Goal: Task Accomplishment & Management: Manage account settings

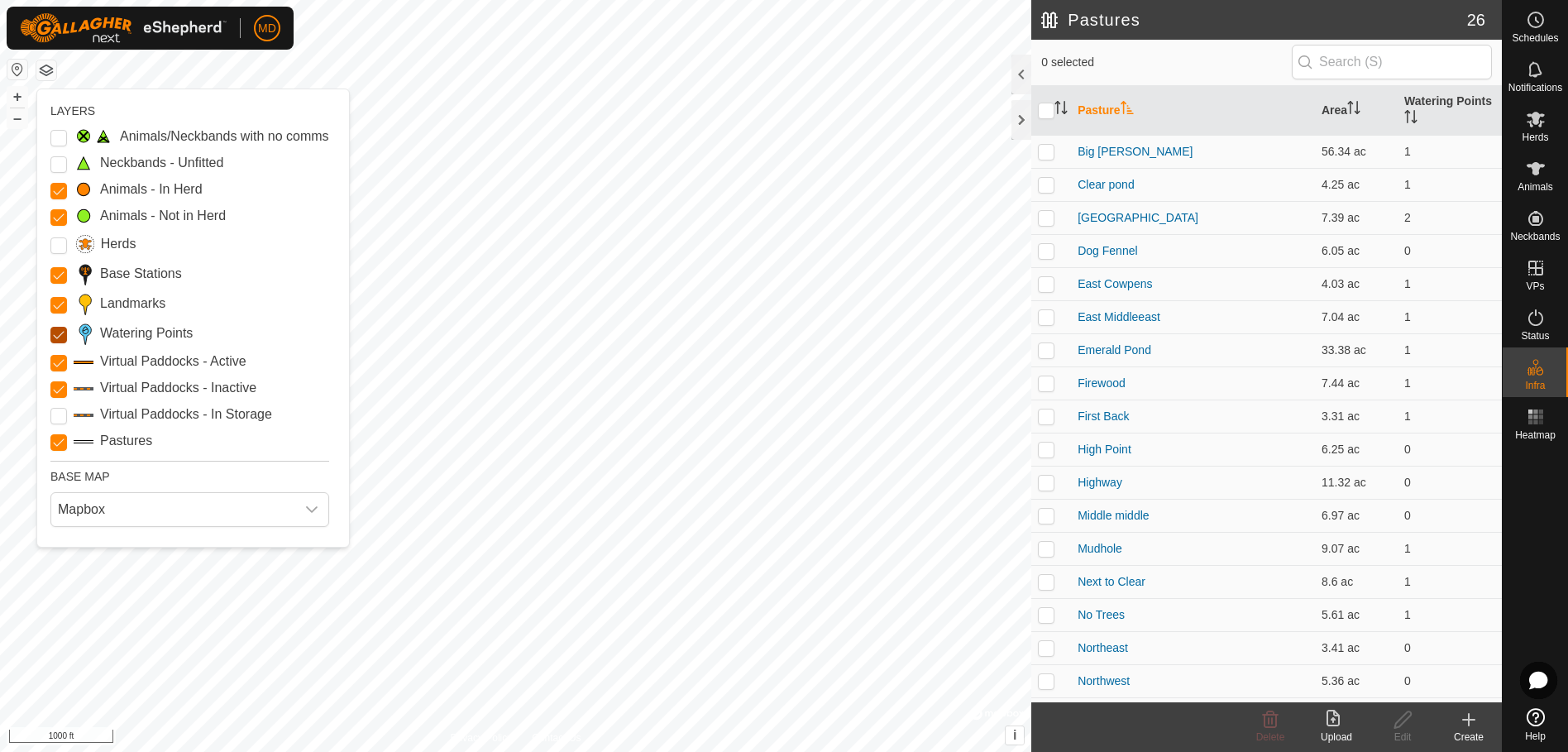
click at [54, 332] on Points "Watering Points" at bounding box center [59, 335] width 16 height 16
click at [57, 440] on input "Pastures" at bounding box center [59, 443] width 16 height 16
click at [60, 332] on Points "Watering Points" at bounding box center [59, 335] width 16 height 16
click at [318, 509] on icon "dropdown trigger" at bounding box center [311, 509] width 14 height 14
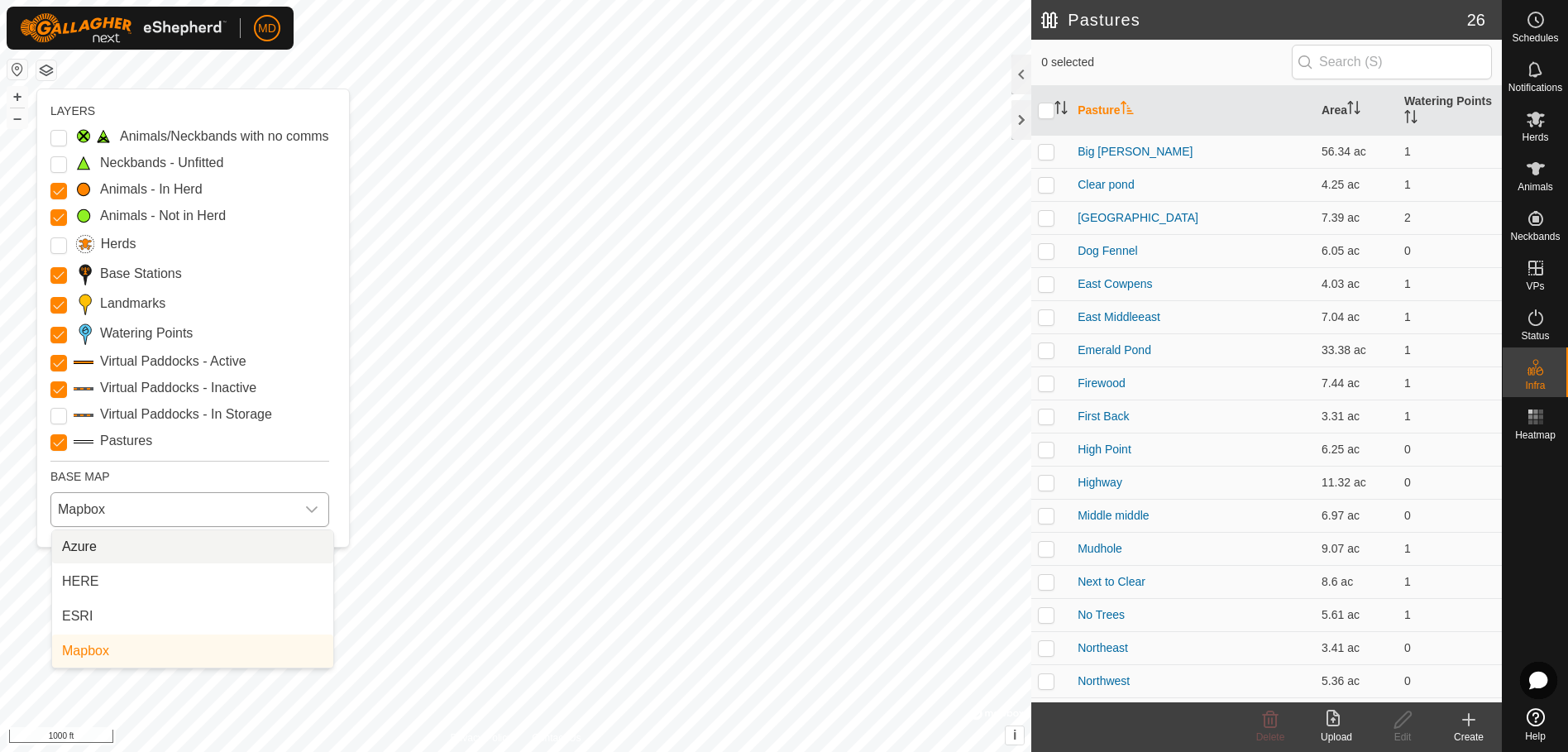
click at [318, 509] on icon "dropdown trigger" at bounding box center [311, 509] width 14 height 14
click at [17, 70] on button "button" at bounding box center [17, 70] width 20 height 20
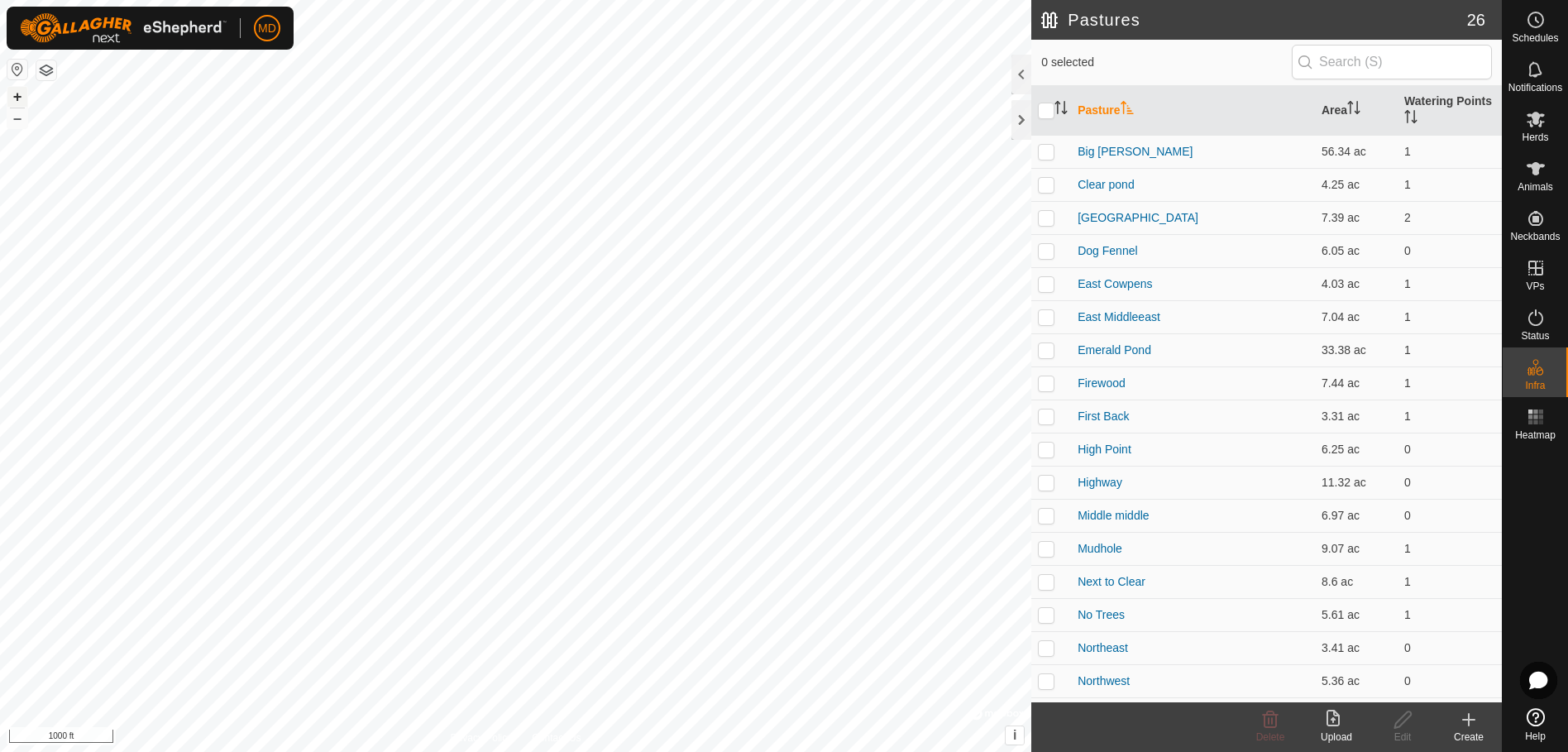
click at [15, 96] on button "+" at bounding box center [17, 97] width 20 height 20
click at [1044, 449] on p-checkbox at bounding box center [1046, 449] width 16 height 14
click at [1047, 449] on p-checkbox at bounding box center [1046, 449] width 16 height 14
checkbox input "false"
click at [1044, 380] on p-checkbox at bounding box center [1046, 383] width 16 height 14
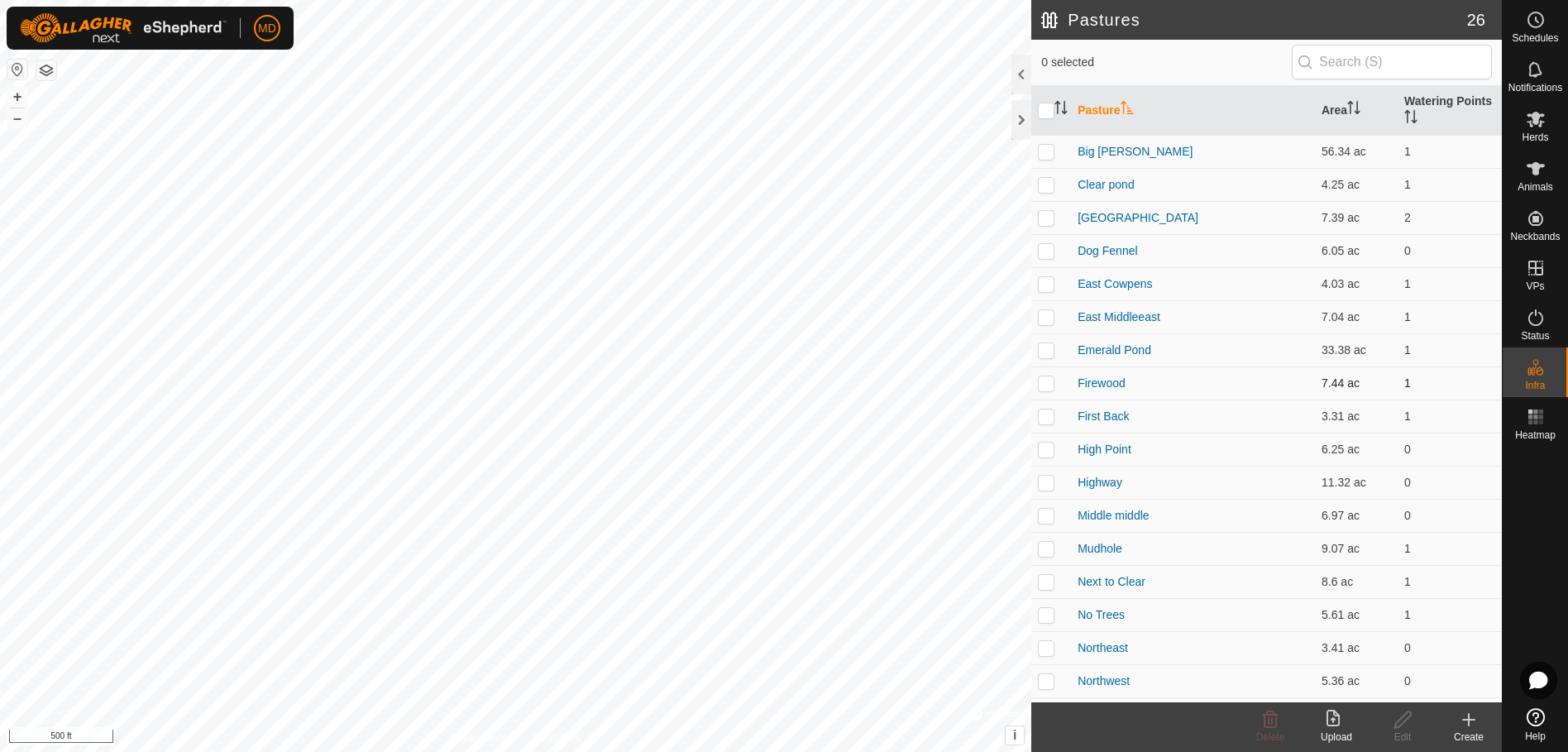
checkbox input "true"
click at [1045, 420] on p-checkbox at bounding box center [1046, 415] width 16 height 14
checkbox input "true"
click at [1042, 380] on p-checkbox at bounding box center [1046, 383] width 16 height 14
checkbox input "false"
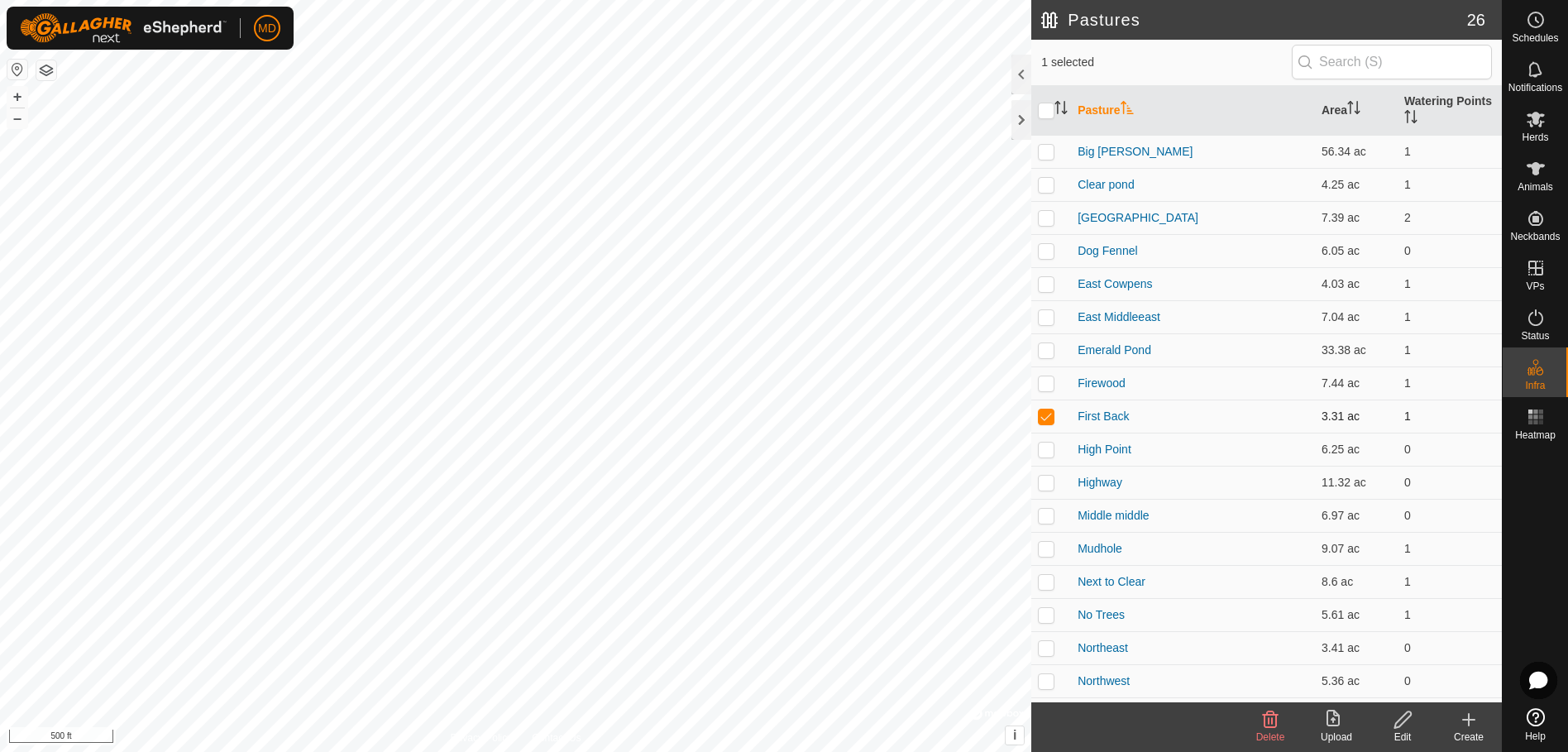
click at [1044, 412] on p-checkbox at bounding box center [1046, 415] width 16 height 14
checkbox input "false"
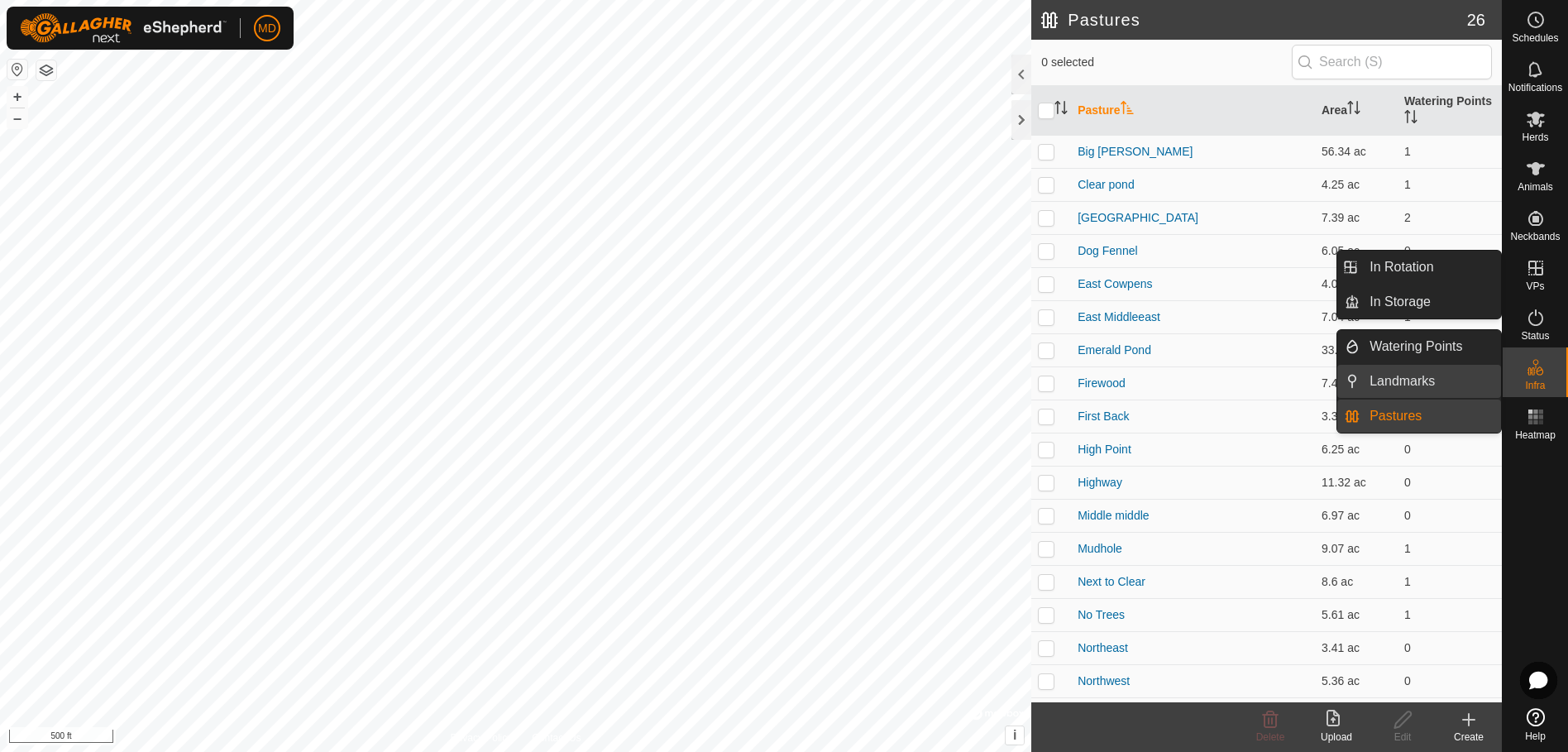
click at [1408, 376] on link "Landmarks" at bounding box center [1430, 381] width 141 height 33
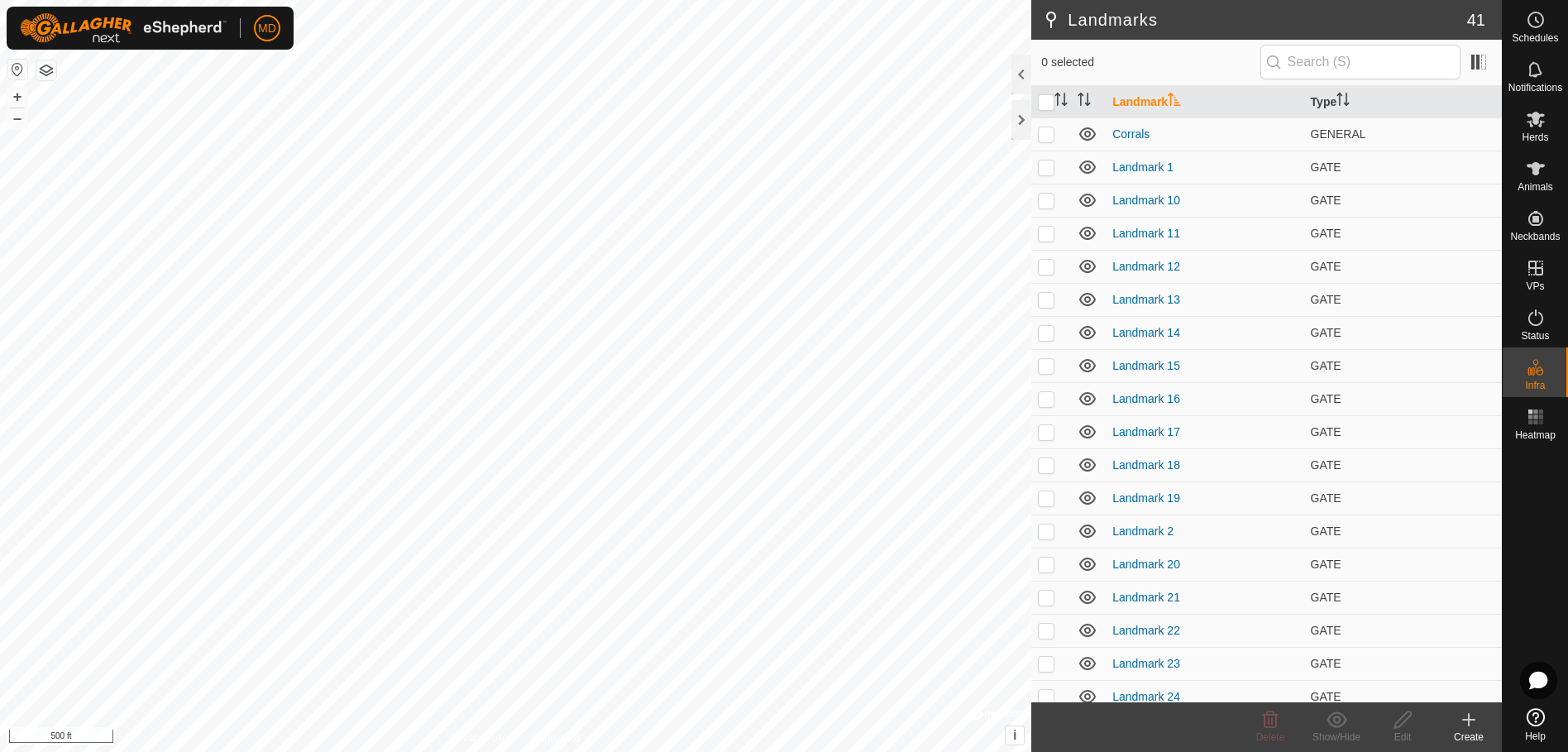
click at [1472, 728] on icon at bounding box center [1468, 719] width 20 height 20
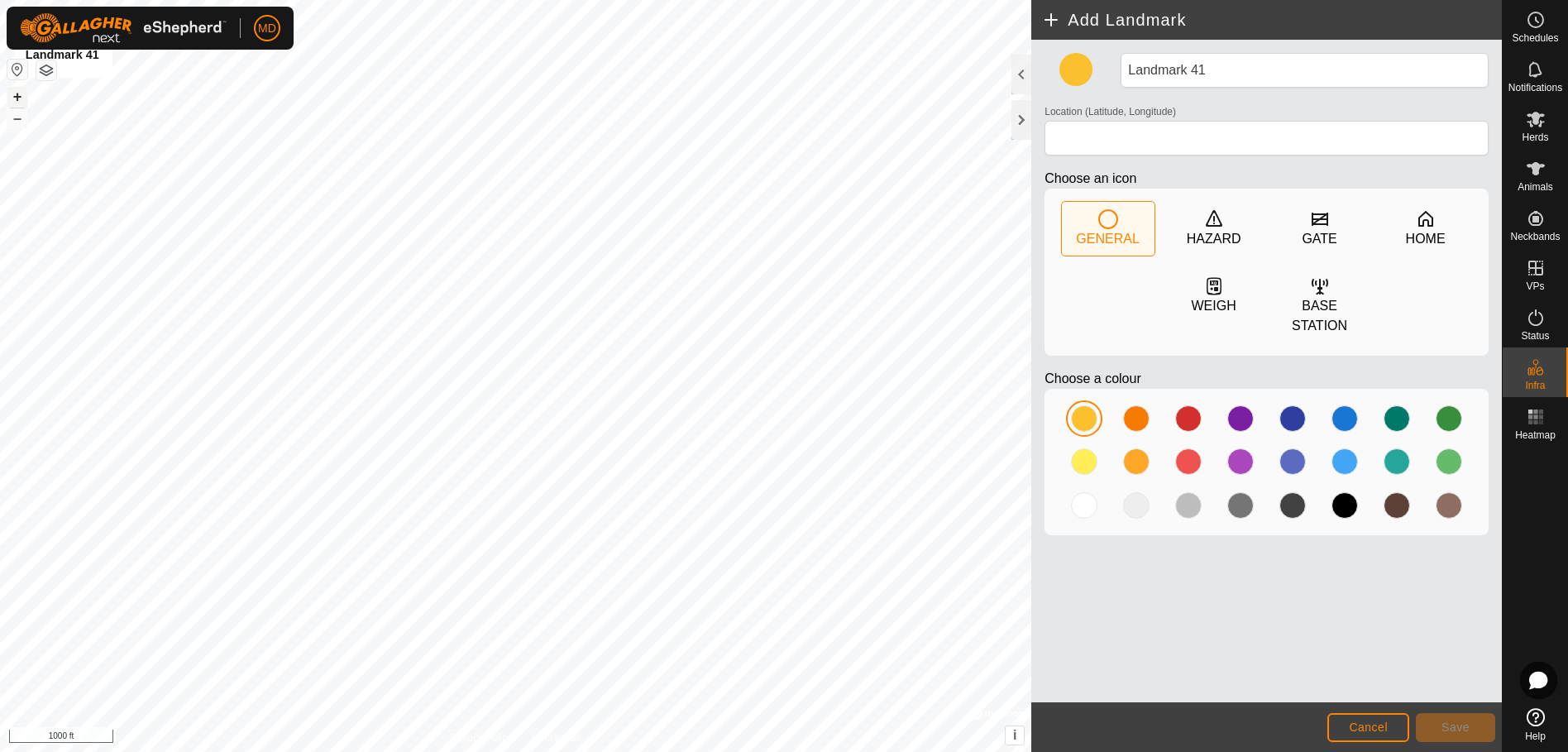
click at [18, 94] on button "+" at bounding box center [17, 97] width 20 height 20
click at [542, 0] on html "MD Schedules Notifications Herds Animals Neckbands VPs Status Infra Heatmap Hel…" at bounding box center [784, 376] width 1568 height 752
click at [1320, 225] on icon at bounding box center [1320, 219] width 20 height 20
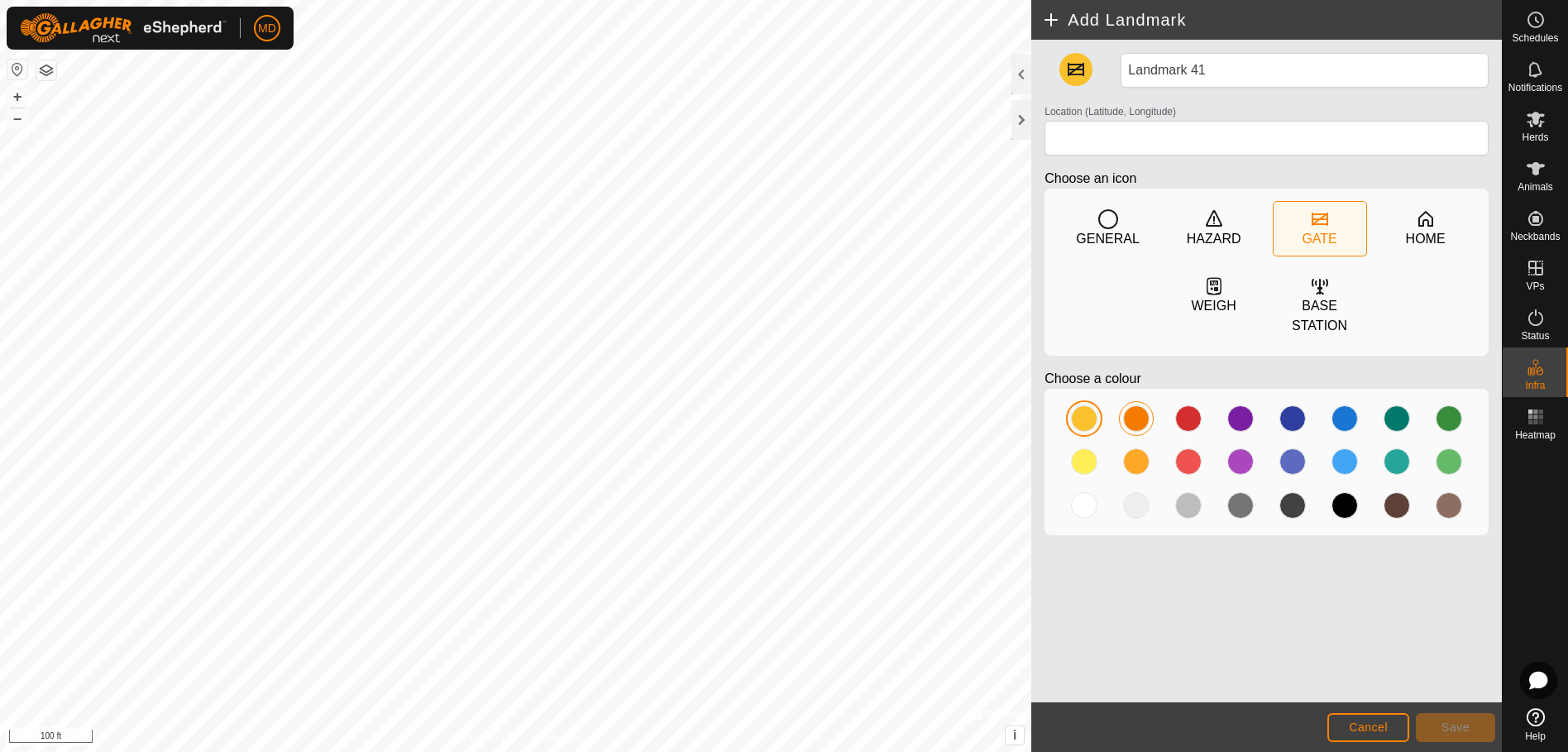
click at [1128, 405] on div at bounding box center [1136, 418] width 26 height 26
type input "31.640056, -95.445106"
click at [1465, 720] on span "Save" at bounding box center [1455, 727] width 28 height 14
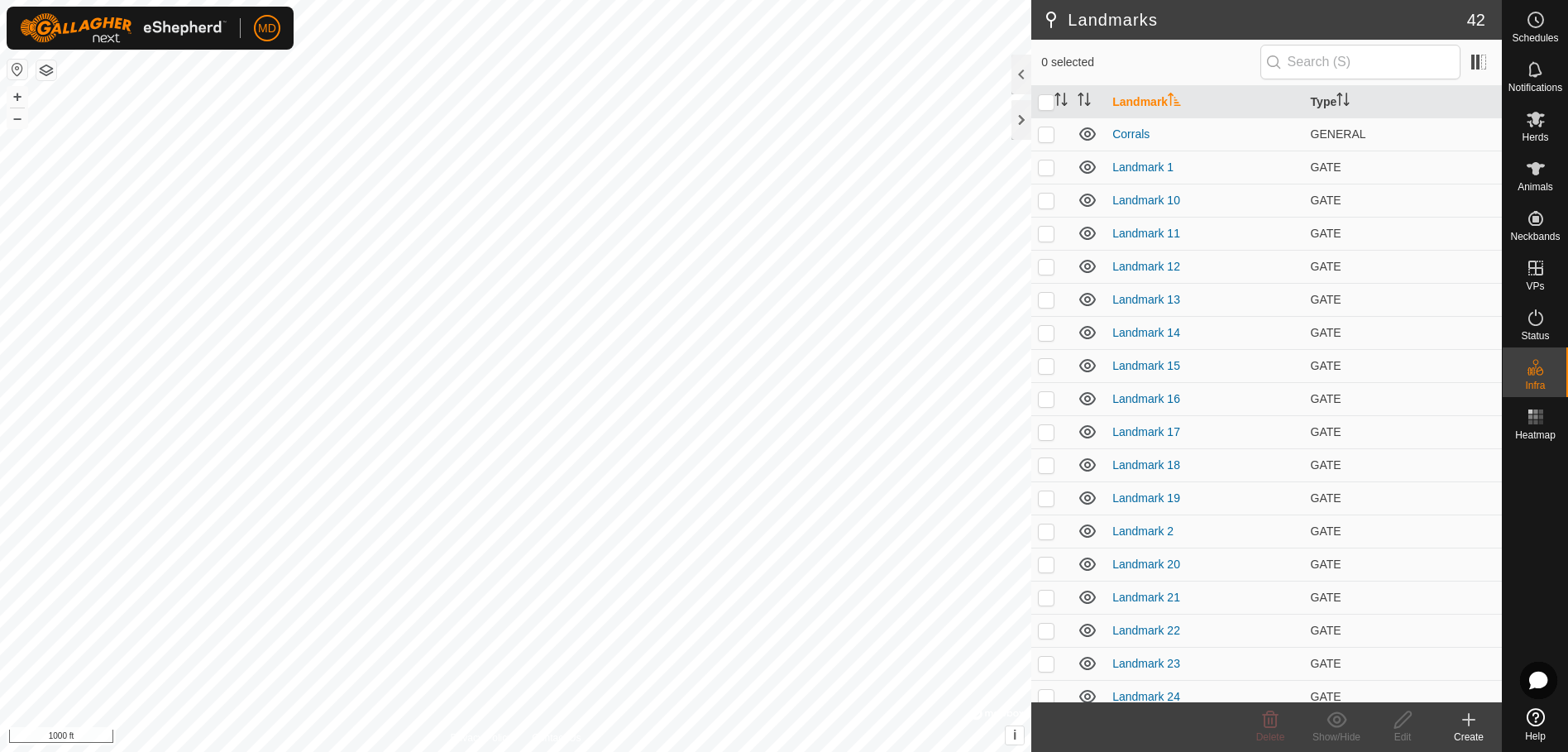
click at [1472, 725] on icon at bounding box center [1468, 719] width 20 height 20
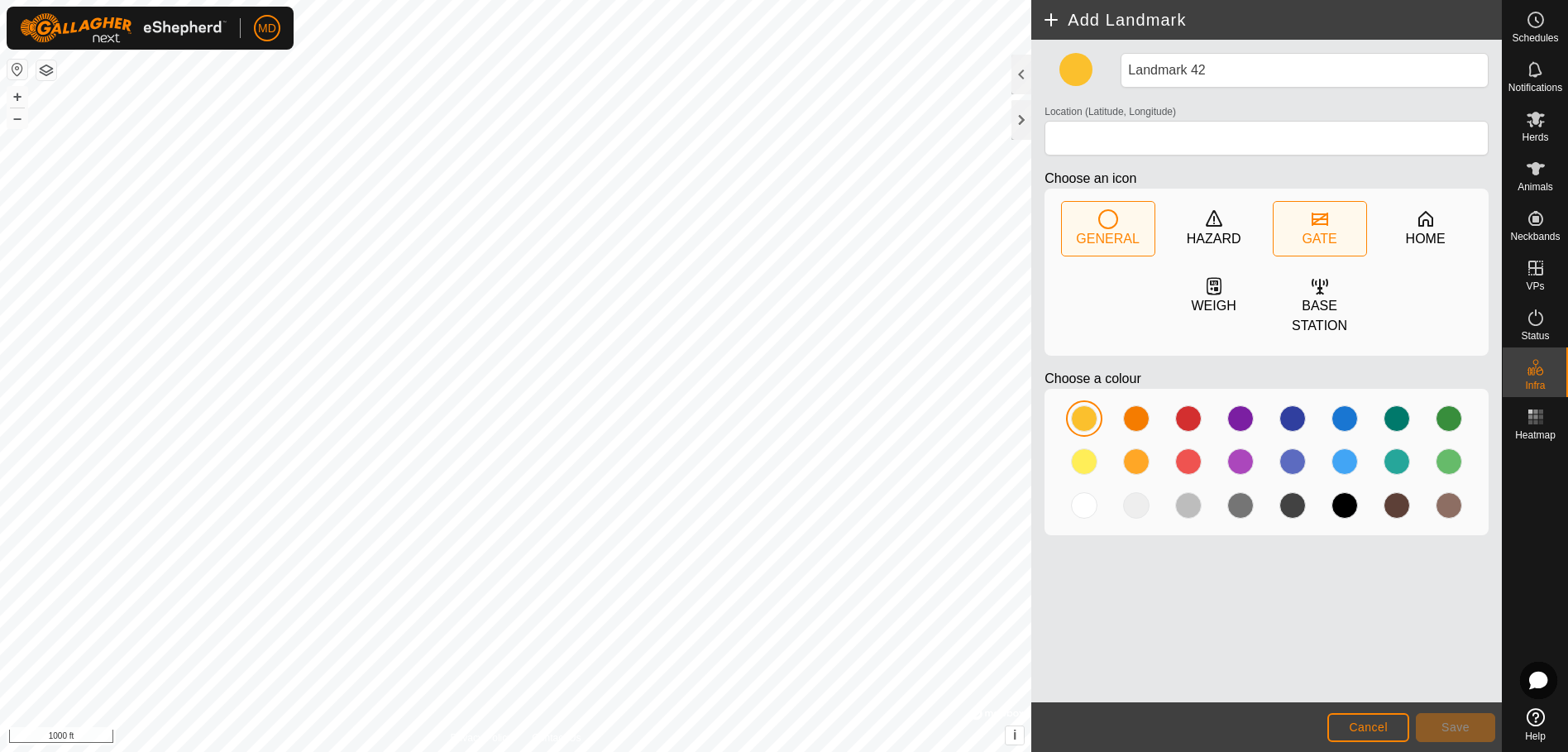
click at [1322, 216] on icon at bounding box center [1320, 219] width 20 height 20
click at [1133, 405] on div at bounding box center [1136, 418] width 26 height 26
click at [16, 93] on button "+" at bounding box center [17, 97] width 20 height 20
type input "31.639762, -95.444784"
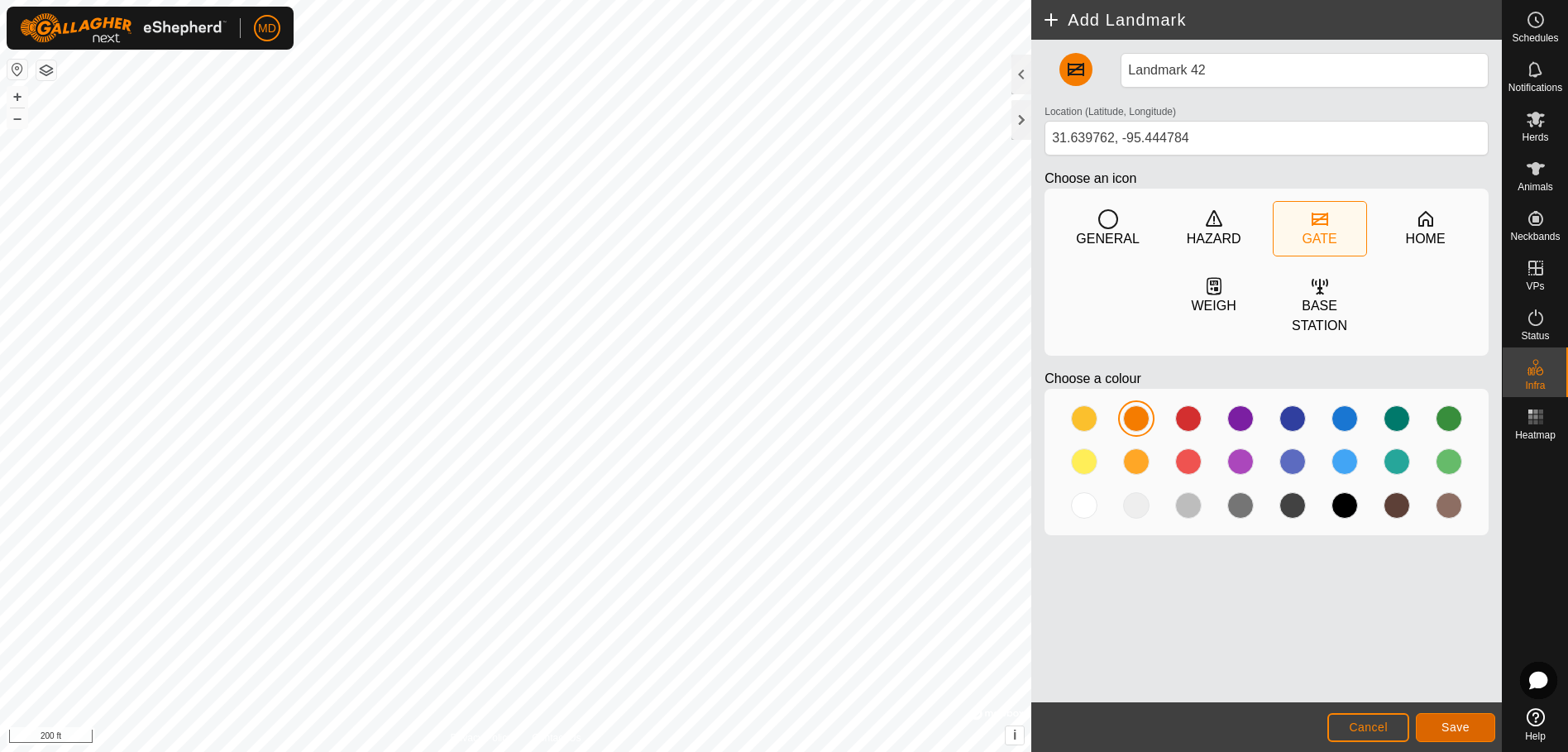
click at [1461, 725] on span "Save" at bounding box center [1455, 727] width 28 height 14
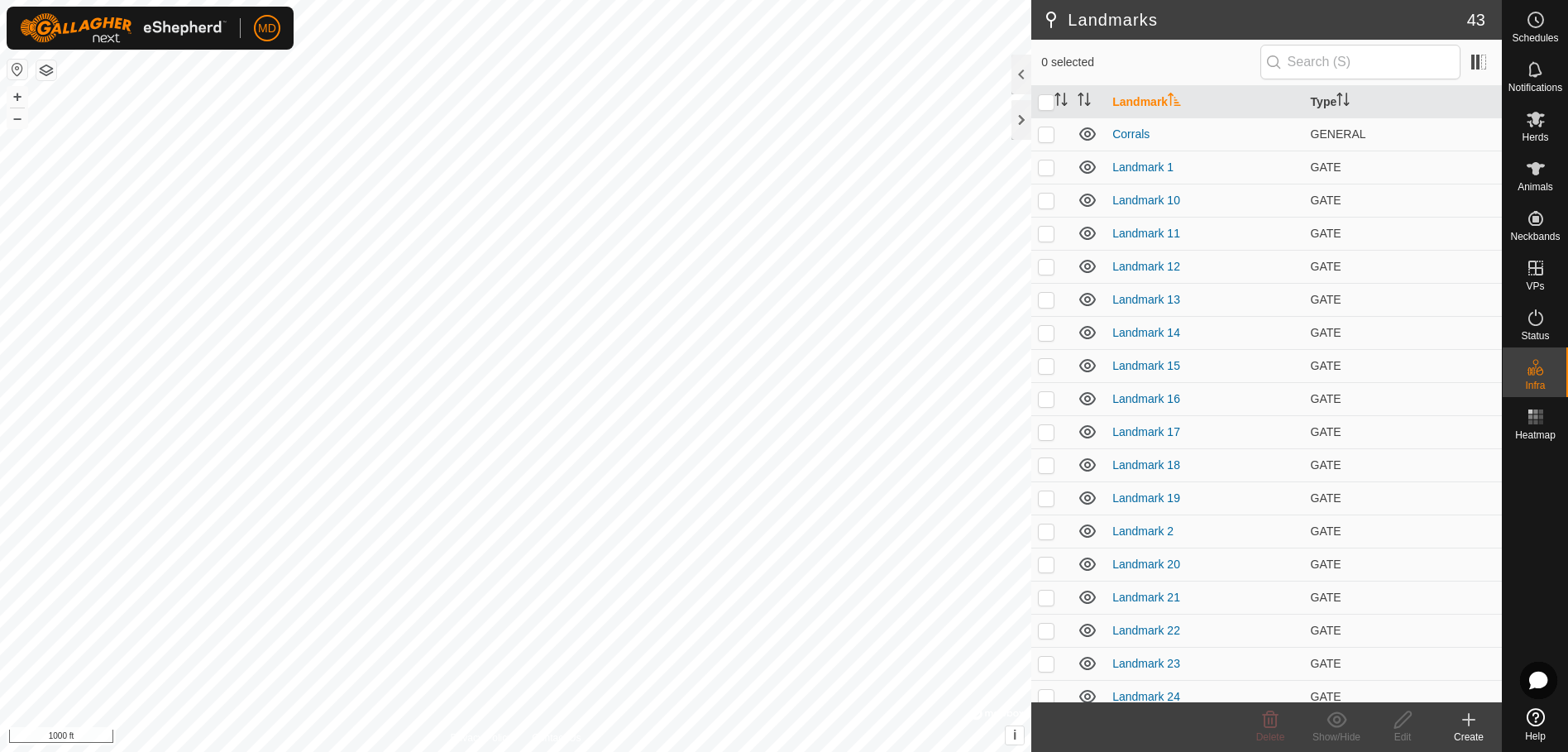
click at [1468, 721] on icon at bounding box center [1468, 719] width 0 height 12
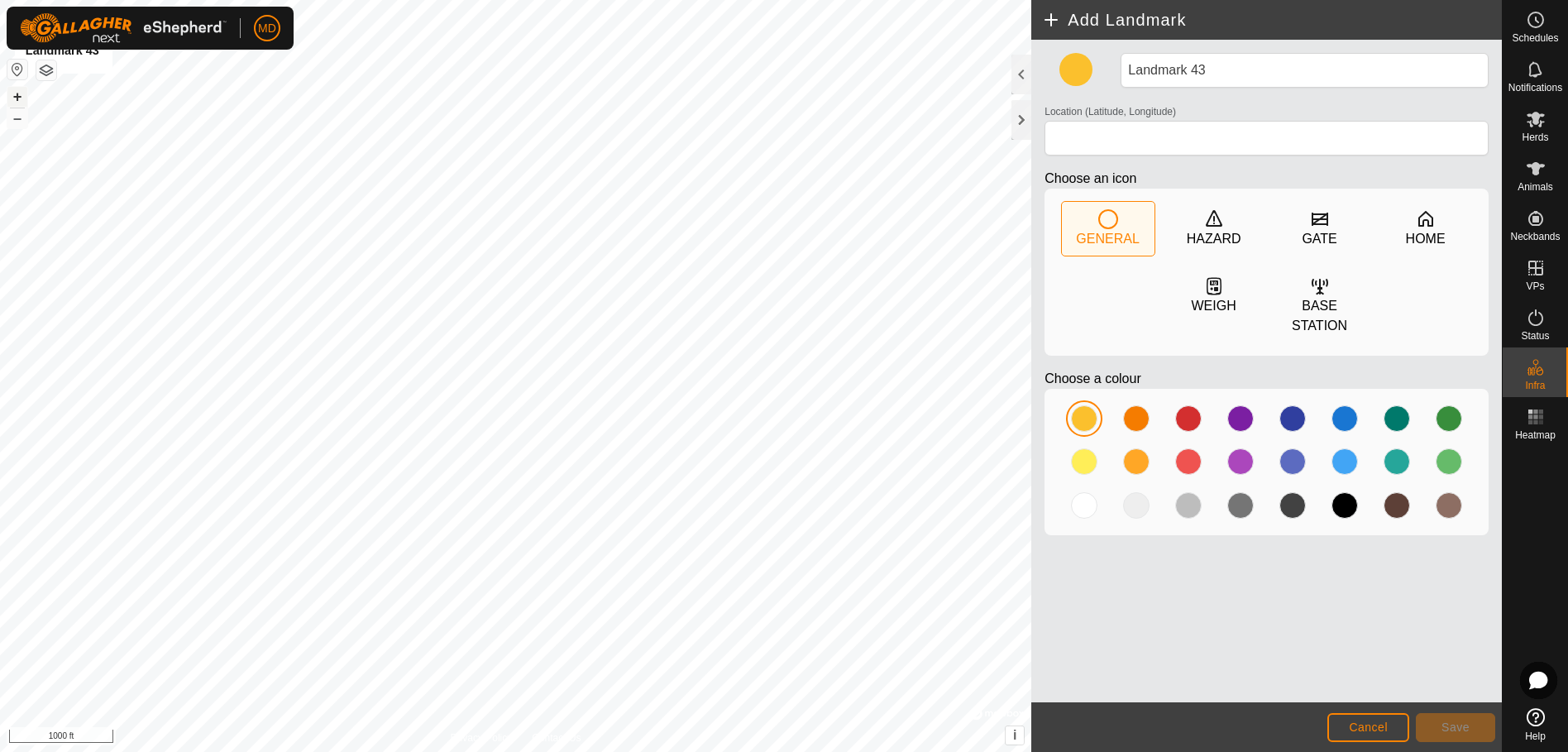
click at [16, 90] on button "+" at bounding box center [17, 97] width 20 height 20
click at [1333, 227] on div "GATE" at bounding box center [1320, 228] width 92 height 53
click at [1135, 405] on div at bounding box center [1136, 418] width 26 height 26
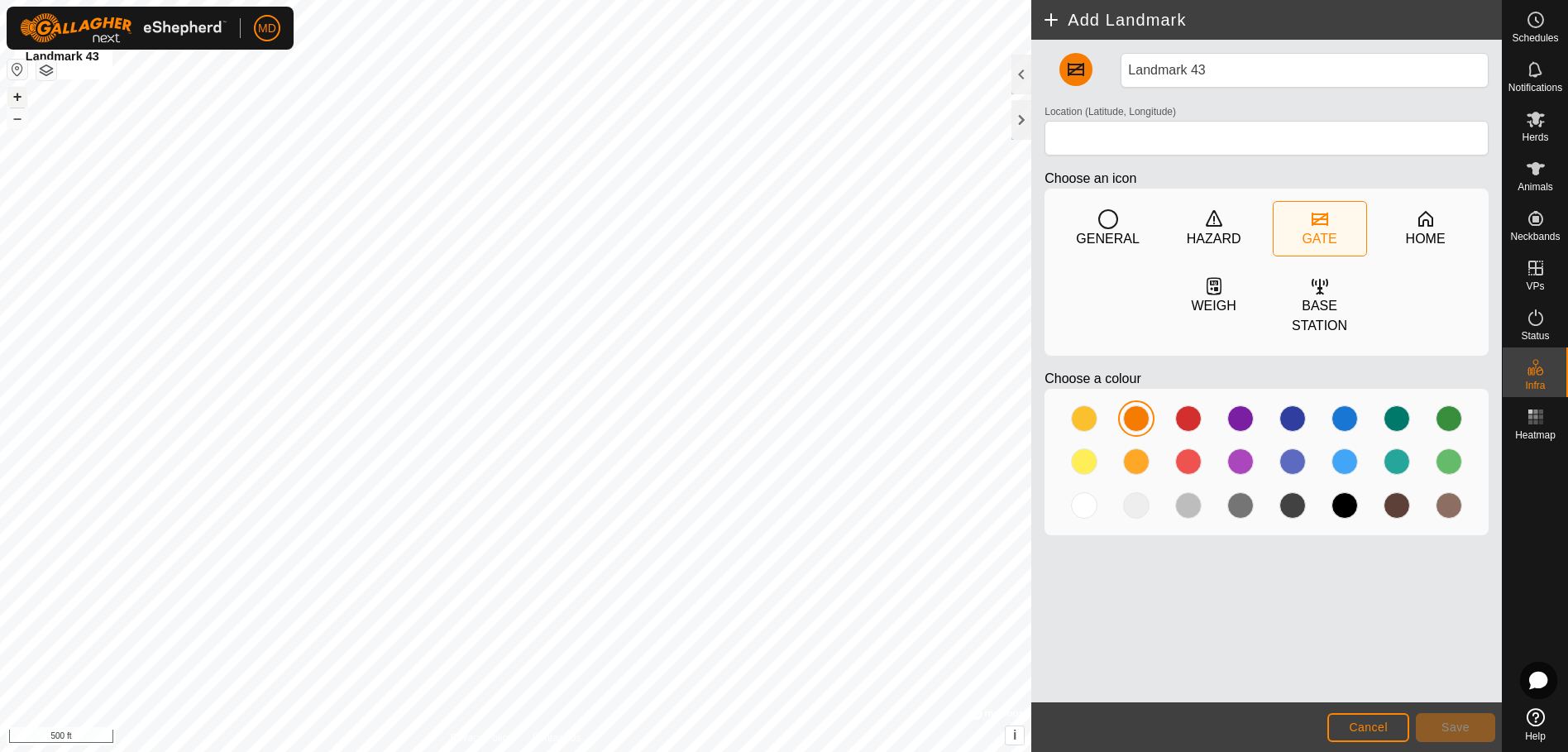
click at [19, 96] on button "+" at bounding box center [17, 97] width 20 height 20
type input "31.639653, -95.444695"
click at [1459, 725] on span "Save" at bounding box center [1455, 727] width 28 height 14
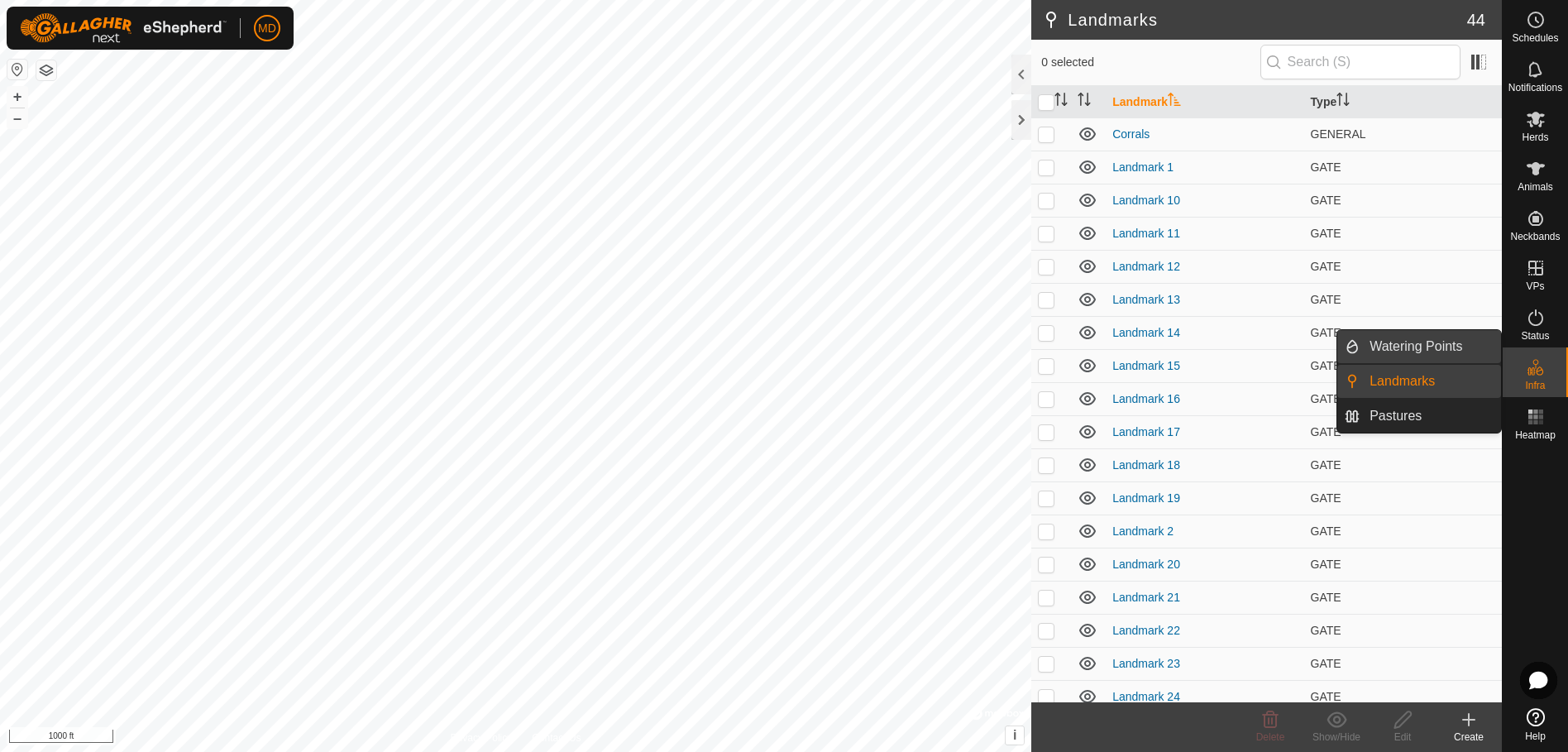
click at [1440, 343] on link "Watering Points" at bounding box center [1430, 347] width 141 height 33
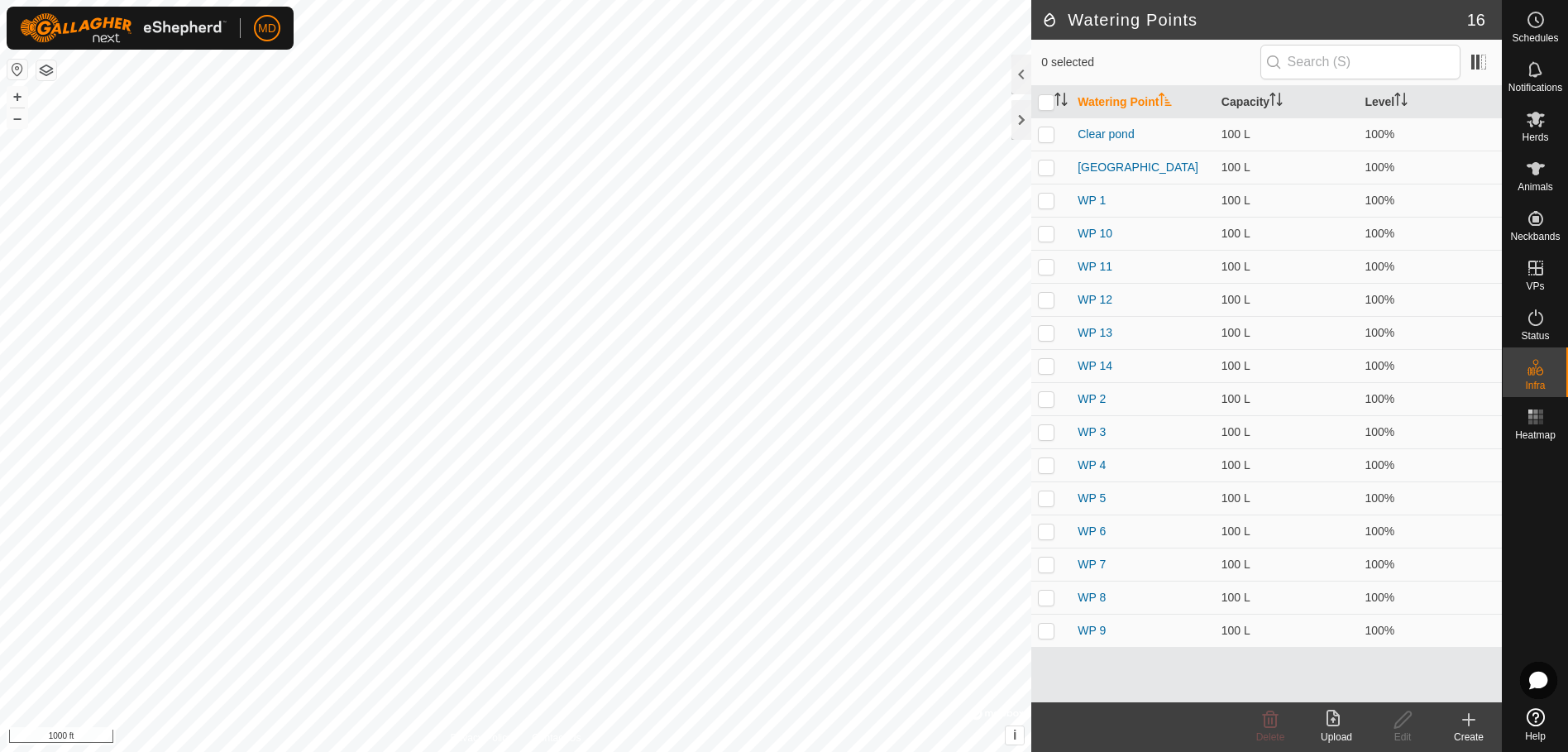
click at [1462, 723] on icon at bounding box center [1468, 719] width 20 height 20
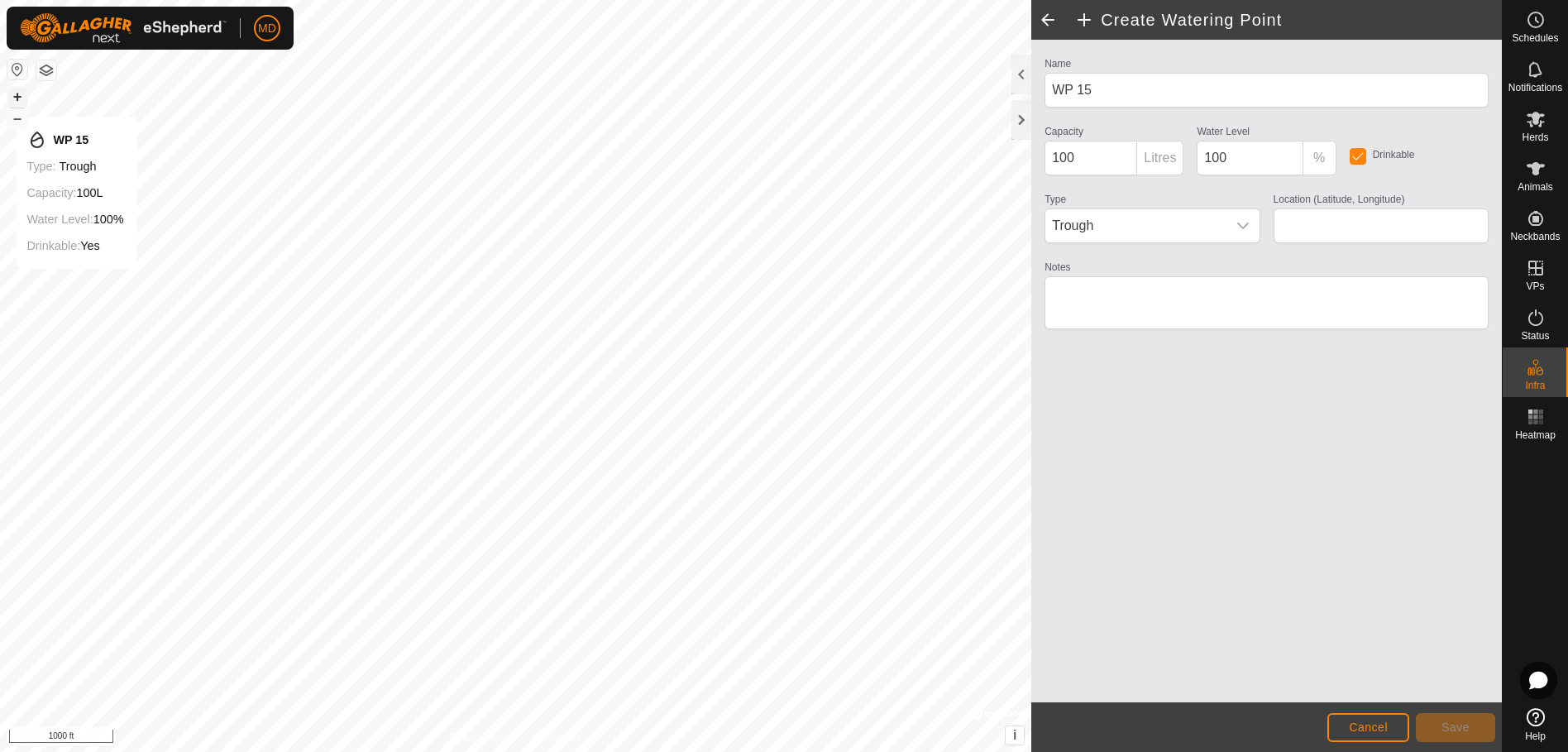
click at [18, 100] on button "+" at bounding box center [17, 97] width 20 height 20
type input "31.638943, -95.444275"
click at [1251, 223] on div "dropdown trigger" at bounding box center [1243, 225] width 33 height 33
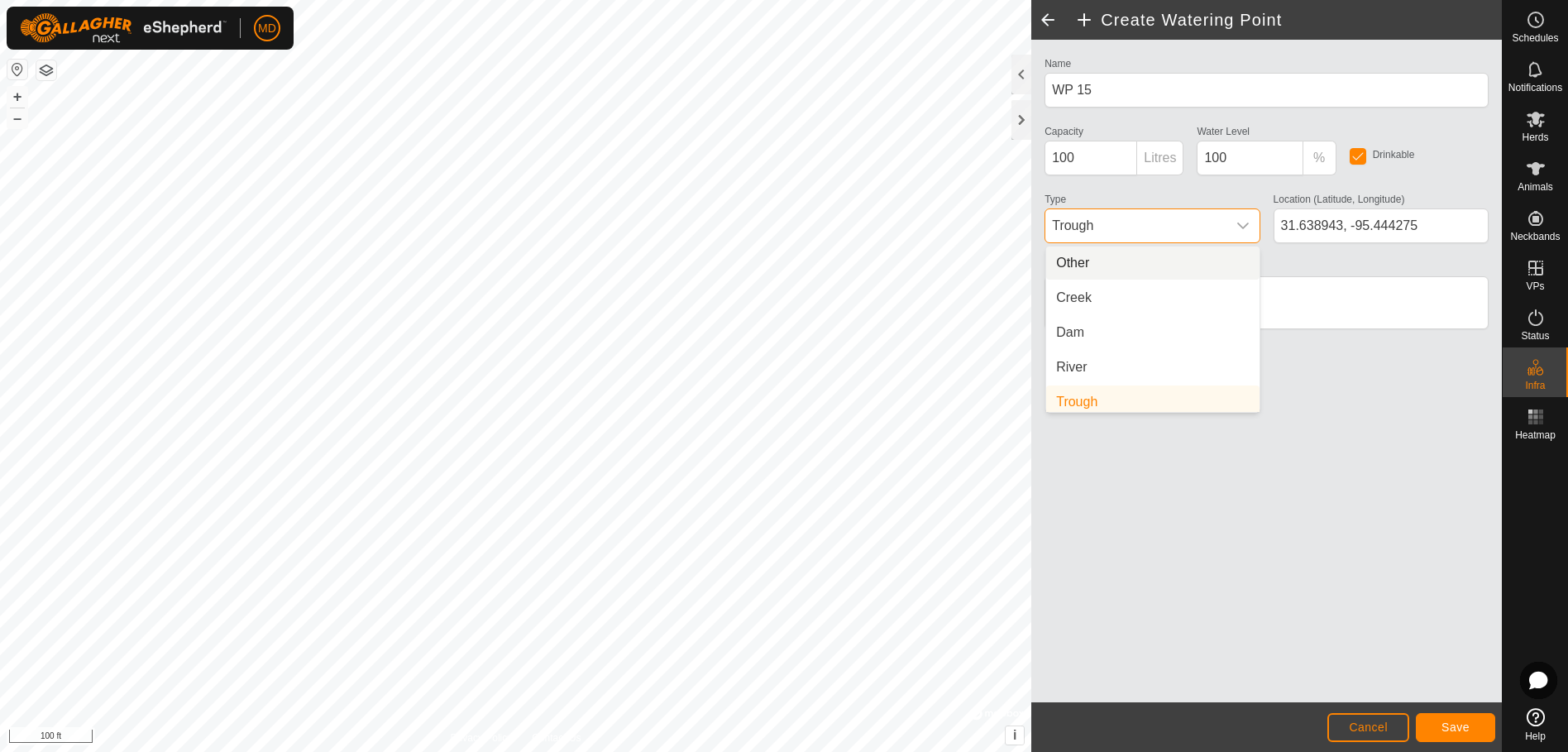
scroll to position [6, 0]
click at [1083, 323] on li "Dam" at bounding box center [1153, 326] width 214 height 33
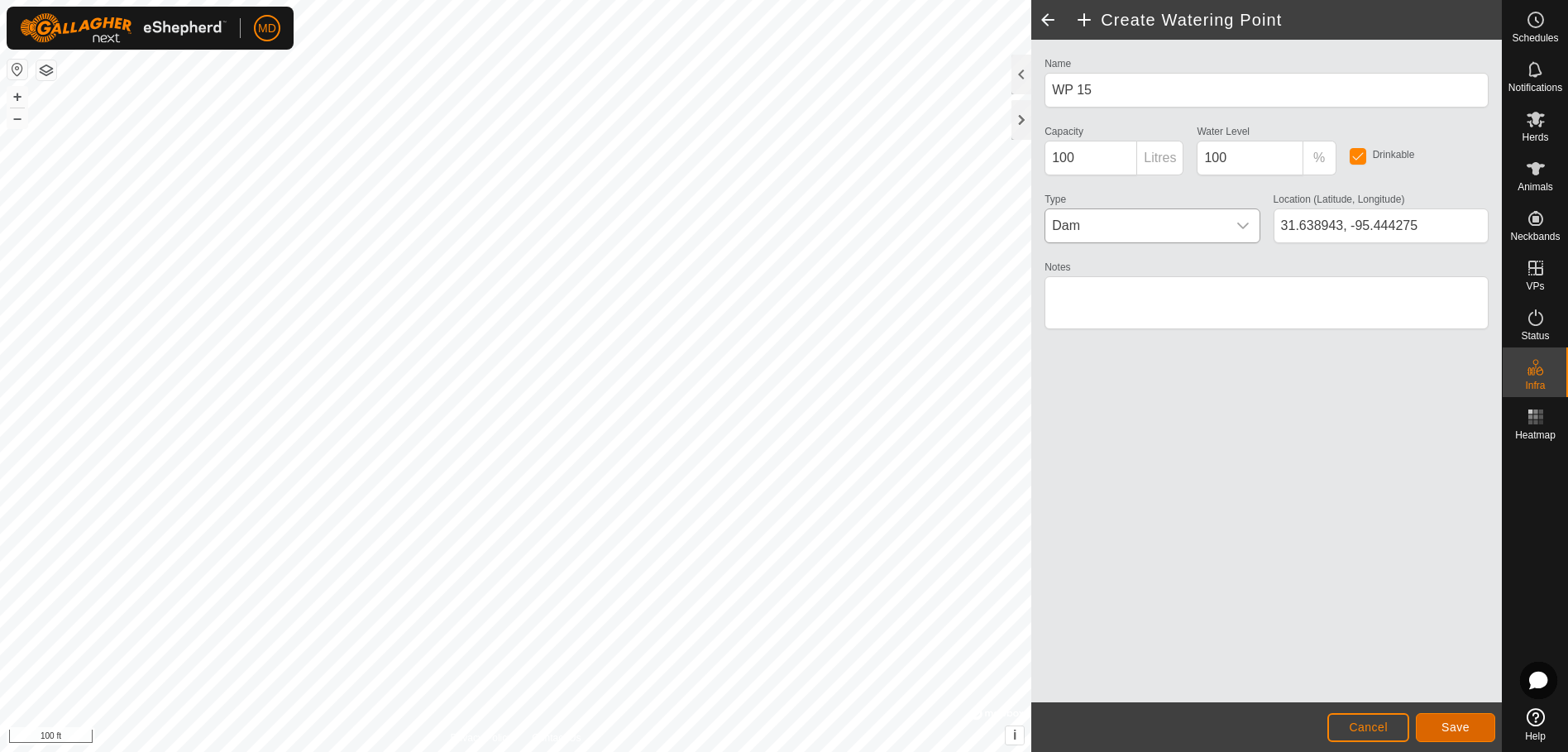
click at [1464, 723] on span "Save" at bounding box center [1455, 727] width 28 height 14
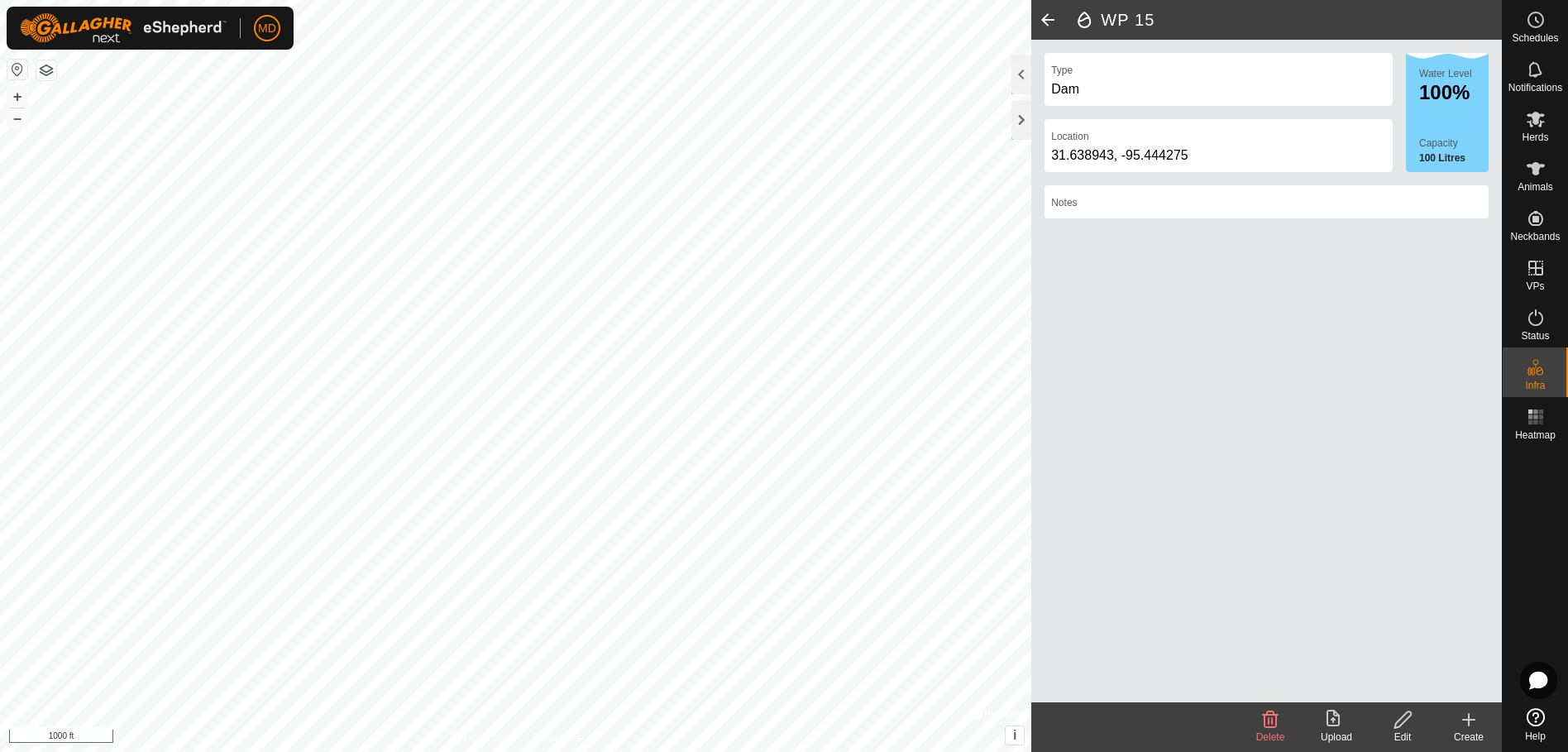
click at [1462, 727] on icon at bounding box center [1468, 719] width 20 height 20
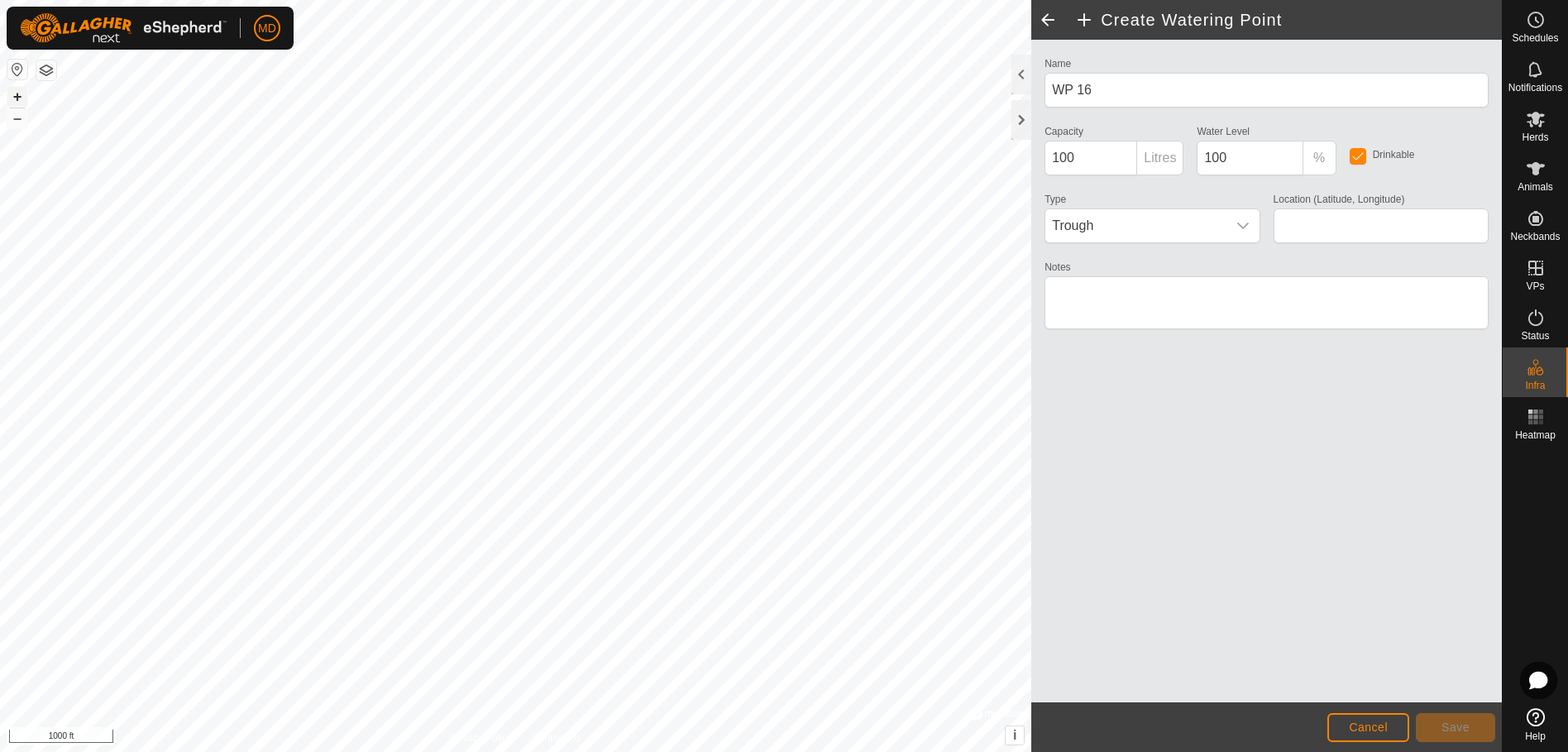
click at [10, 96] on button "+" at bounding box center [17, 97] width 20 height 20
click at [272, 0] on html "MD Schedules Notifications Herds Animals Neckbands VPs Status Infra Heatmap Hel…" at bounding box center [784, 376] width 1568 height 752
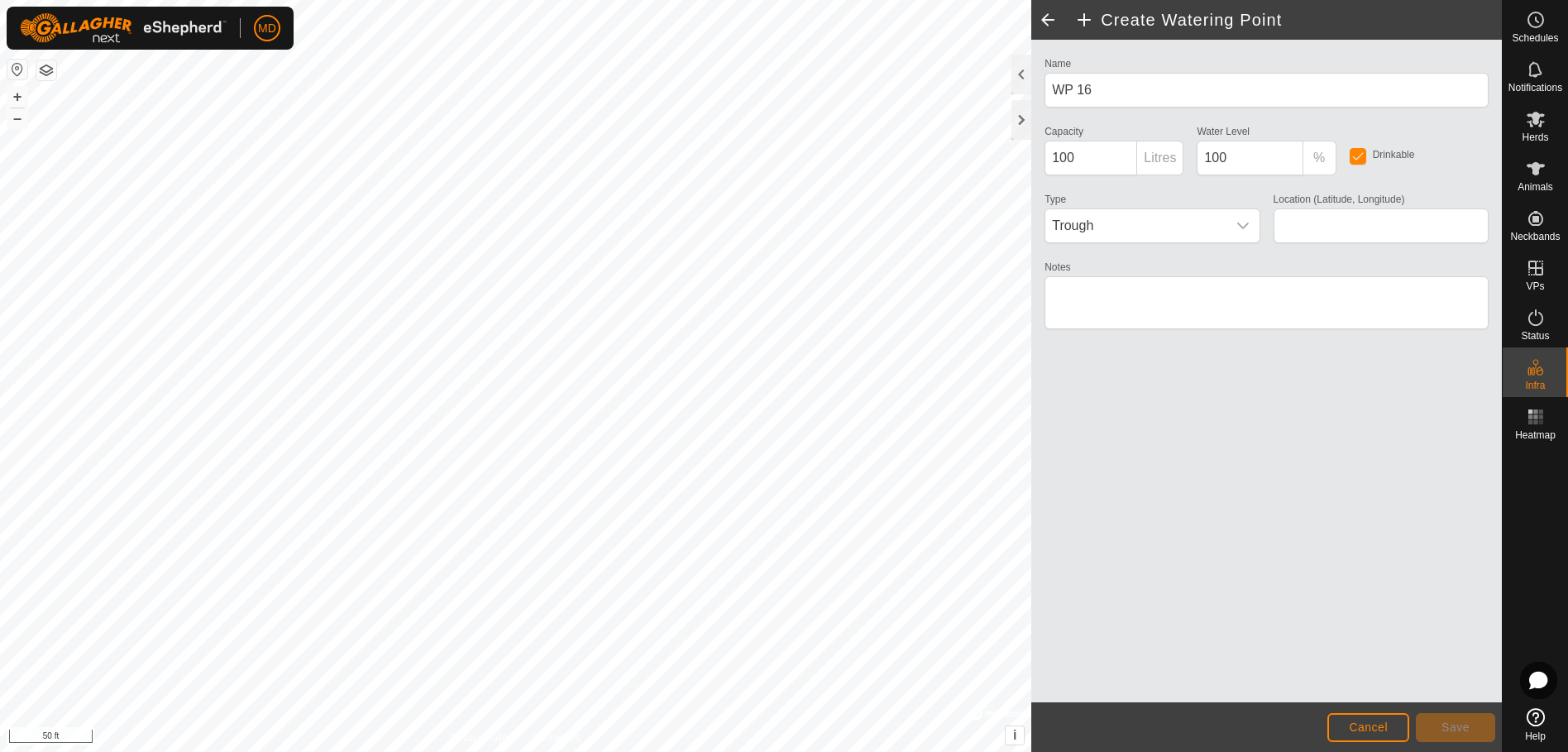
click at [471, 0] on html "MD Schedules Notifications Herds Animals Neckbands VPs Status Infra Heatmap Hel…" at bounding box center [784, 376] width 1568 height 752
click at [361, 0] on html "MD Schedules Notifications Herds Animals Neckbands VPs Status Infra Heatmap Hel…" at bounding box center [784, 376] width 1568 height 752
click at [471, 0] on html "MD Schedules Notifications Herds Animals Neckbands VPs Status Infra Heatmap Hel…" at bounding box center [784, 376] width 1568 height 752
type input "31.639769, -95.445899"
click at [1060, 290] on textarea "Notes" at bounding box center [1266, 302] width 444 height 53
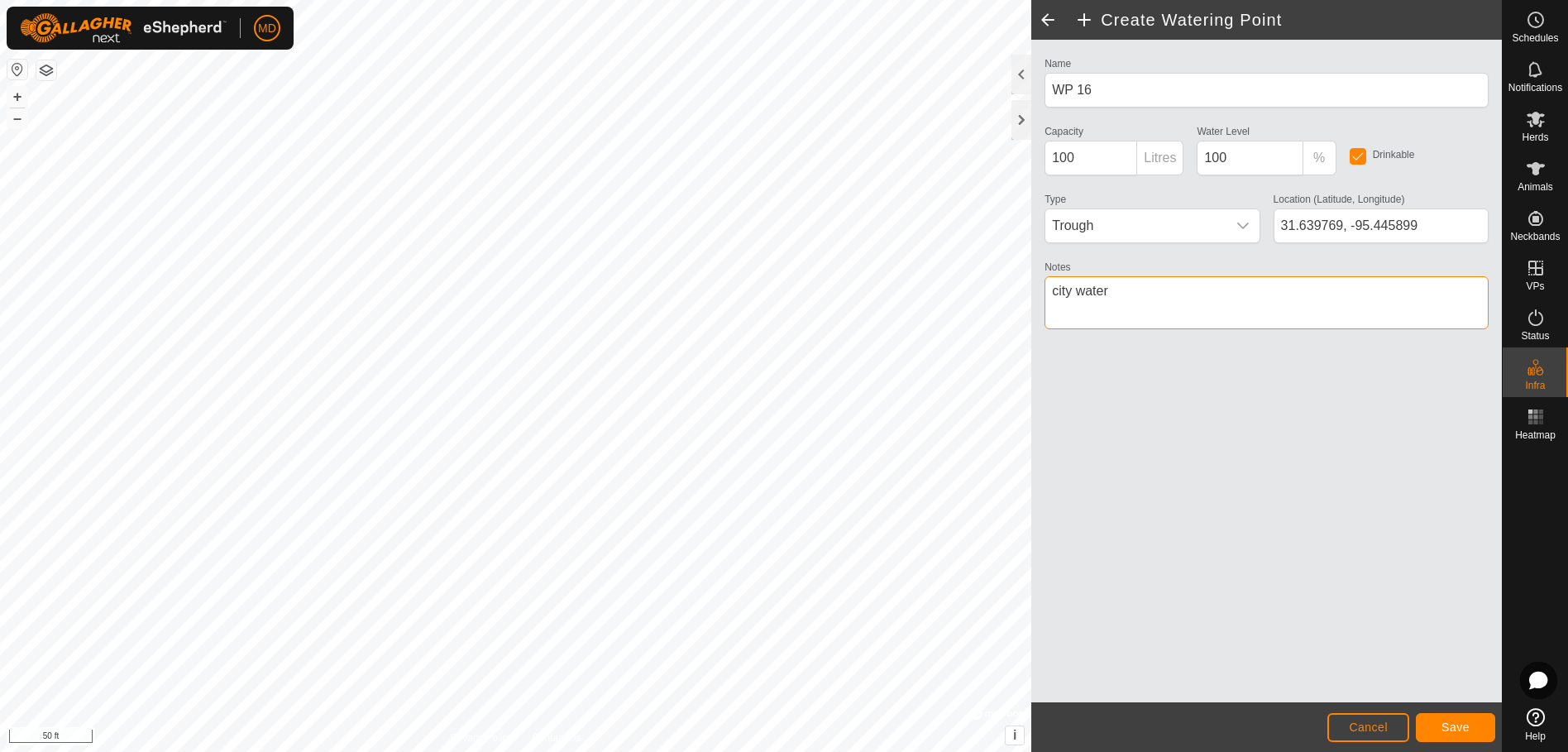
type textarea "city water"
click at [1453, 728] on span "Save" at bounding box center [1455, 727] width 28 height 14
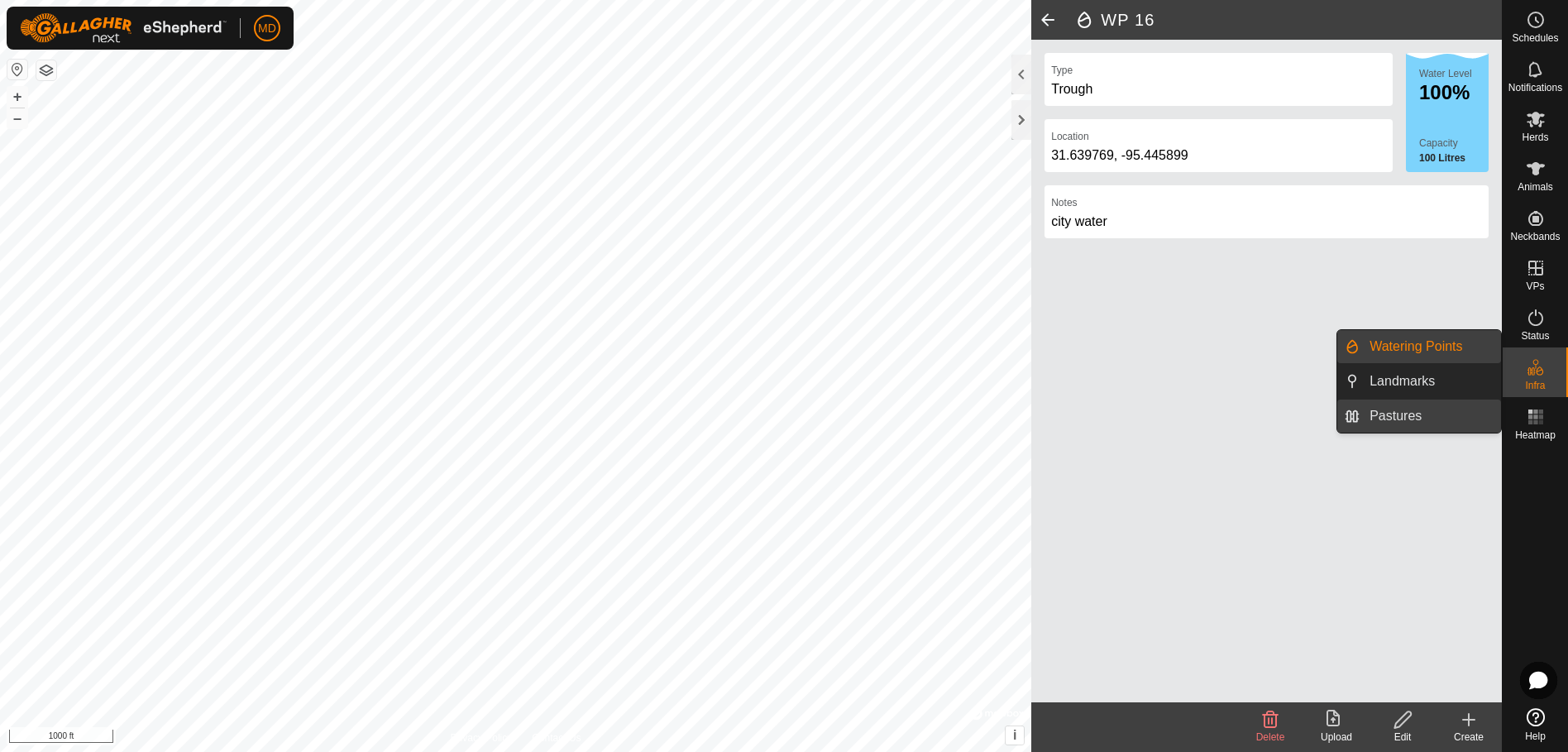
click at [1394, 413] on link "Pastures" at bounding box center [1430, 415] width 141 height 33
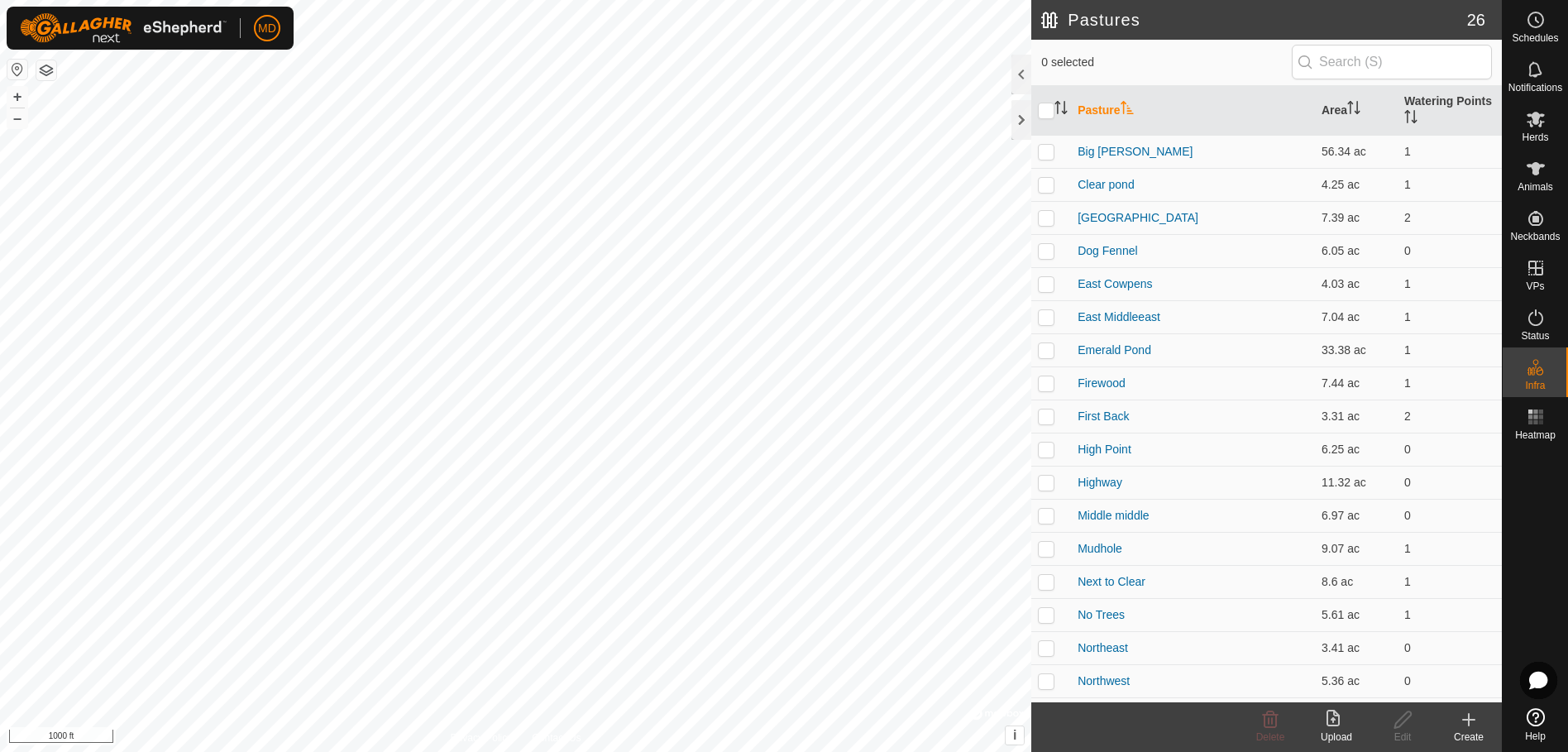
click at [1472, 724] on icon at bounding box center [1468, 719] width 20 height 20
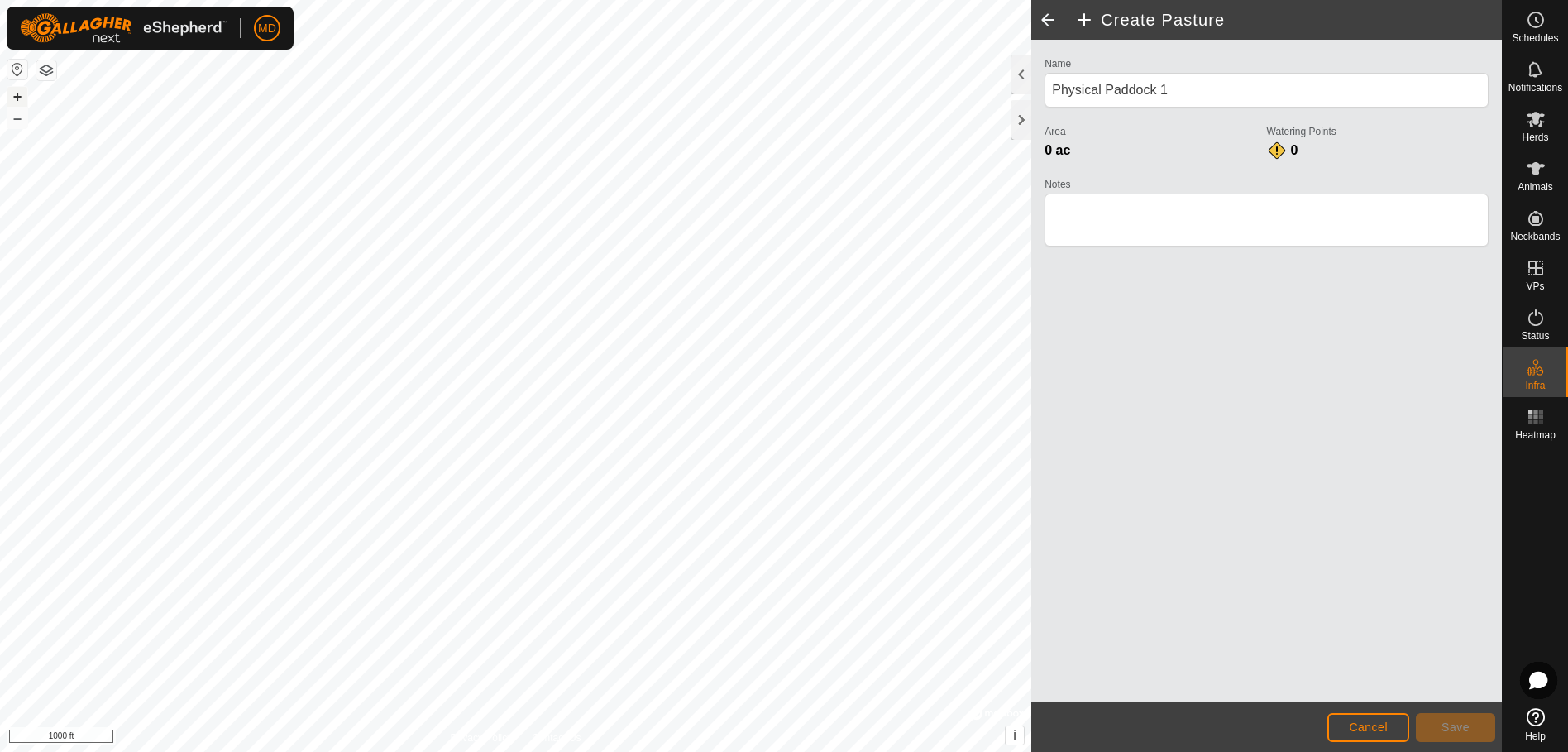
click at [18, 96] on button "+" at bounding box center [17, 97] width 20 height 20
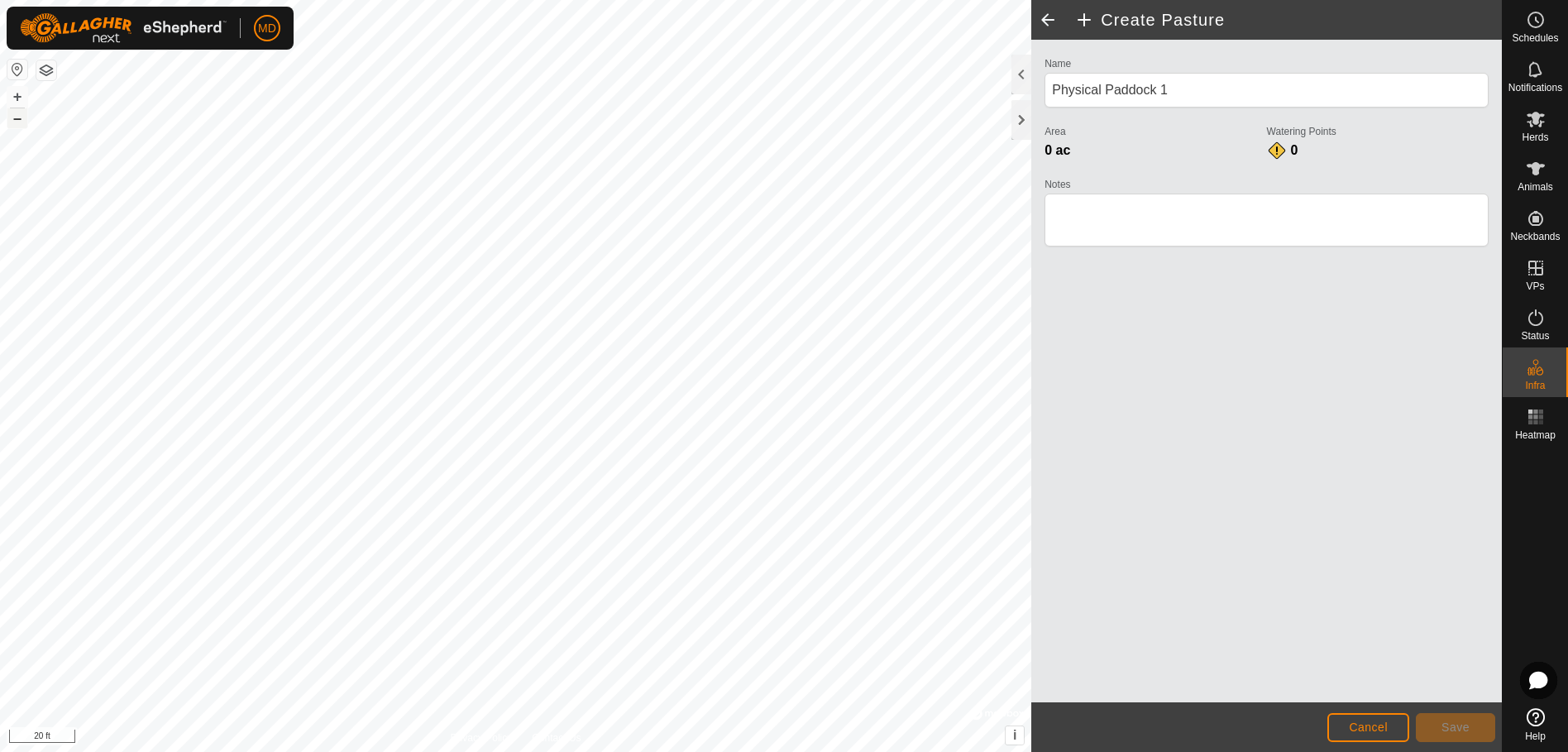
click at [16, 118] on button "–" at bounding box center [17, 119] width 20 height 20
click at [1174, 90] on input "Physical Paddock 1" at bounding box center [1266, 90] width 444 height 34
type input "P"
type input "Big Red's Paddock"
click at [1377, 730] on span "Cancel" at bounding box center [1368, 727] width 39 height 14
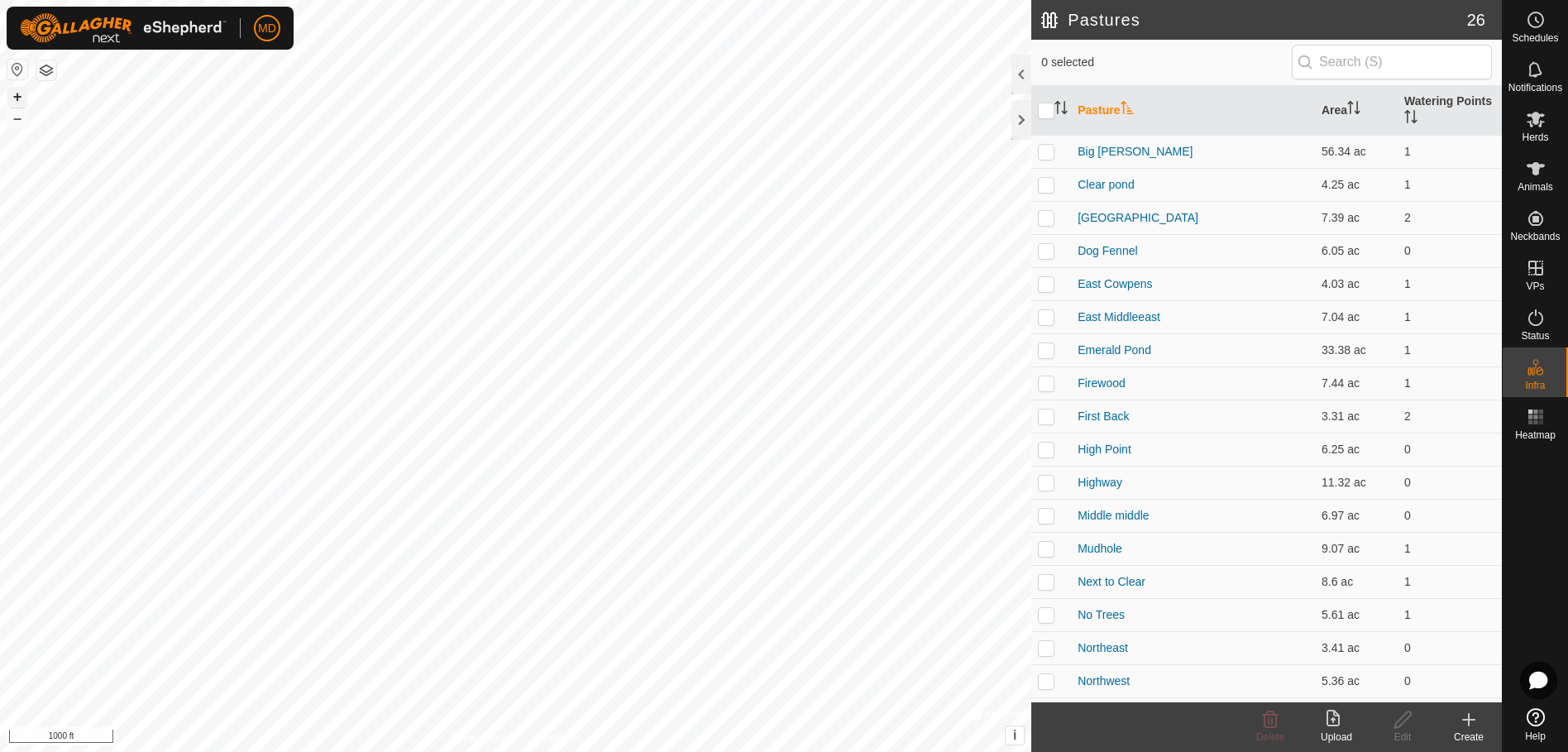
click at [14, 100] on button "+" at bounding box center [17, 97] width 20 height 20
click at [14, 101] on button "+" at bounding box center [17, 97] width 20 height 20
click at [1470, 729] on div "Create" at bounding box center [1468, 737] width 66 height 14
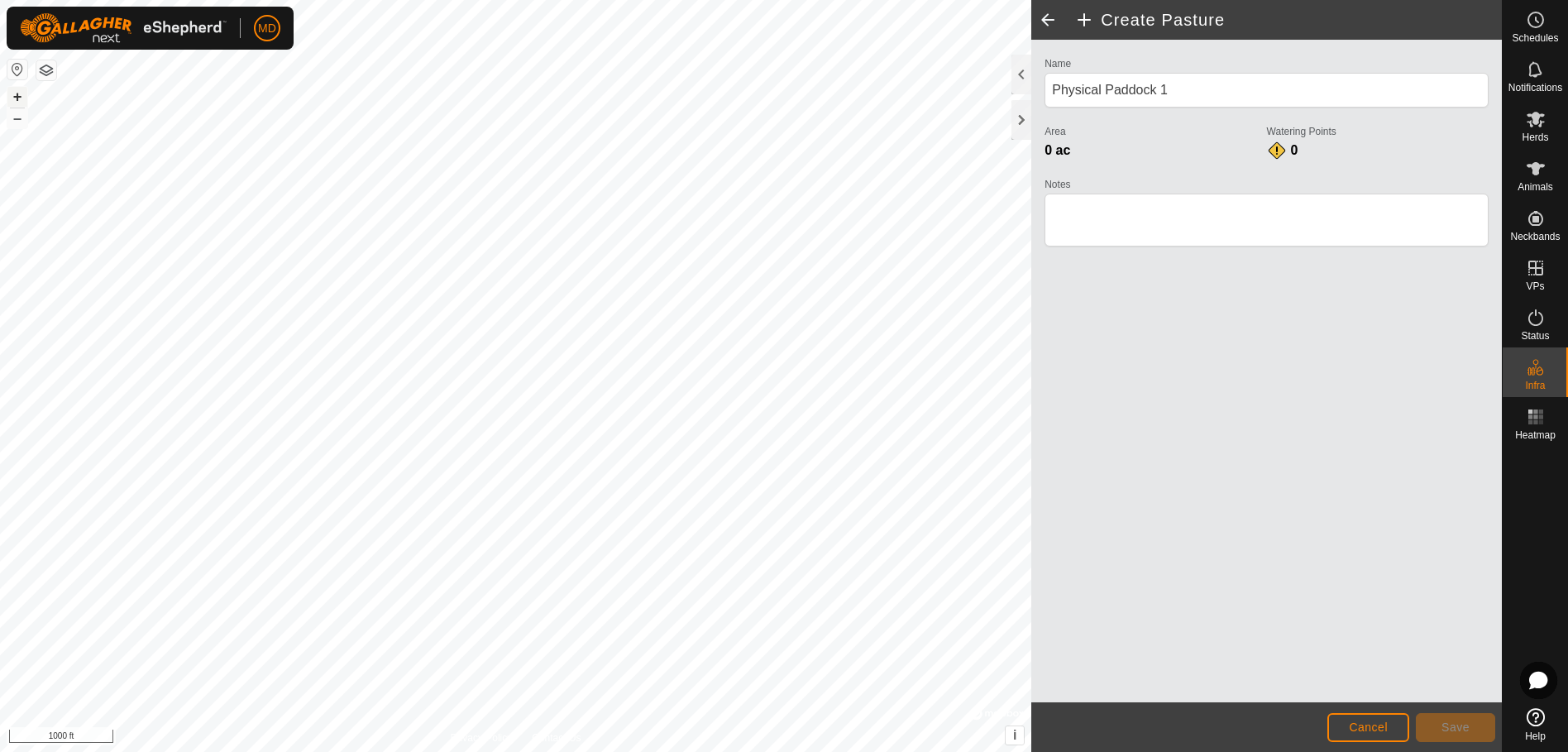
click at [18, 95] on button "+" at bounding box center [17, 97] width 20 height 20
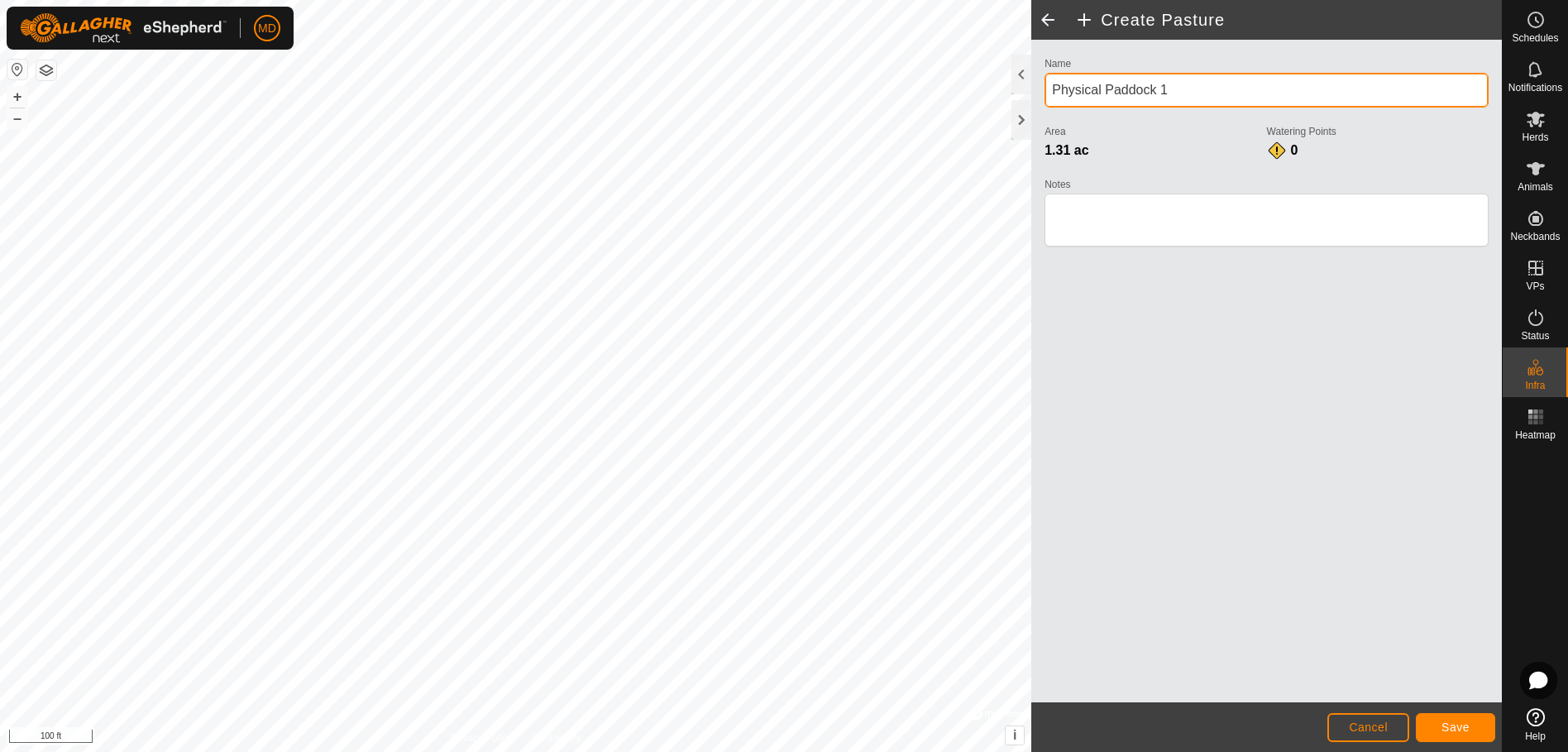
click at [1184, 85] on input "Physical Paddock 1" at bounding box center [1266, 90] width 444 height 34
type input "P"
type input "Big Red's Paddock"
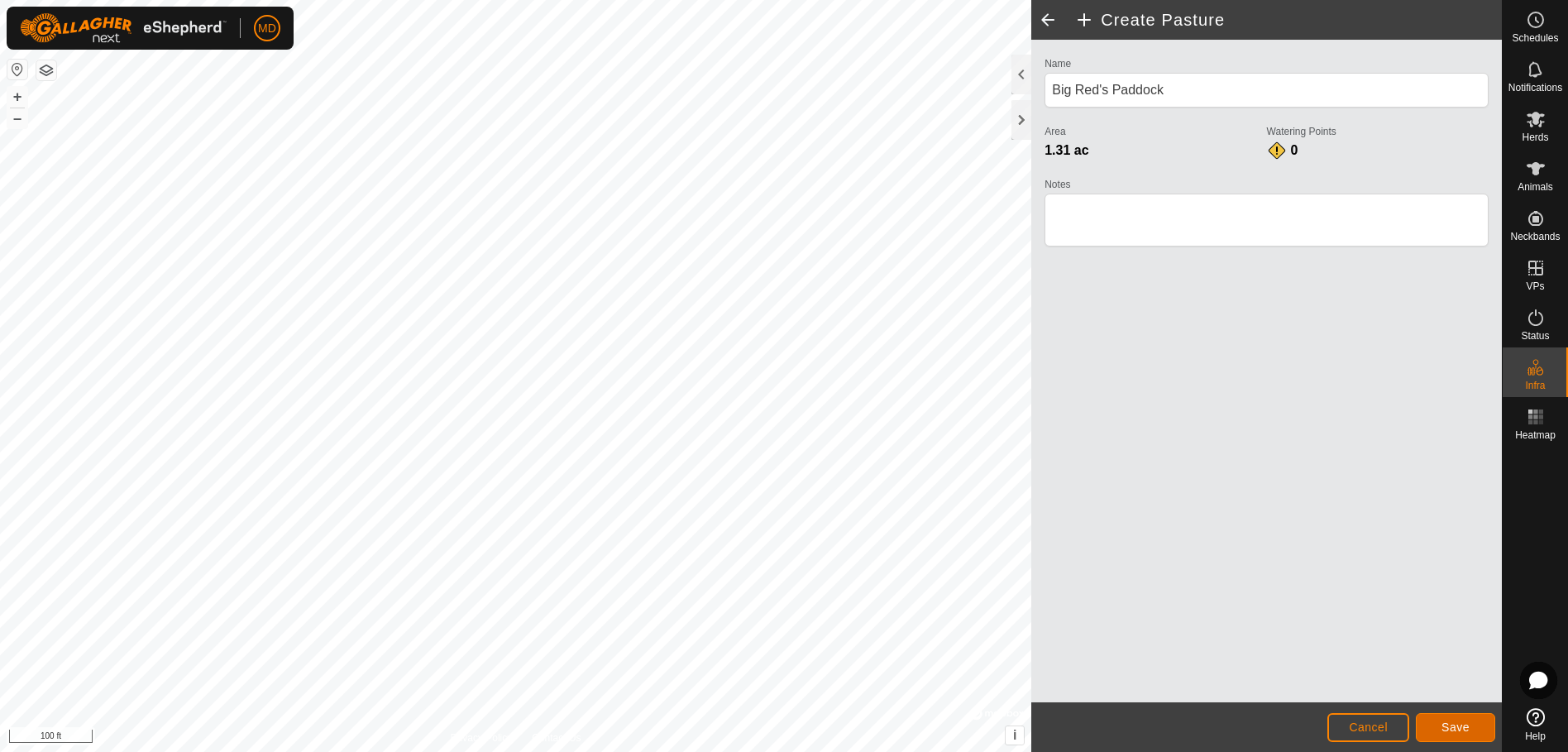
click at [1459, 729] on span "Save" at bounding box center [1455, 727] width 28 height 14
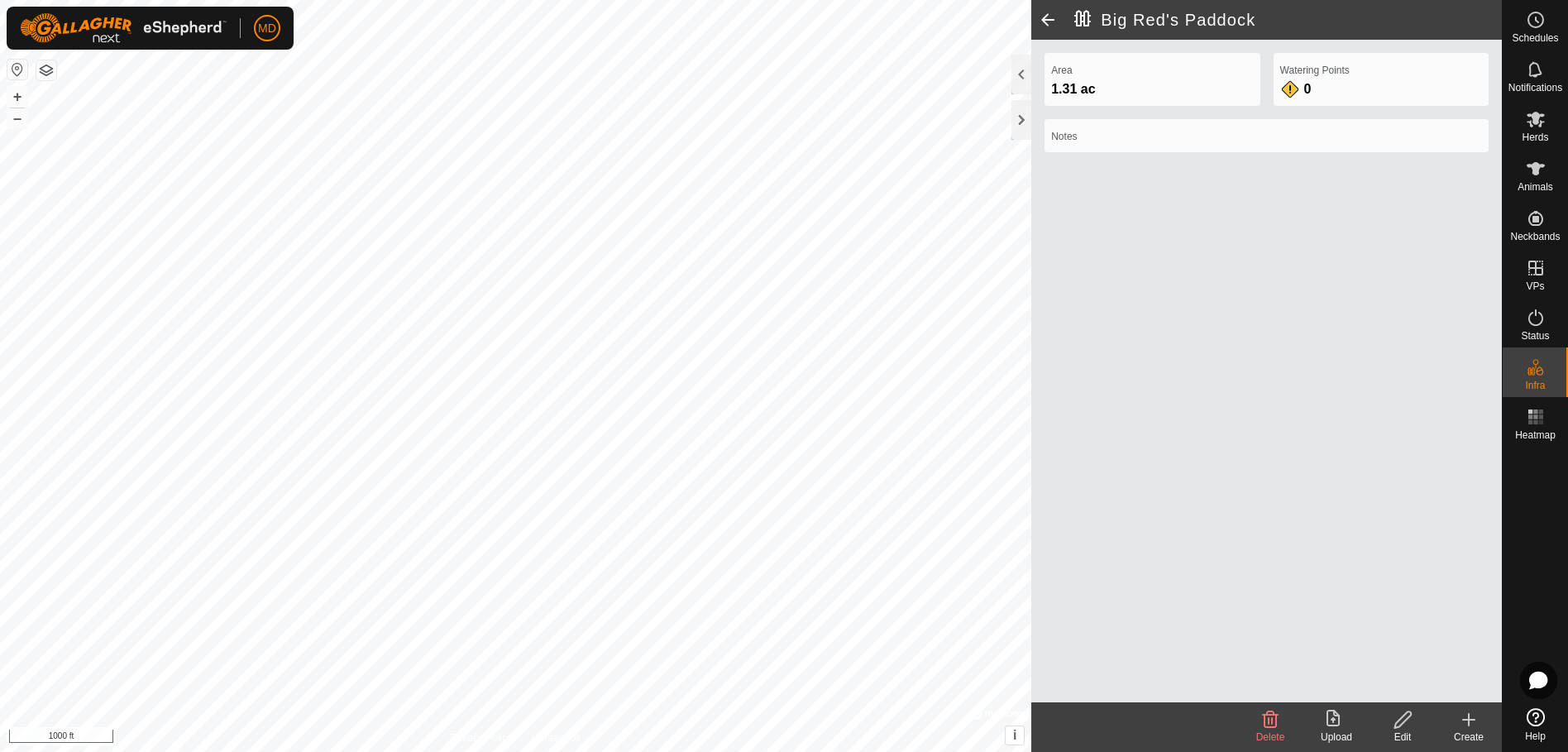
click at [1469, 729] on div "Create" at bounding box center [1468, 737] width 66 height 14
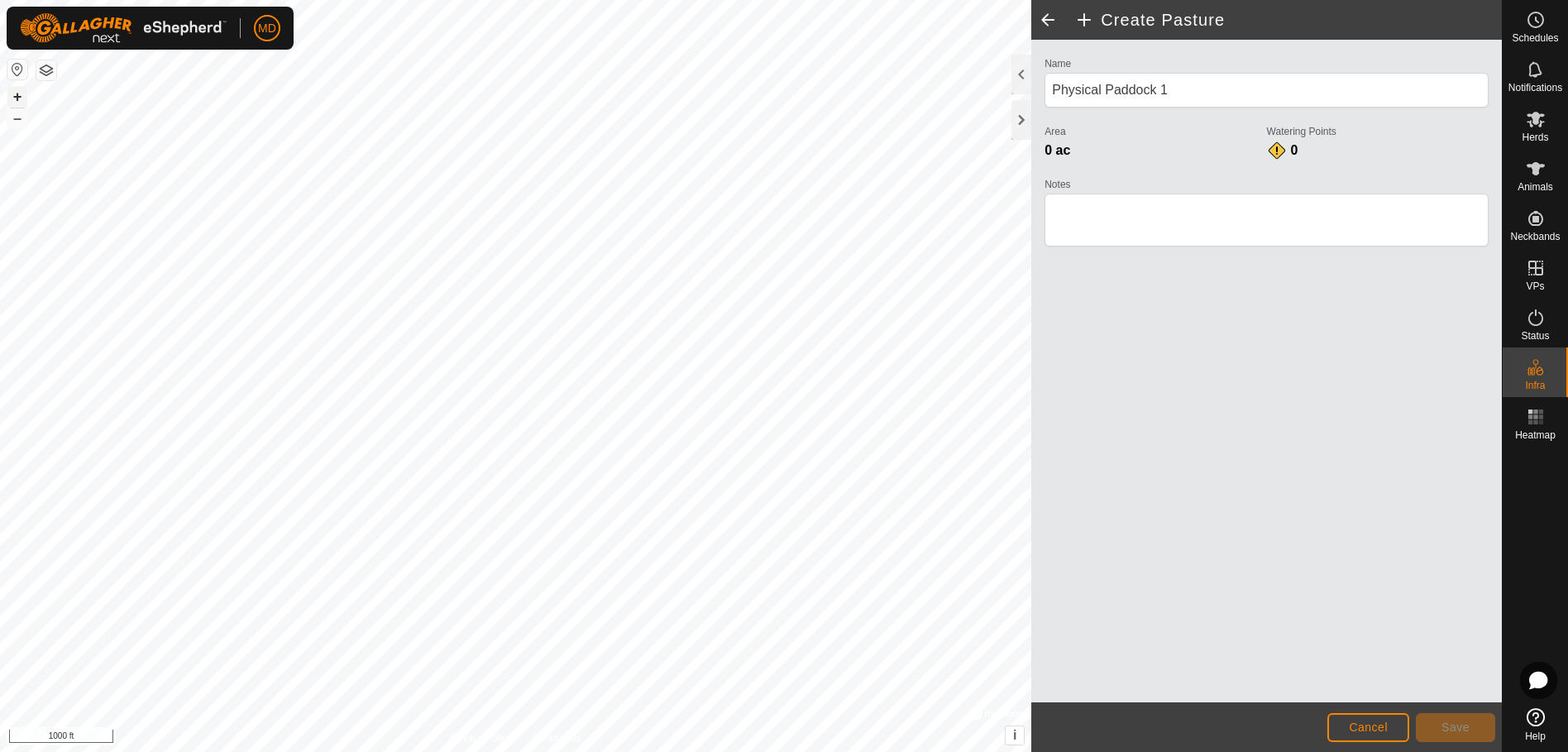
click at [17, 95] on button "+" at bounding box center [17, 97] width 20 height 20
click at [17, 96] on button "+" at bounding box center [17, 97] width 20 height 20
click at [17, 97] on button "+" at bounding box center [17, 97] width 20 height 20
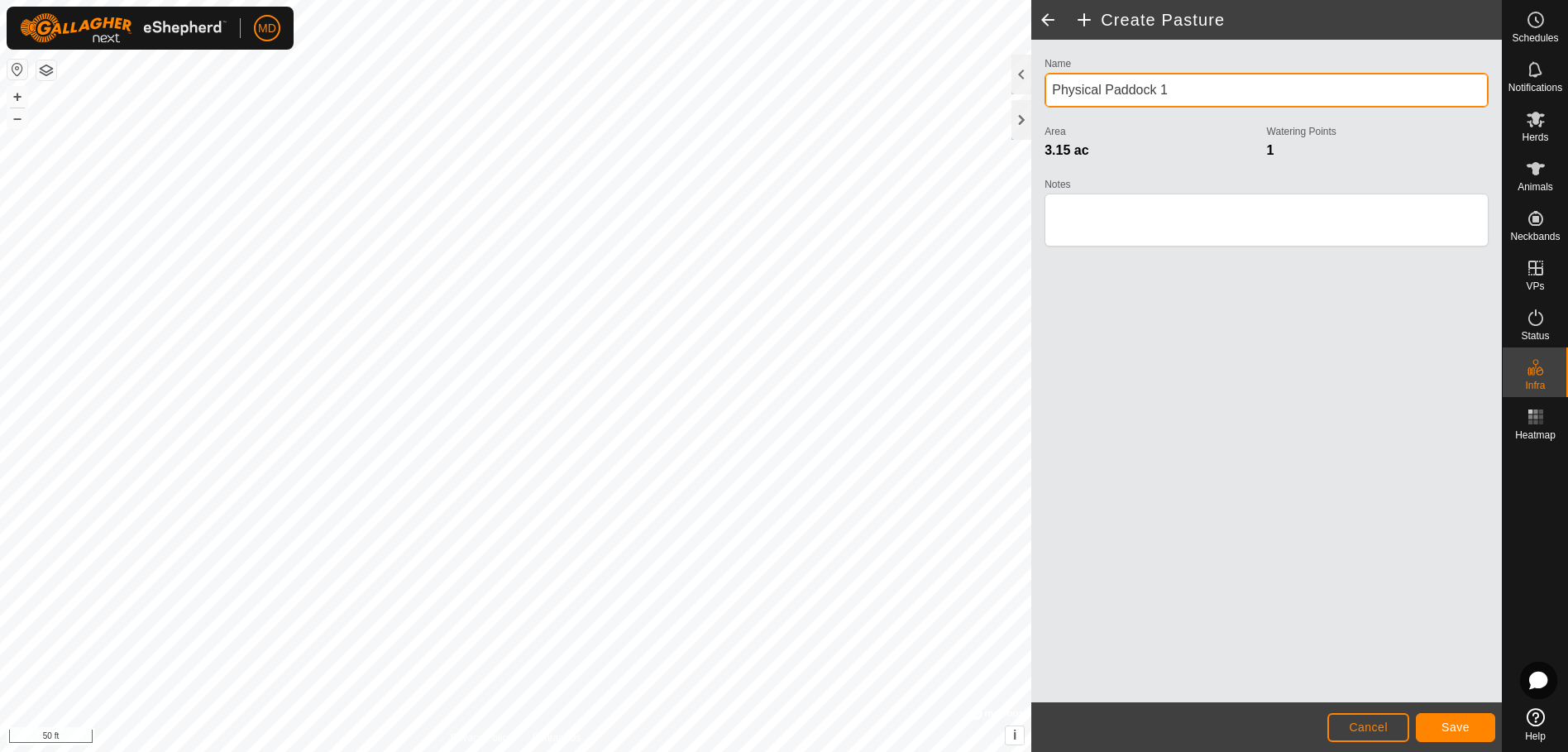
click at [1173, 84] on input "Physical Paddock 1" at bounding box center [1266, 90] width 444 height 34
type input "P"
type input "[PERSON_NAME] [PERSON_NAME]"
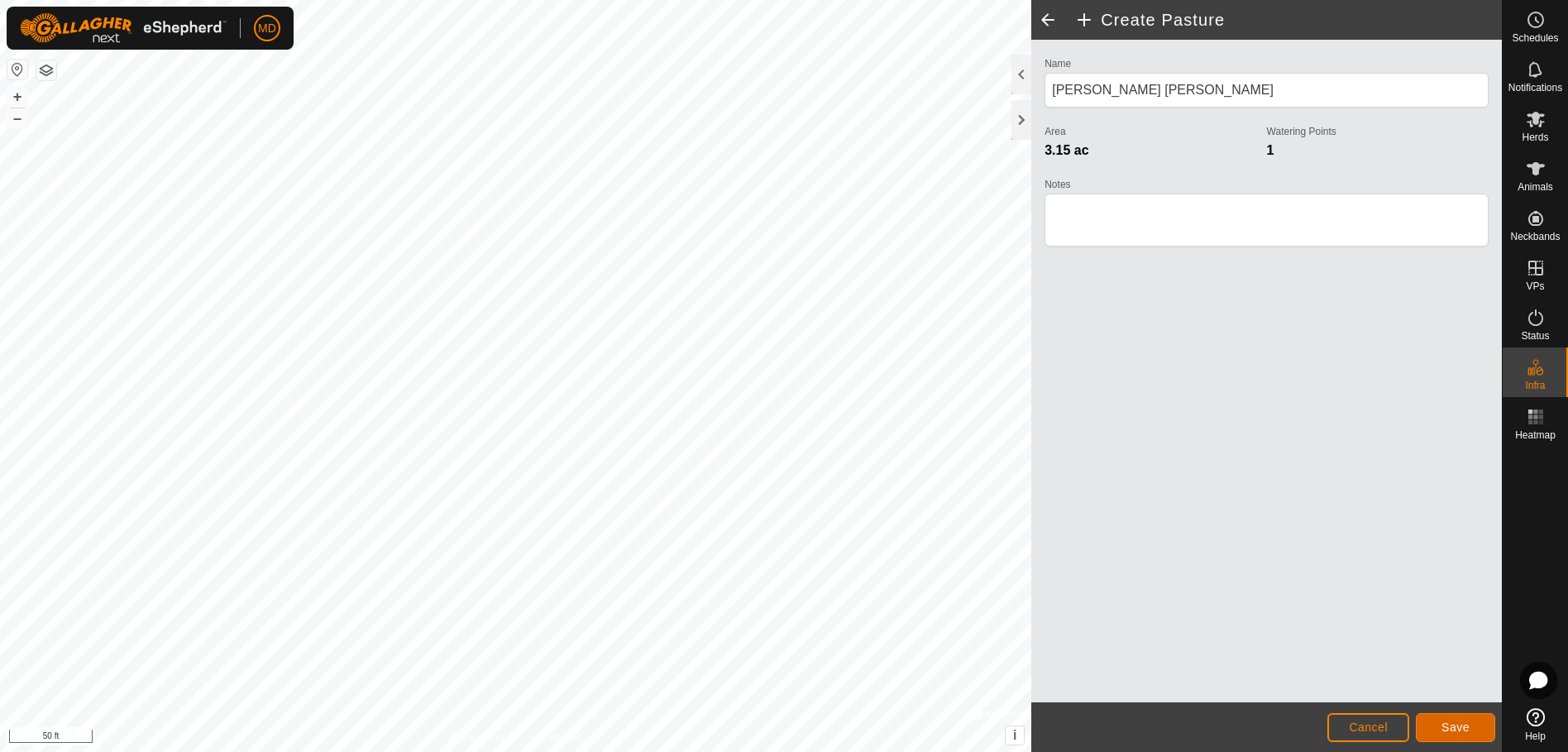
click at [1447, 724] on span "Save" at bounding box center [1455, 727] width 28 height 14
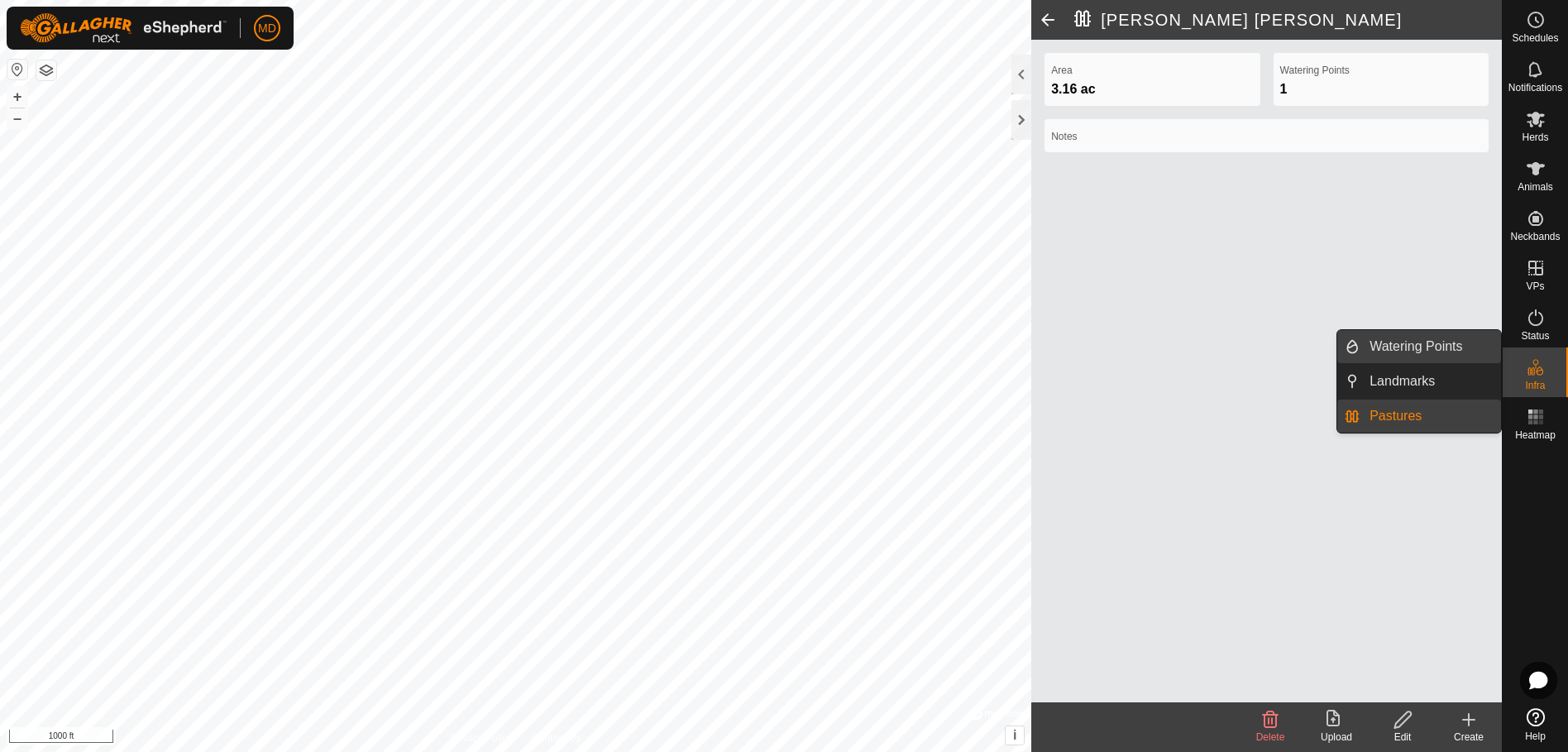
click at [1439, 337] on link "Watering Points" at bounding box center [1430, 347] width 141 height 33
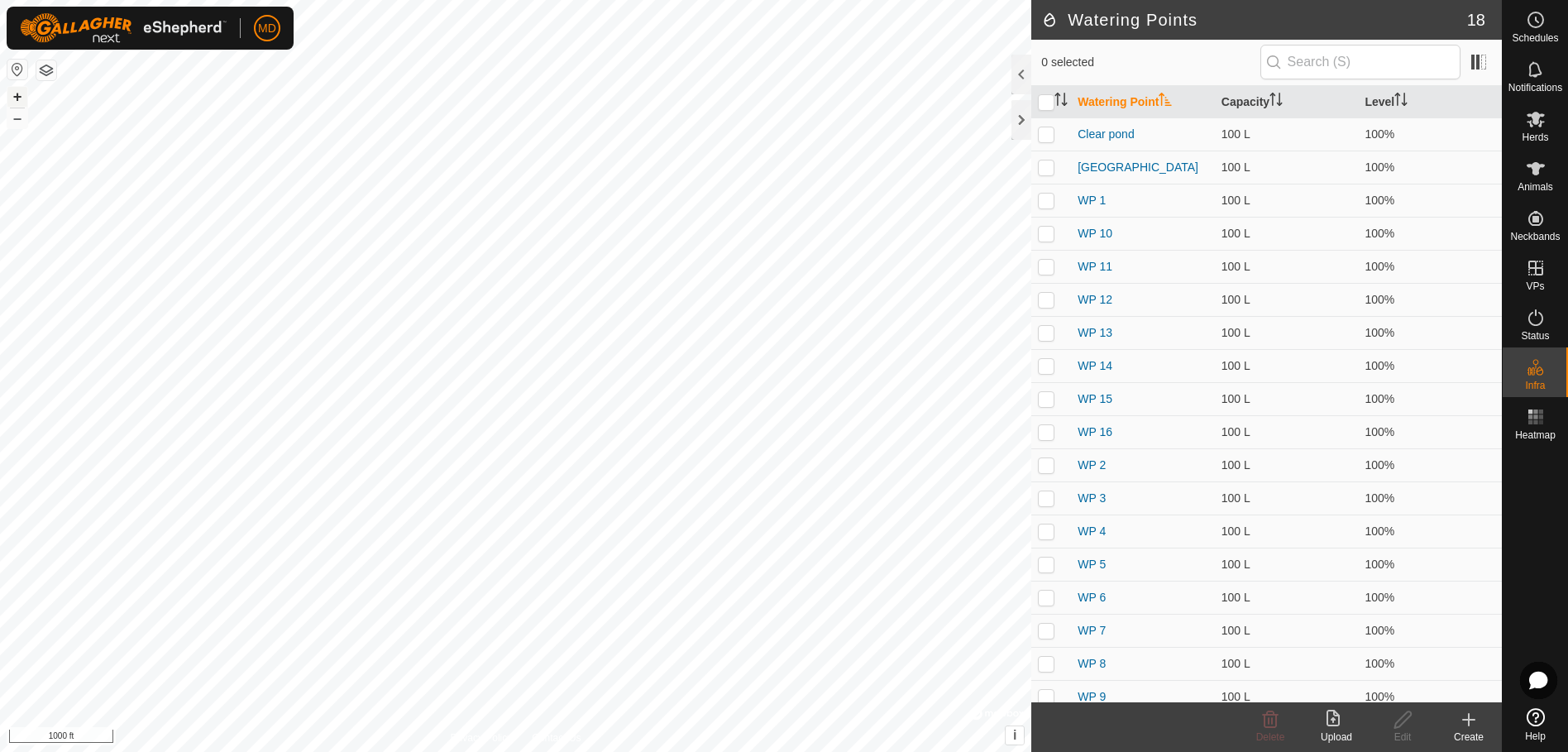
click at [14, 95] on button "+" at bounding box center [17, 97] width 20 height 20
click at [1475, 721] on icon at bounding box center [1468, 719] width 20 height 20
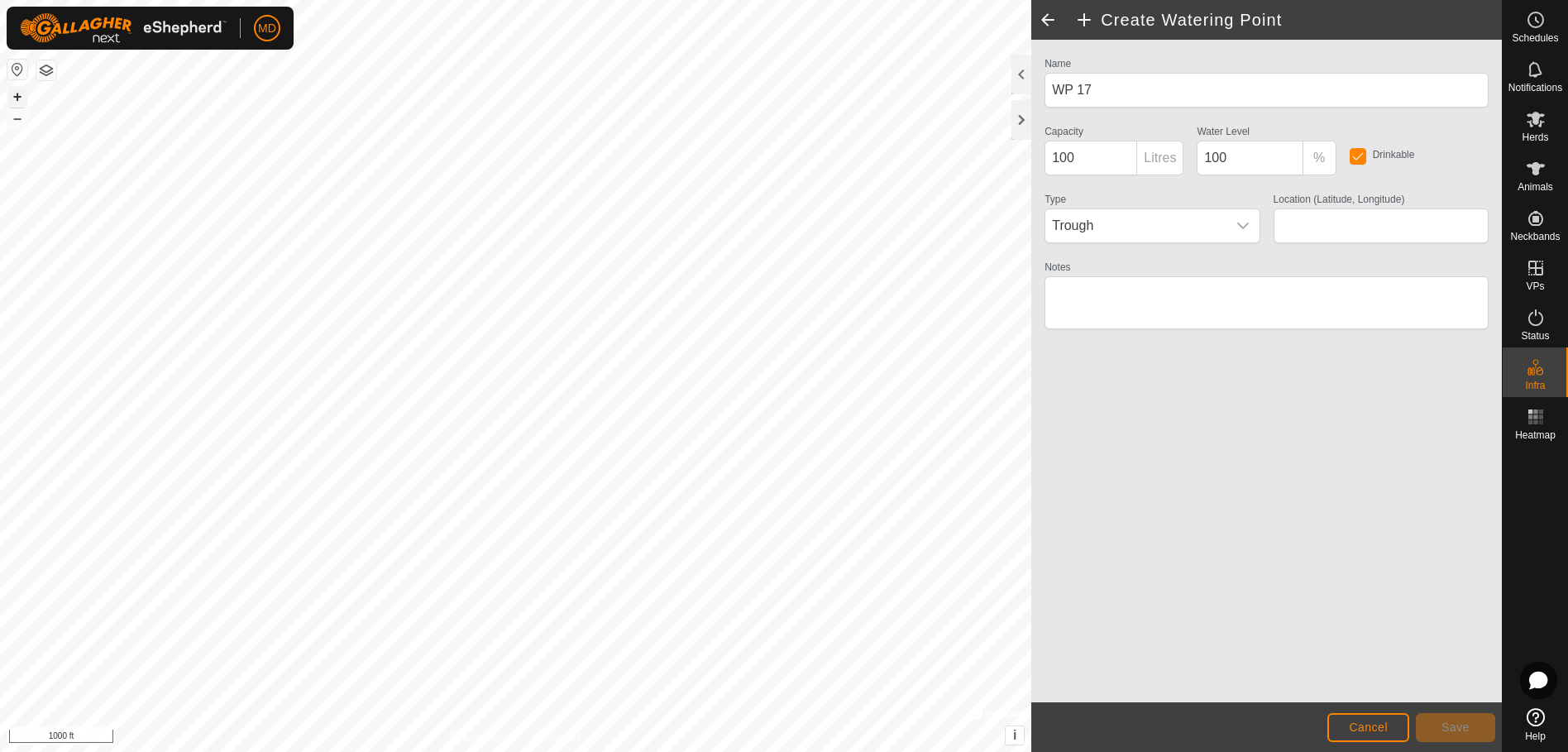
click at [19, 99] on button "+" at bounding box center [17, 97] width 20 height 20
type input "31.639399, -95.445520"
click at [1066, 293] on textarea "Notes" at bounding box center [1266, 302] width 444 height 53
type textarea "city water"
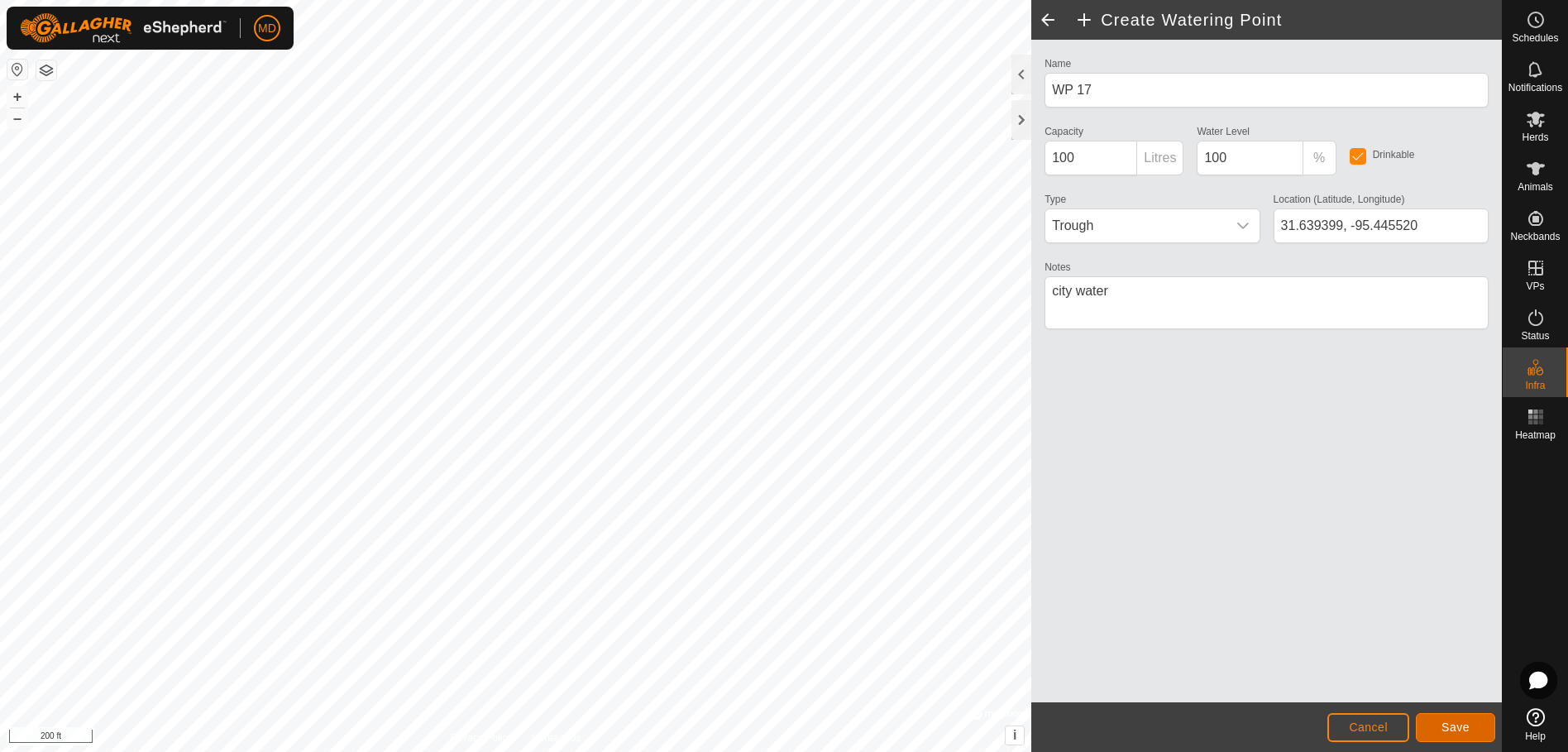
click at [1449, 726] on span "Save" at bounding box center [1455, 727] width 28 height 14
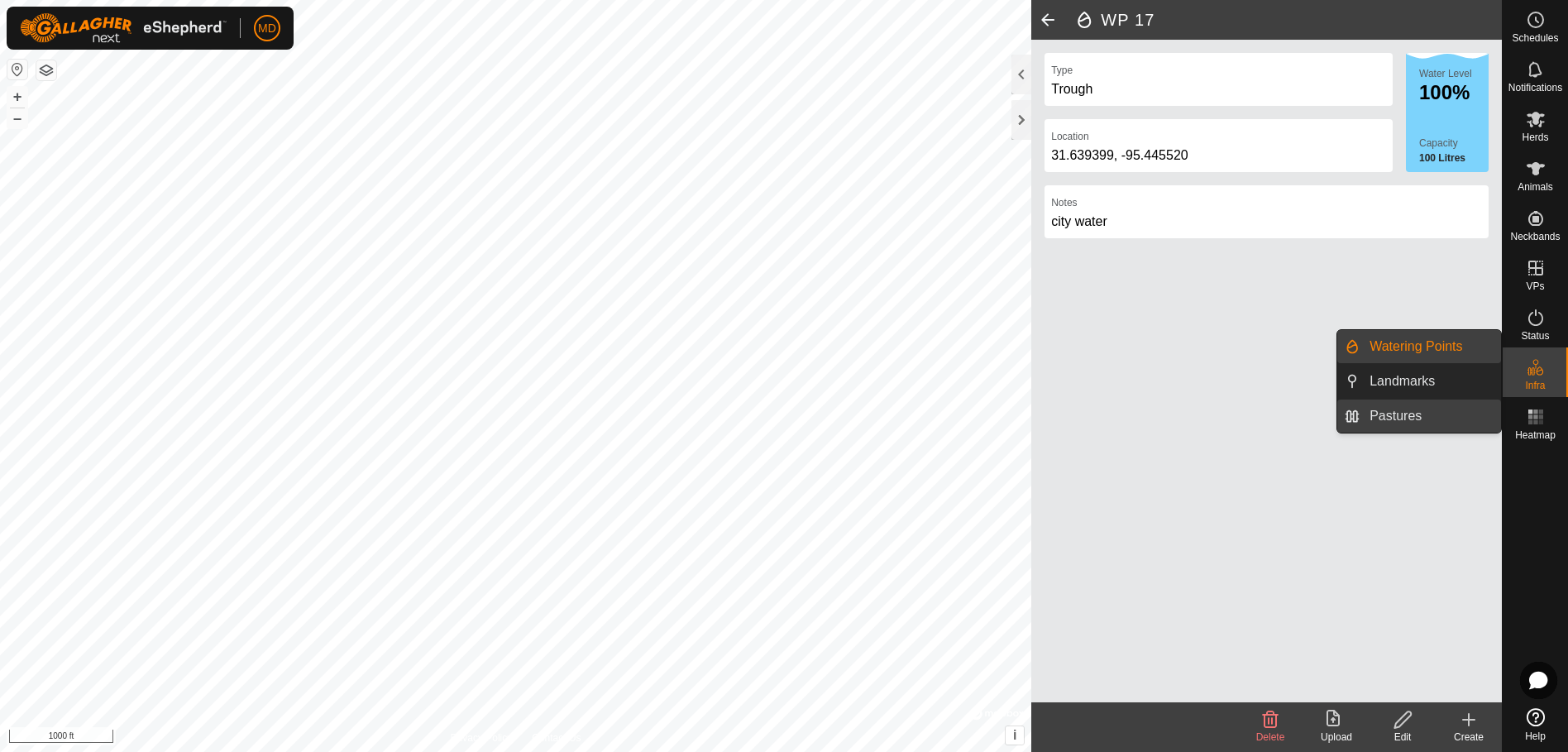
click at [1374, 410] on link "Pastures" at bounding box center [1430, 415] width 141 height 33
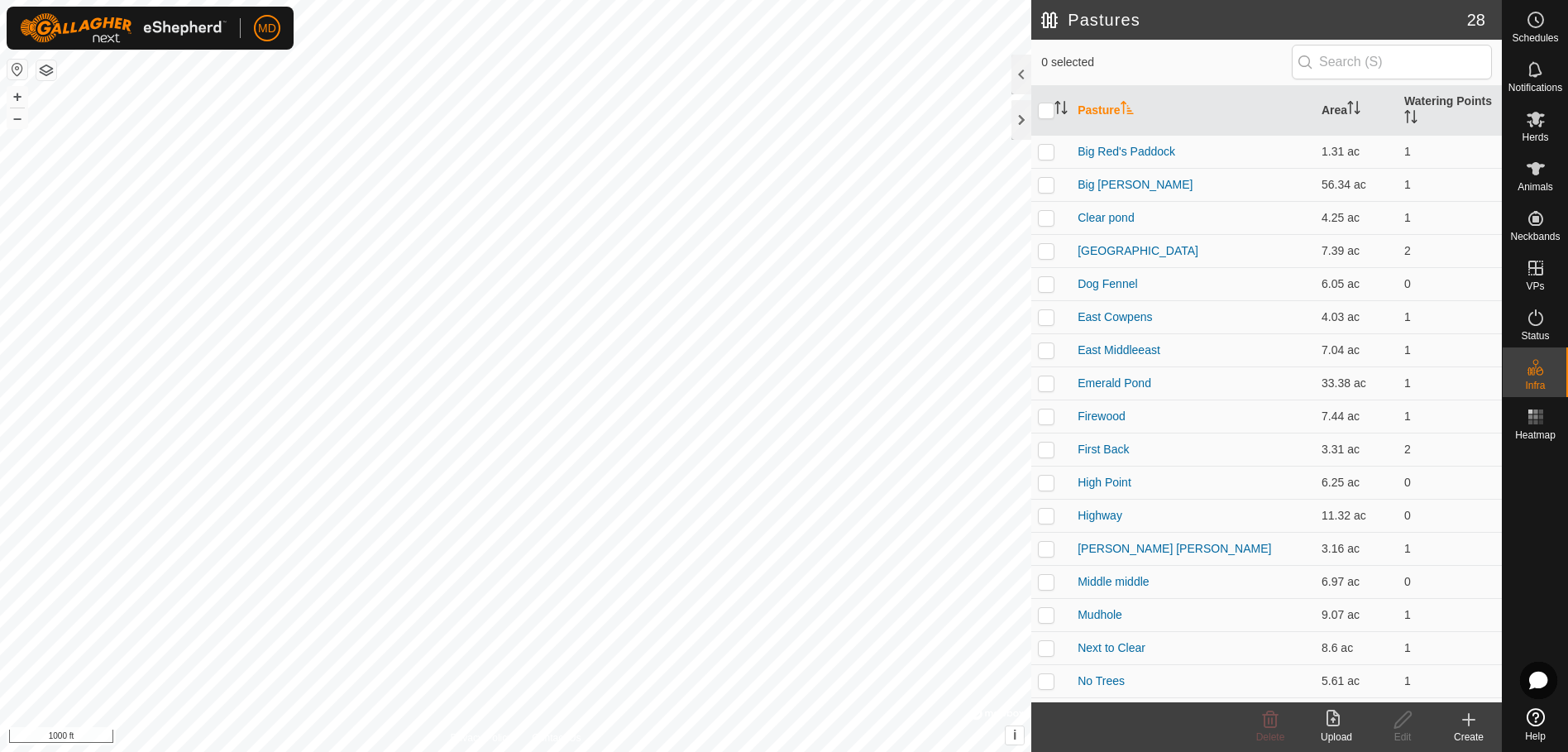
click at [1474, 722] on icon at bounding box center [1468, 719] width 20 height 20
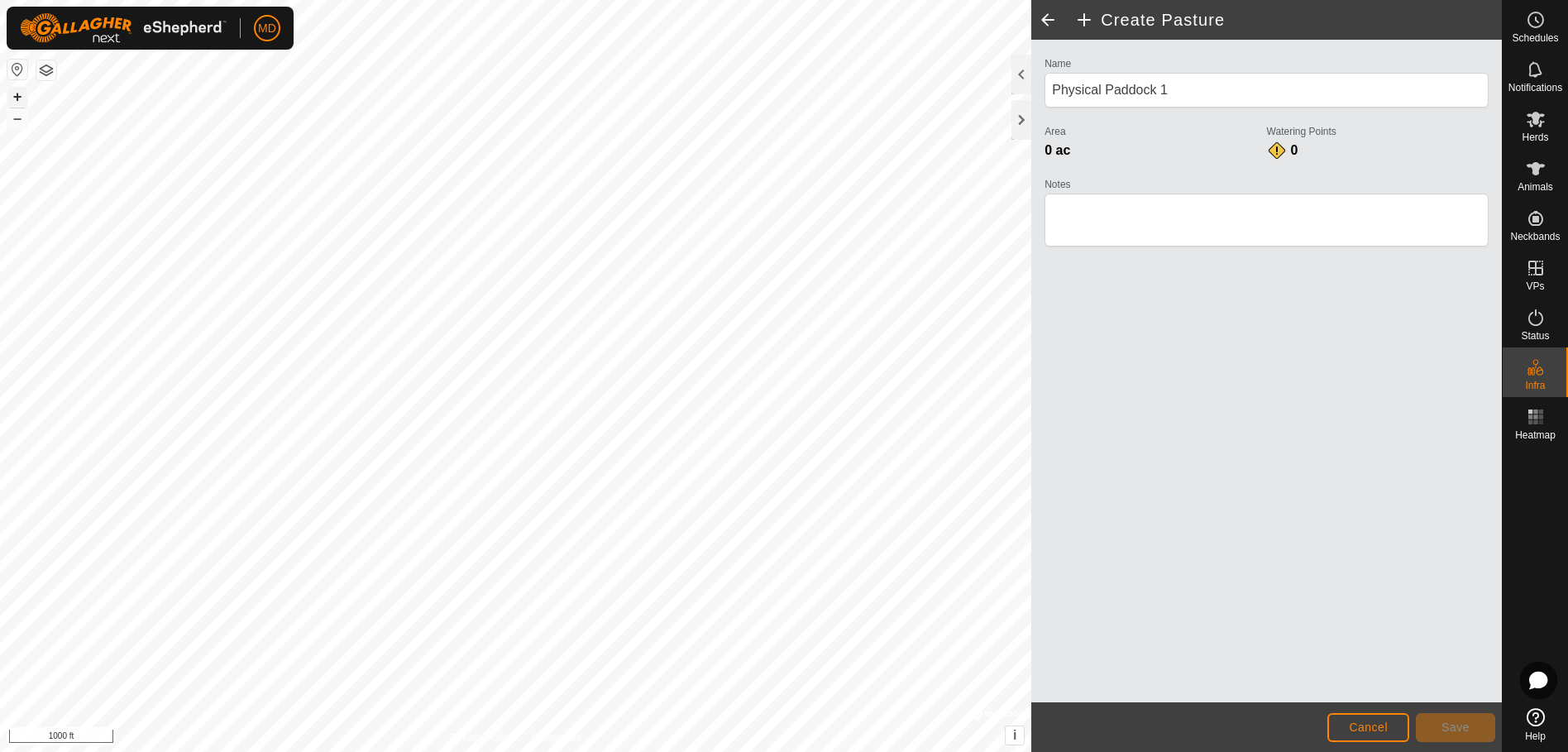
click at [19, 94] on button "+" at bounding box center [17, 97] width 20 height 20
click at [19, 95] on button "+" at bounding box center [17, 97] width 20 height 20
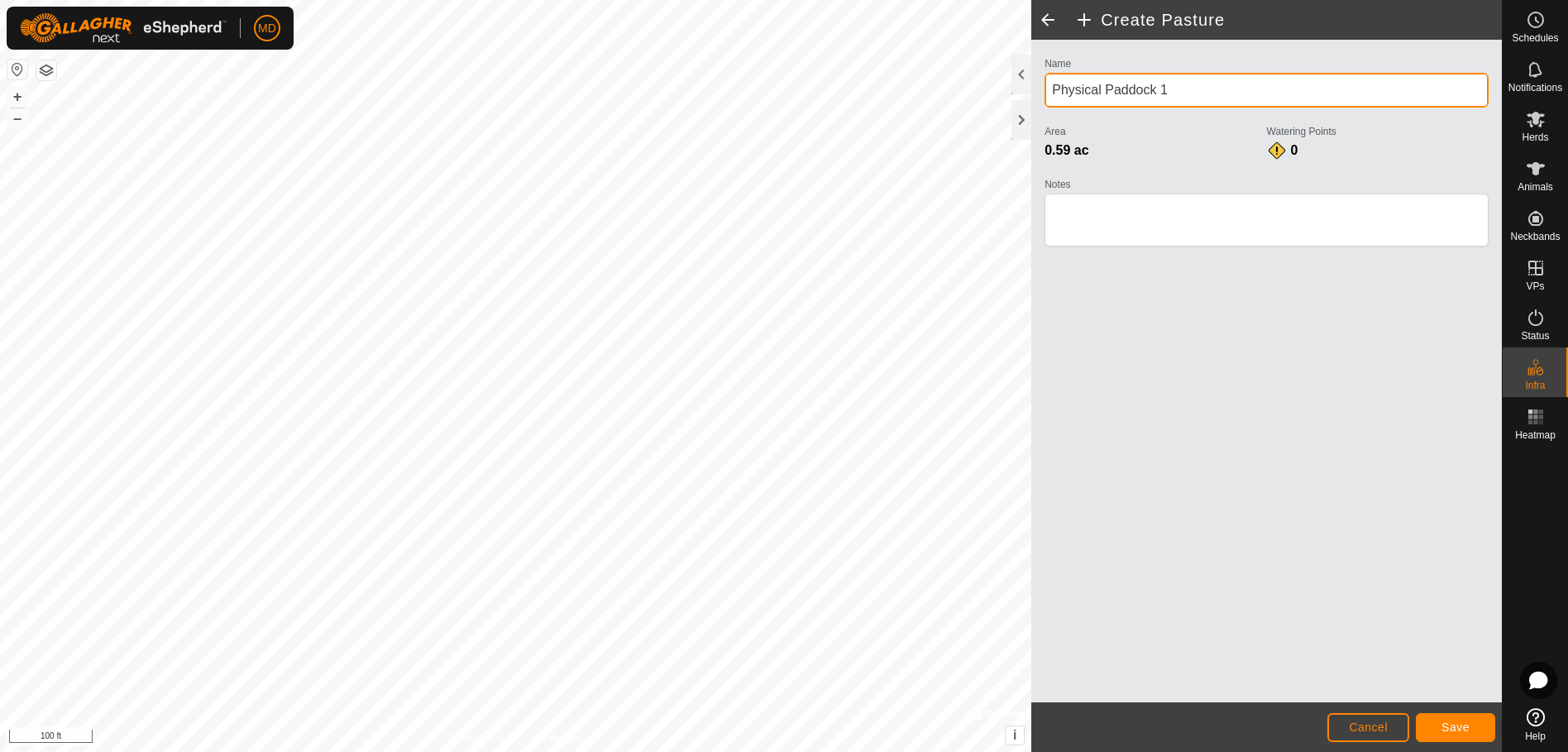
click at [1177, 91] on input "Physical Paddock 1" at bounding box center [1266, 90] width 444 height 34
type input "P"
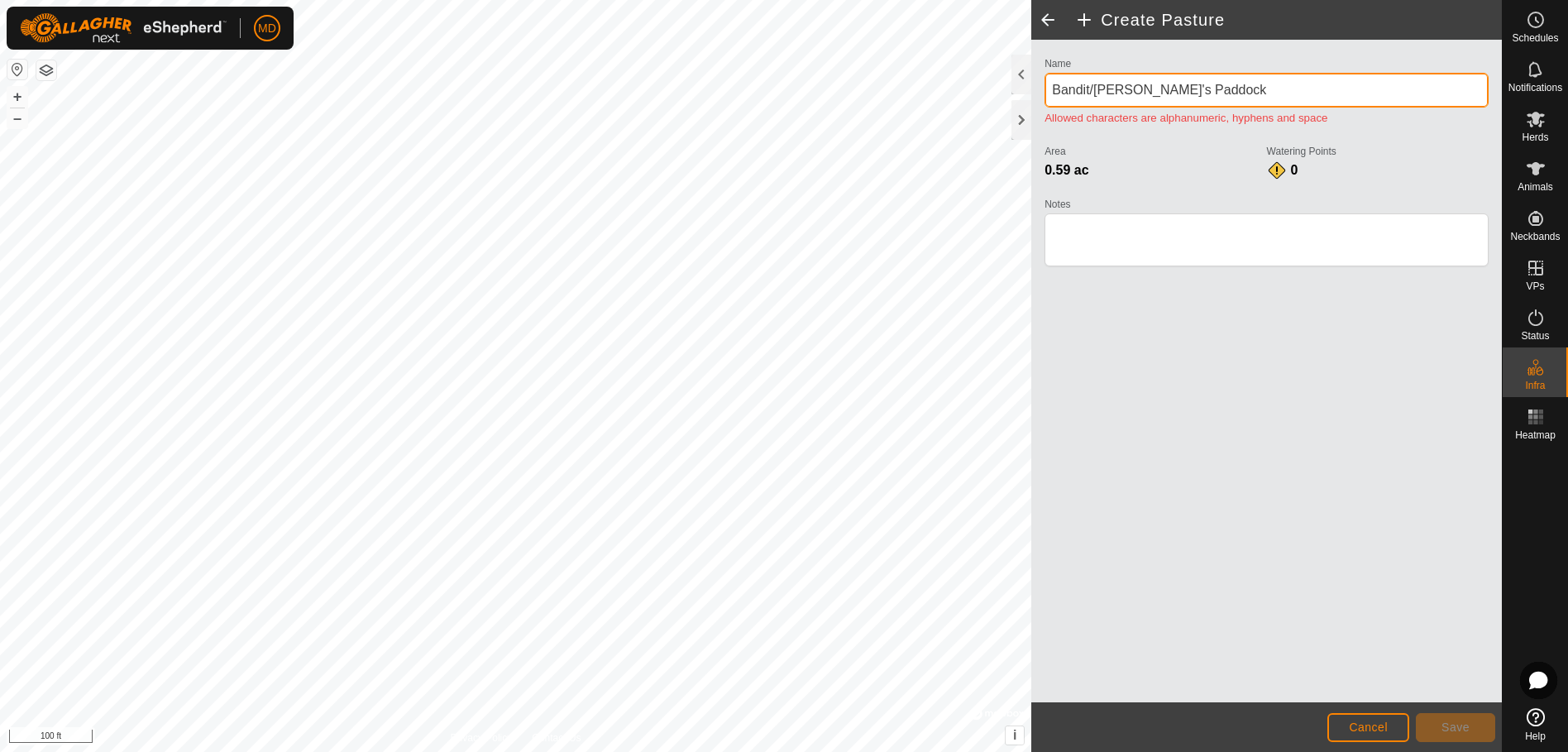
click at [1126, 86] on input "Bandit/[PERSON_NAME]'s Paddock" at bounding box center [1266, 90] width 444 height 34
click at [1094, 89] on input "Bandit/[PERSON_NAME]" at bounding box center [1266, 90] width 444 height 34
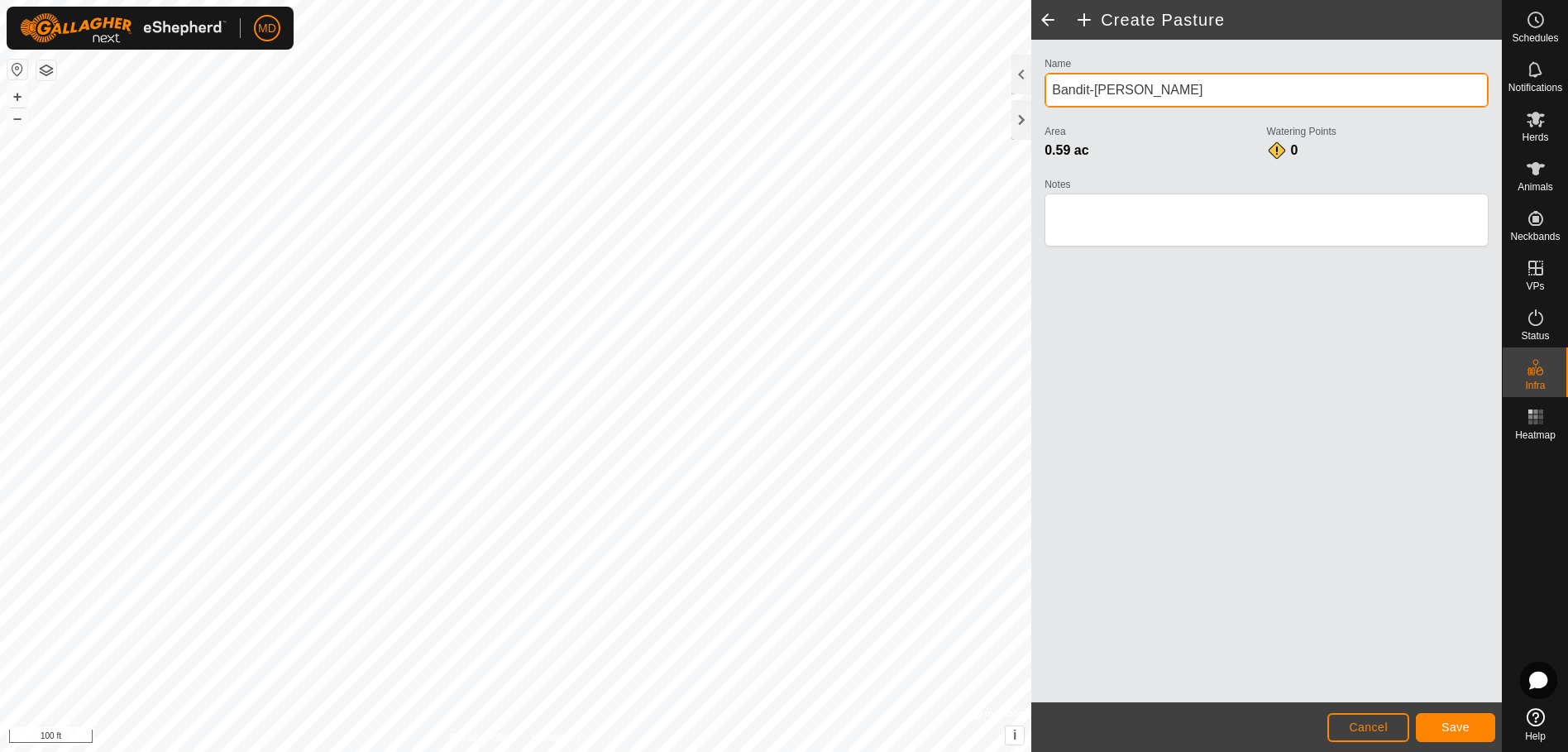
type input "Bandit-[PERSON_NAME]"
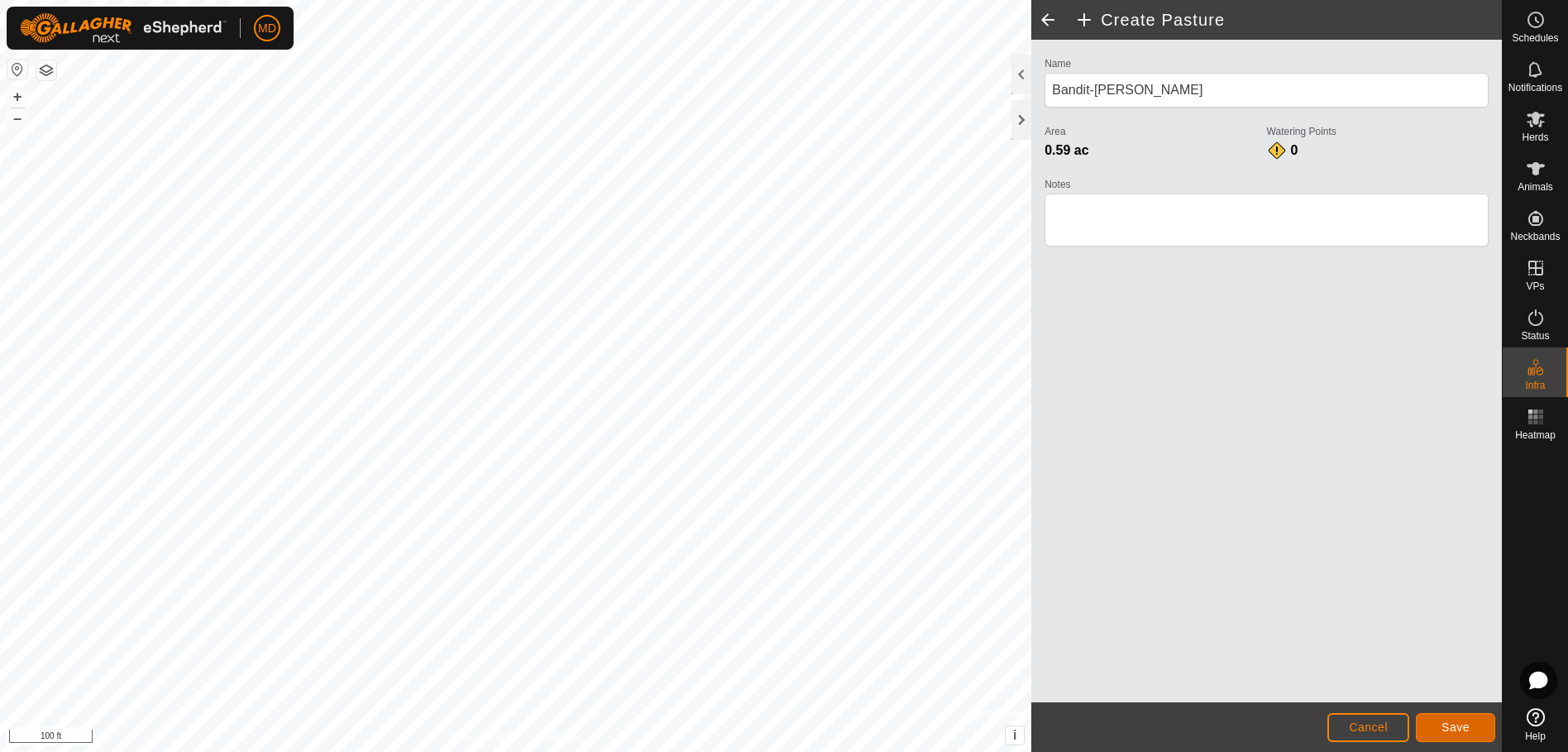
click at [1453, 722] on span "Save" at bounding box center [1455, 727] width 28 height 14
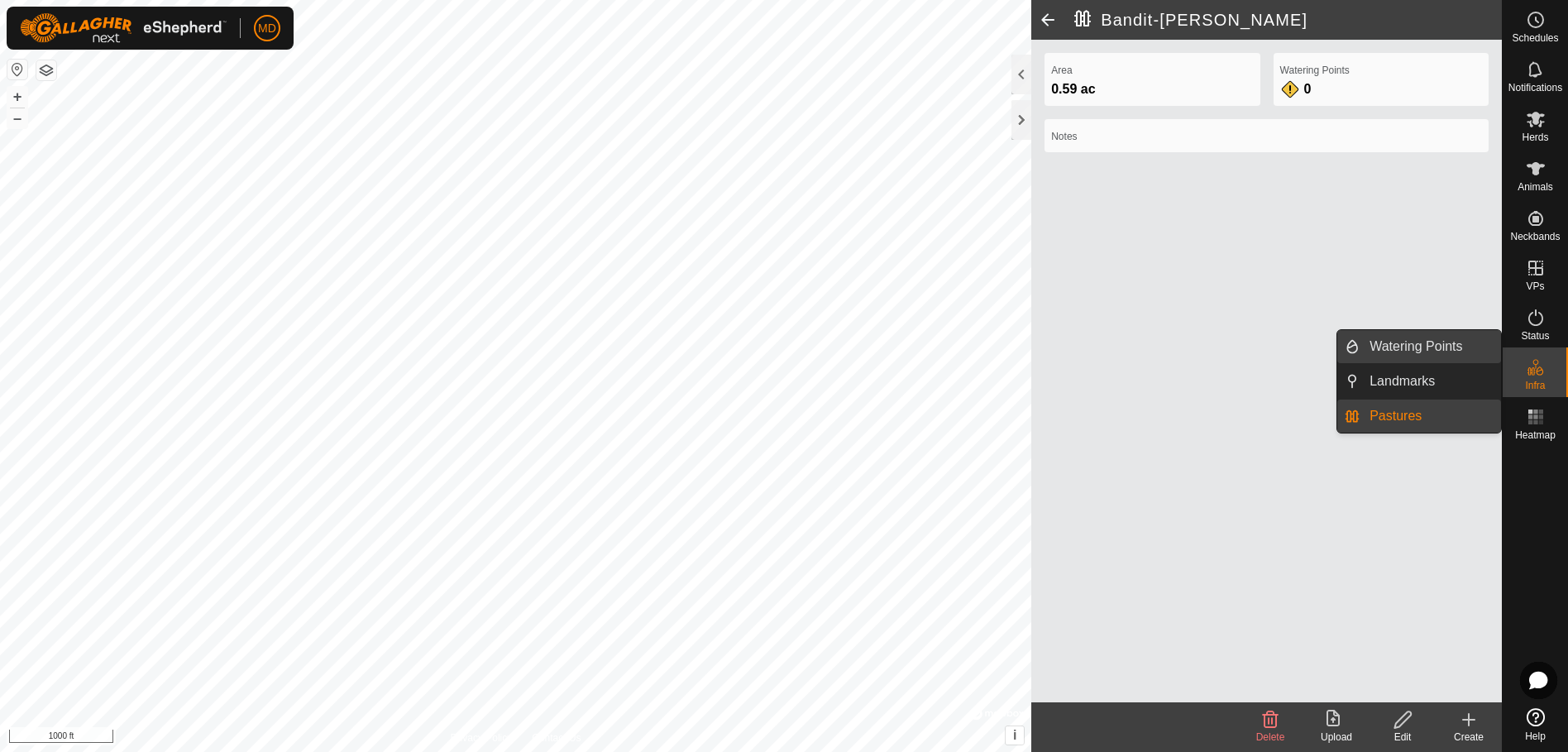
click at [1410, 341] on link "Watering Points" at bounding box center [1430, 347] width 141 height 33
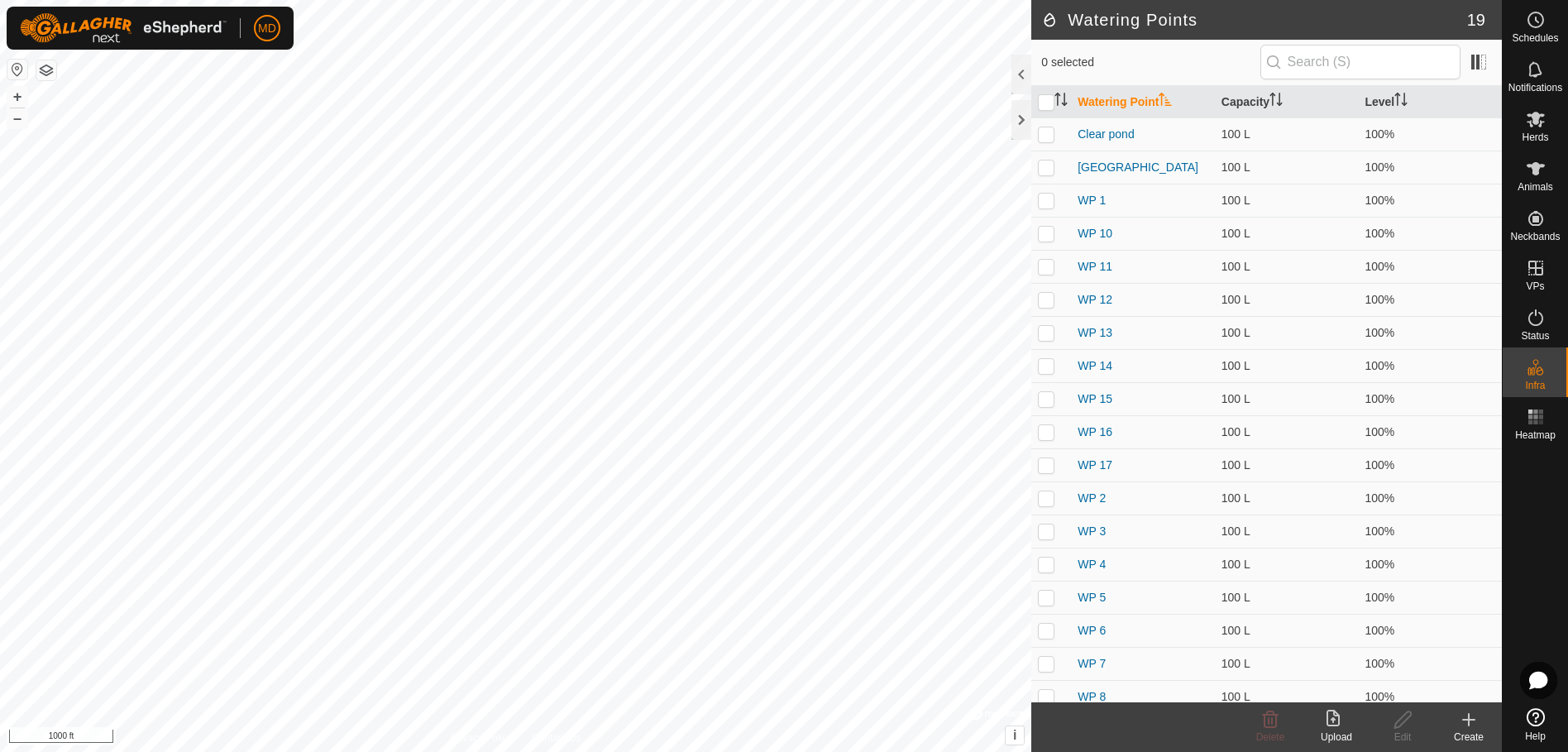
click at [1478, 729] on div "Create" at bounding box center [1468, 737] width 66 height 14
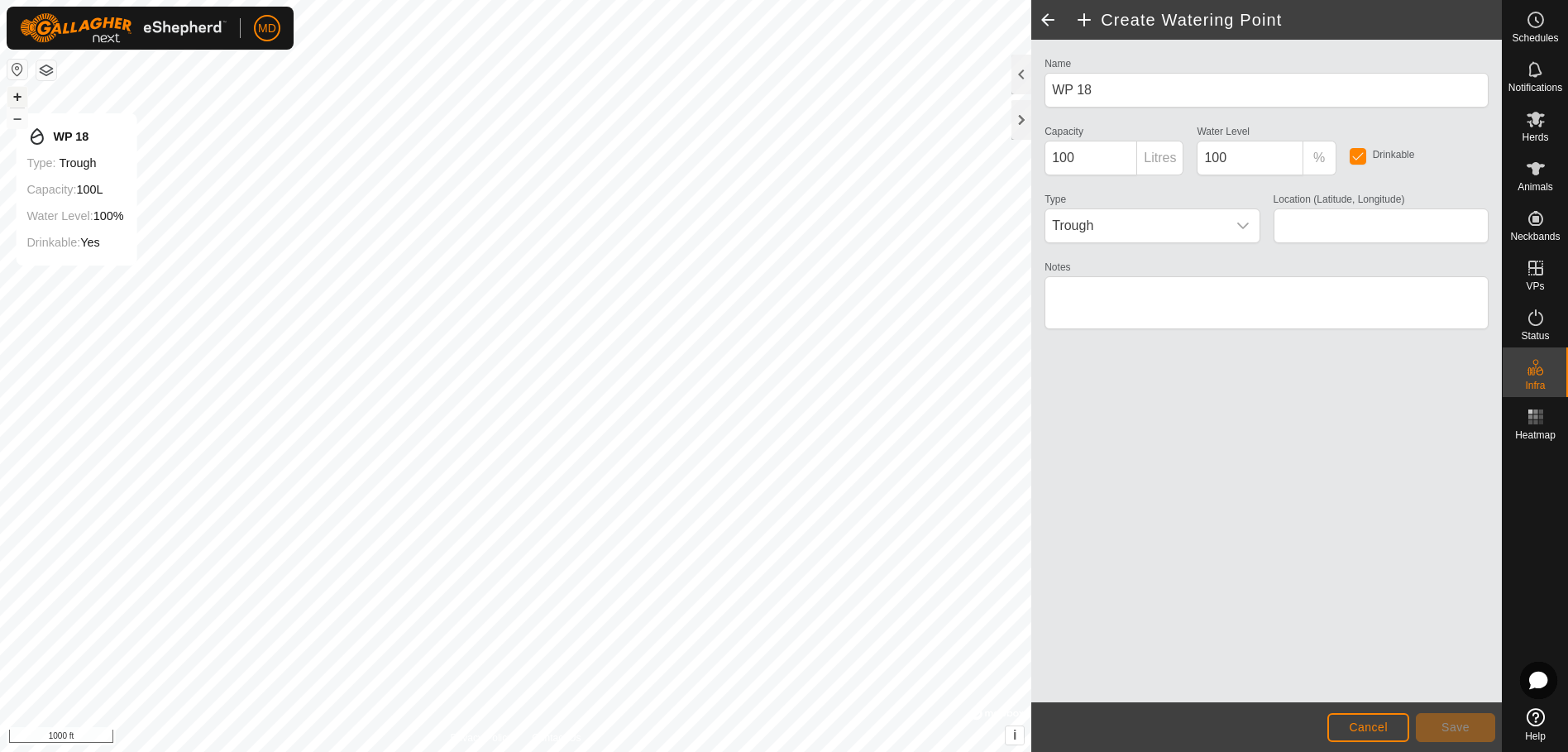
click at [17, 97] on button "+" at bounding box center [17, 97] width 20 height 20
type input "31.638880, -95.446022"
click at [1070, 289] on textarea "Notes" at bounding box center [1266, 302] width 444 height 53
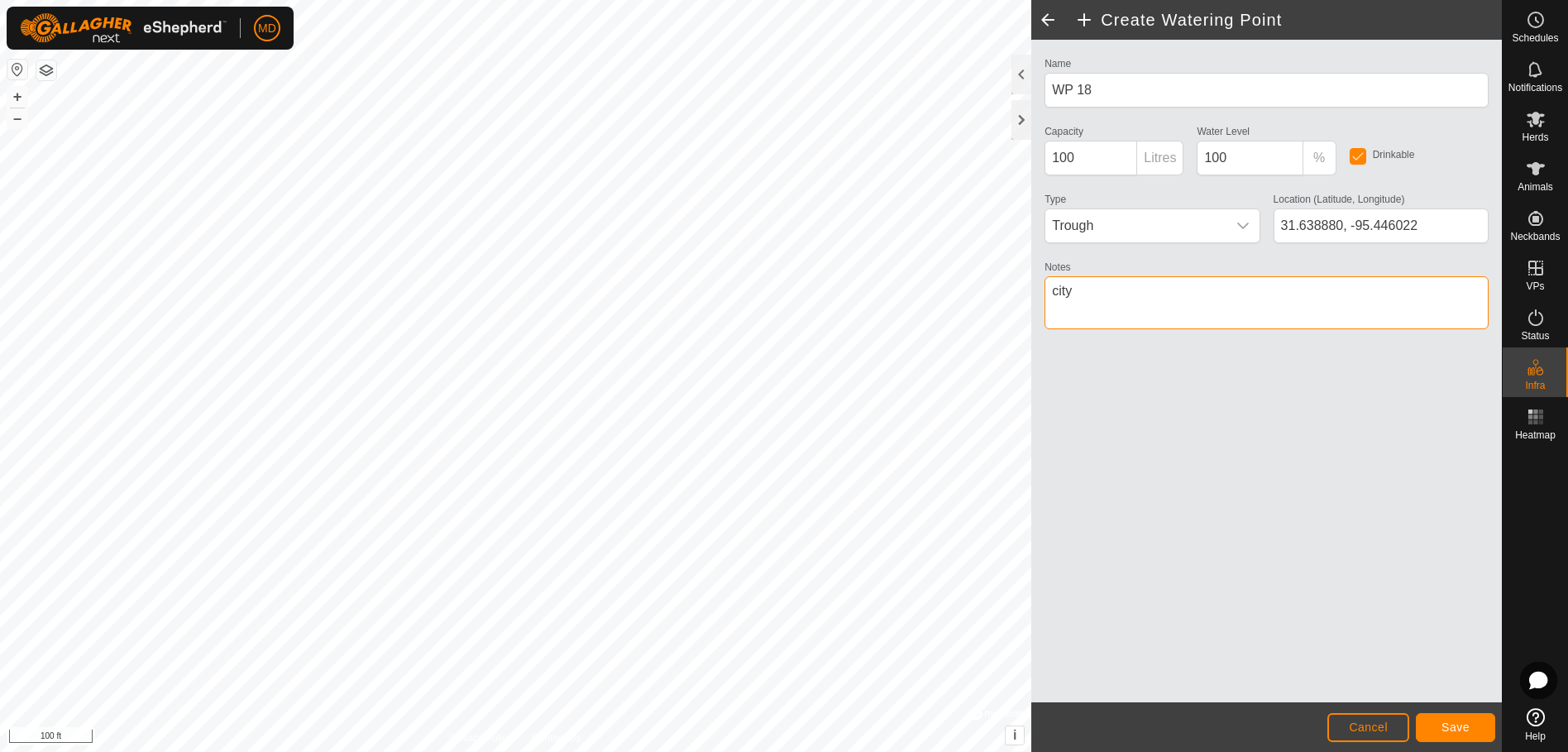
type textarea "city"
click at [1461, 723] on span "Save" at bounding box center [1455, 727] width 28 height 14
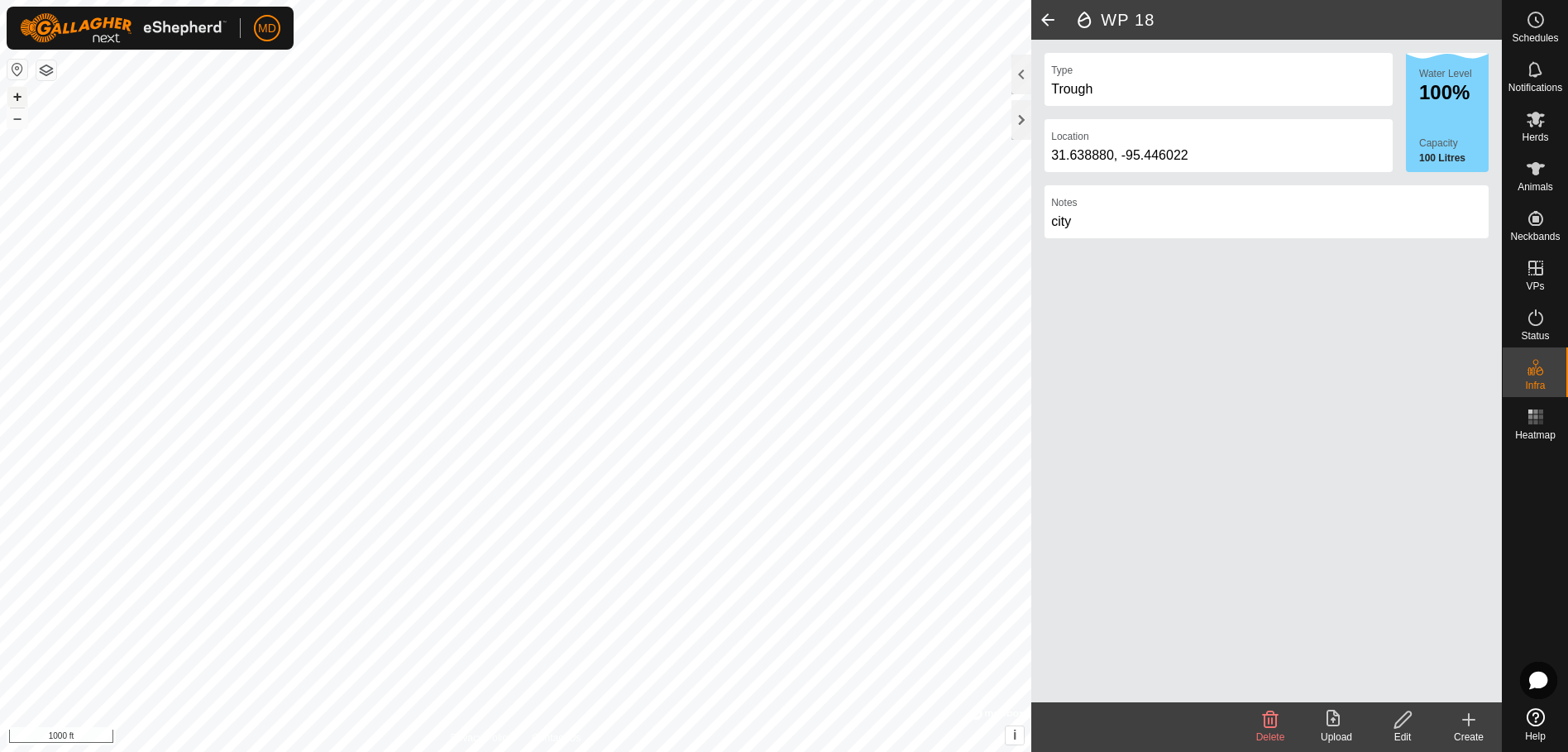
click at [17, 93] on button "+" at bounding box center [17, 97] width 20 height 20
click at [16, 119] on button "–" at bounding box center [17, 119] width 20 height 20
click at [15, 67] on button "button" at bounding box center [17, 70] width 20 height 20
click at [1048, 14] on span at bounding box center [1048, 20] width 33 height 40
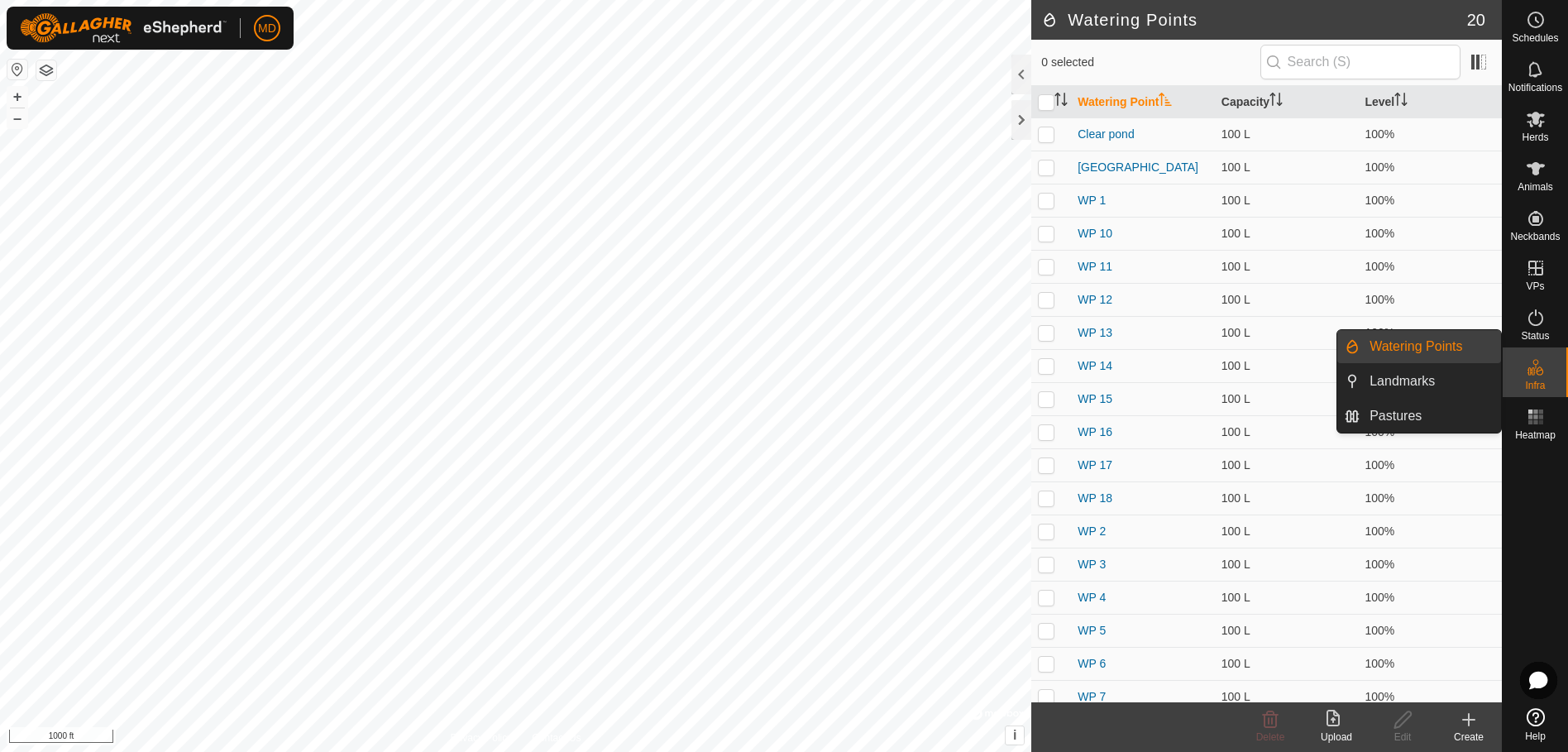
click at [1533, 370] on icon at bounding box center [1535, 367] width 20 height 20
click at [1398, 416] on link "Pastures" at bounding box center [1430, 415] width 141 height 33
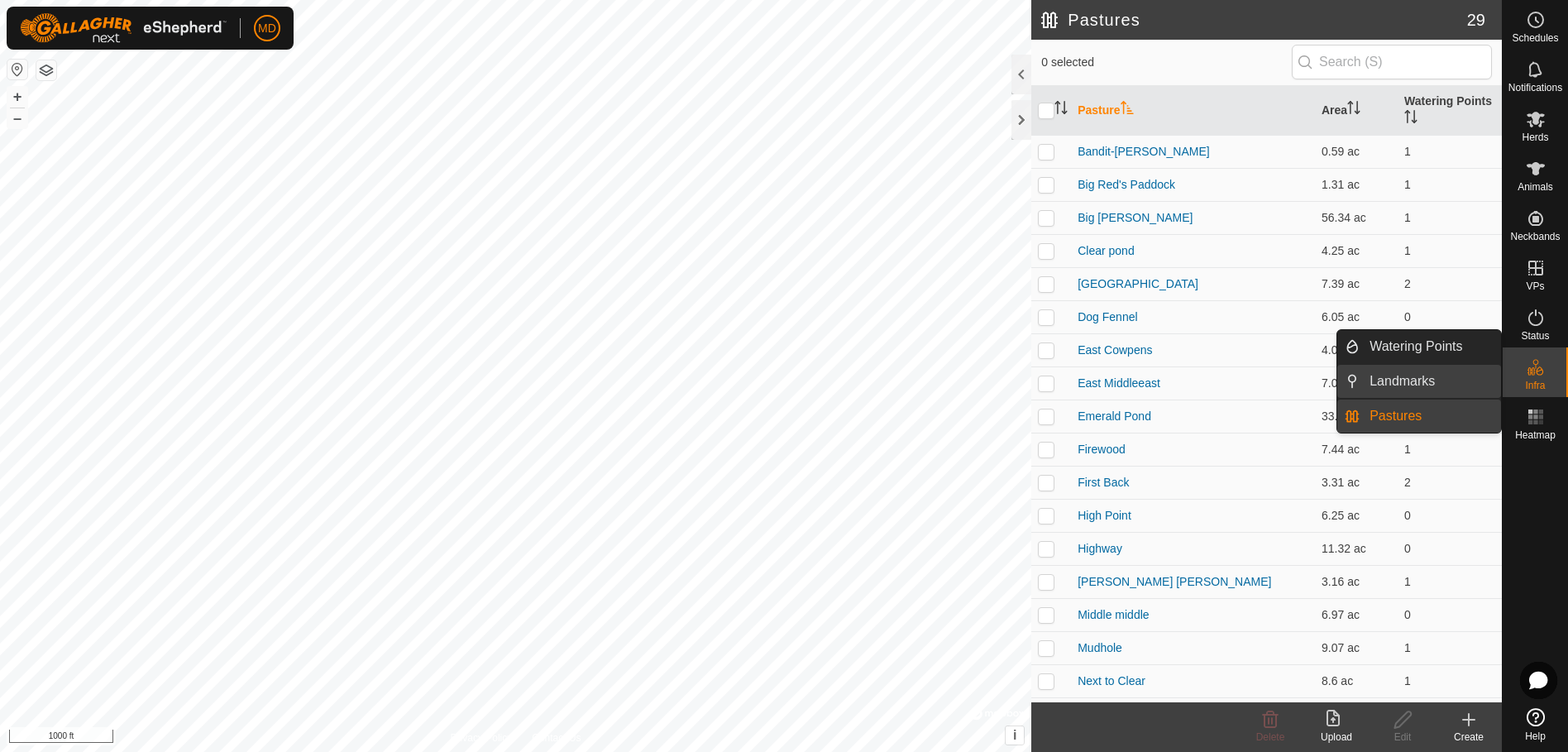
click at [1402, 374] on link "Landmarks" at bounding box center [1430, 381] width 141 height 33
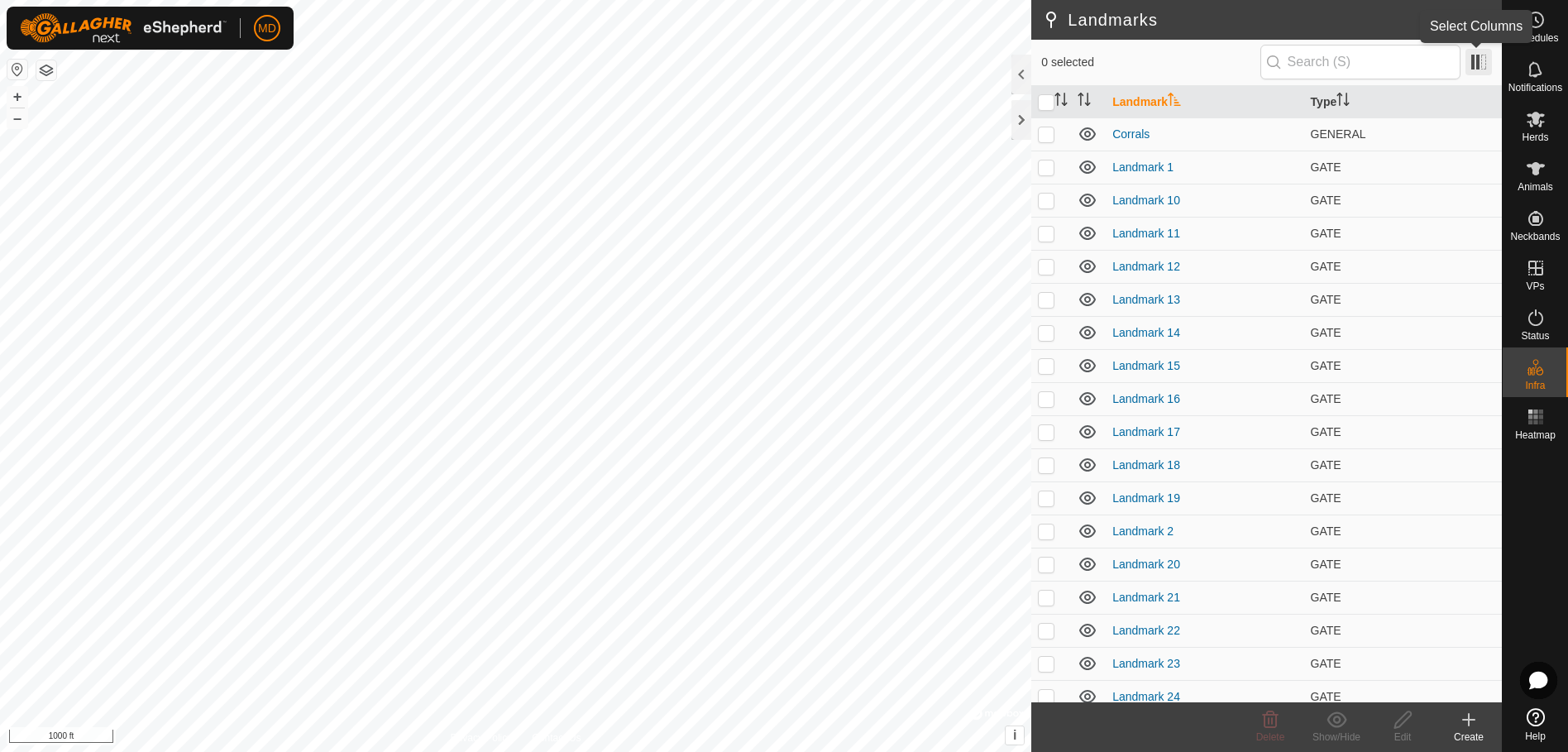
click at [1485, 61] on span at bounding box center [1478, 62] width 26 height 26
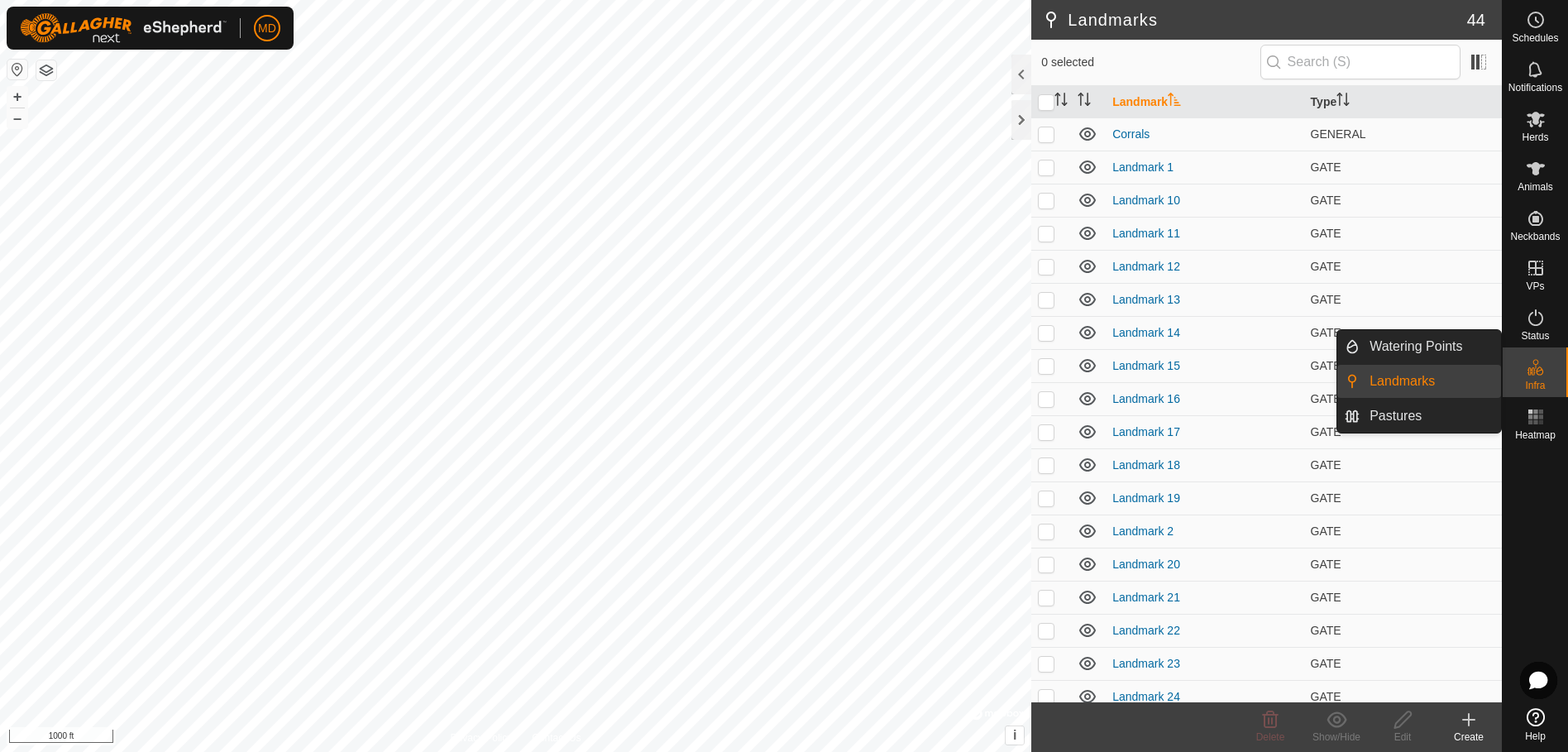
click at [1356, 378] on li "Landmarks" at bounding box center [1419, 381] width 164 height 33
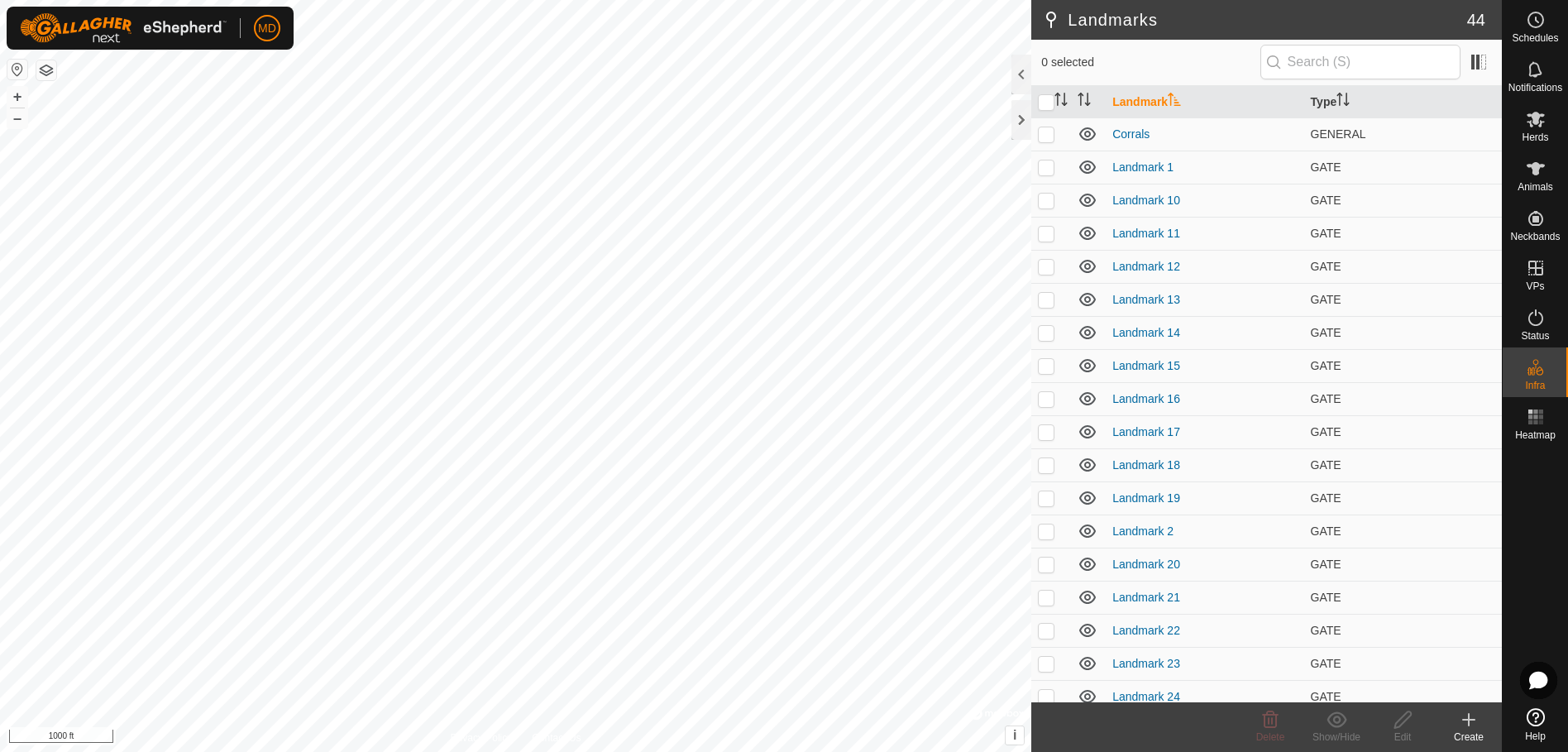
click at [1471, 719] on icon at bounding box center [1468, 719] width 12 height 0
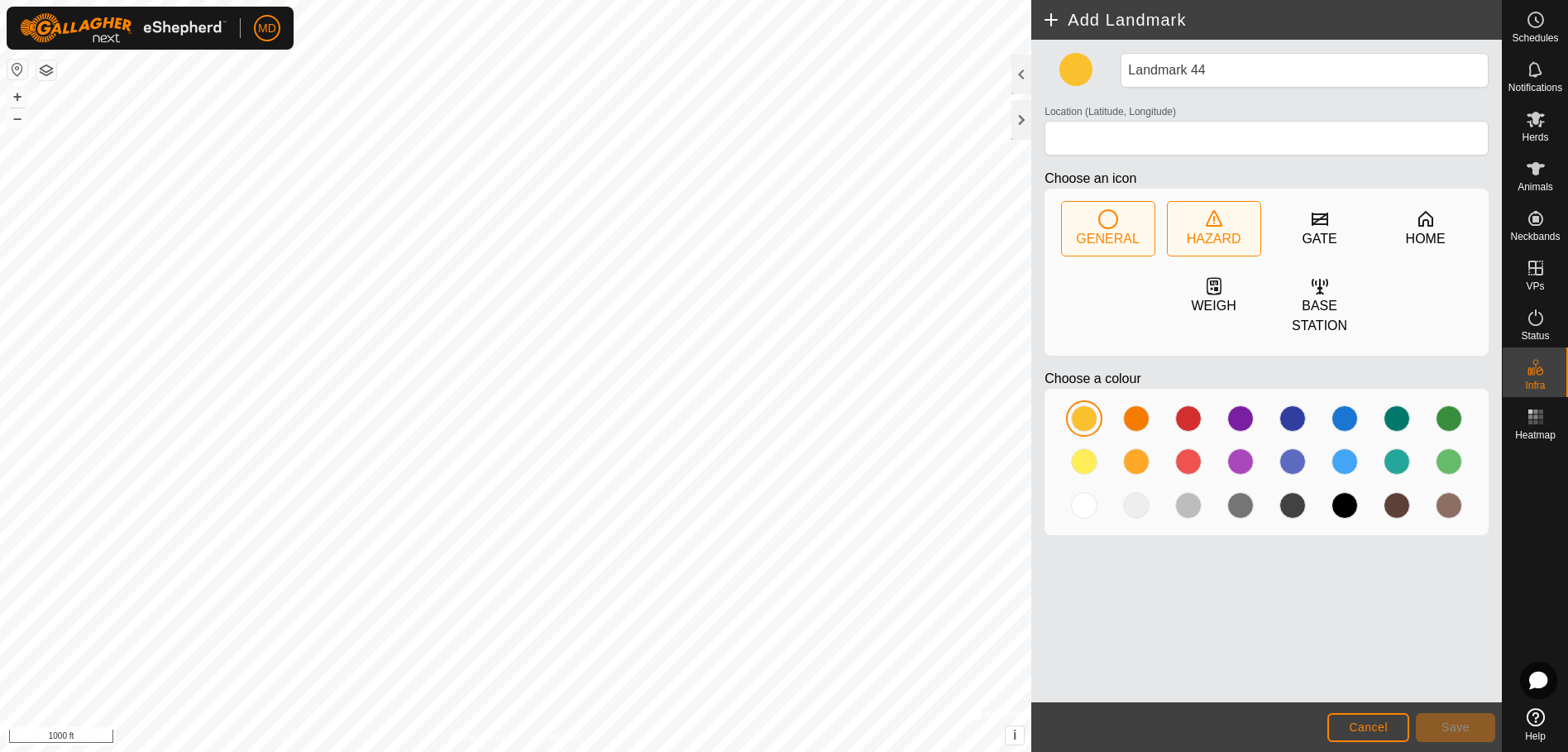
click at [1202, 219] on div "HAZARD" at bounding box center [1214, 228] width 92 height 53
click at [1186, 405] on div at bounding box center [1188, 418] width 26 height 26
type input "31.640197, -95.454725"
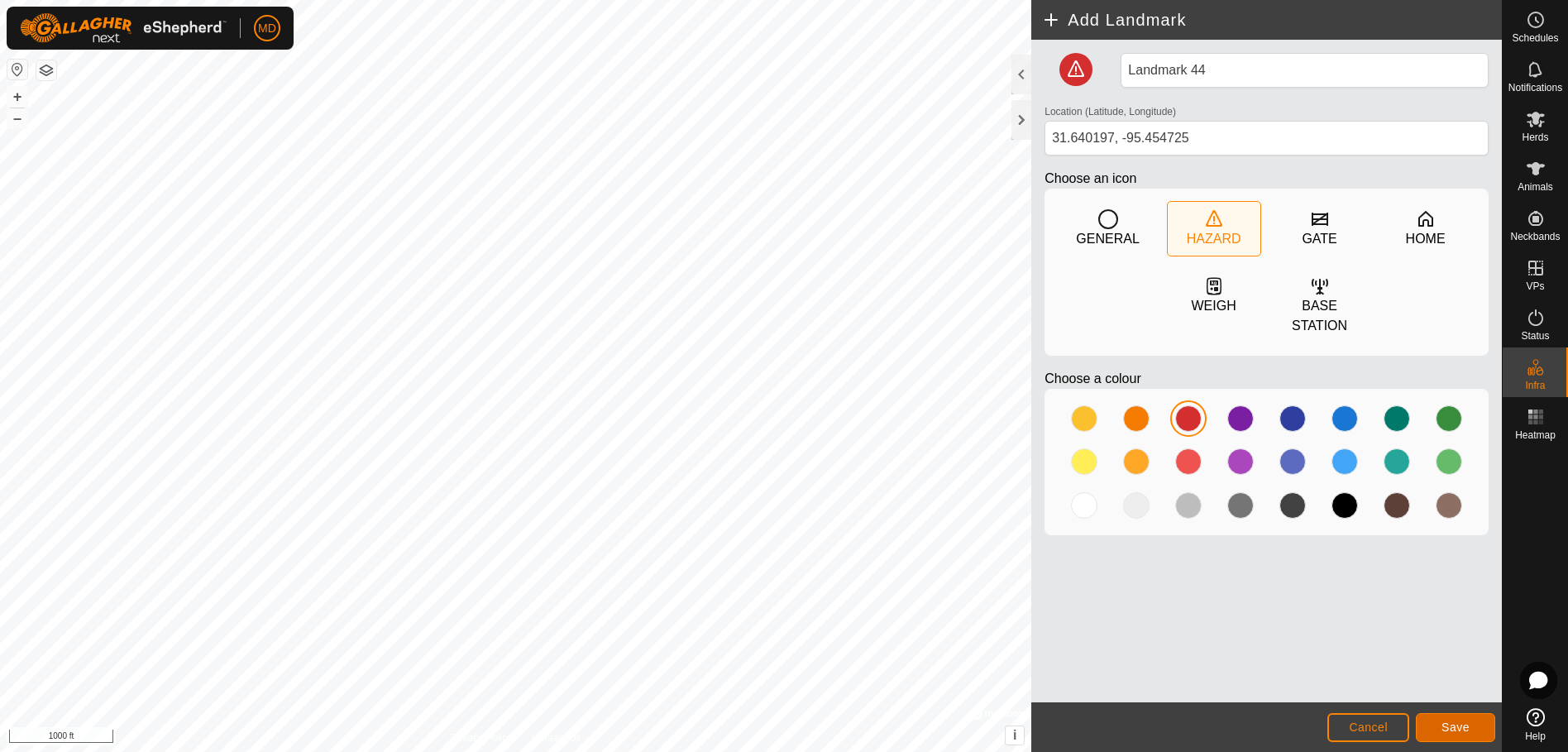
click at [1458, 726] on span "Save" at bounding box center [1455, 727] width 28 height 14
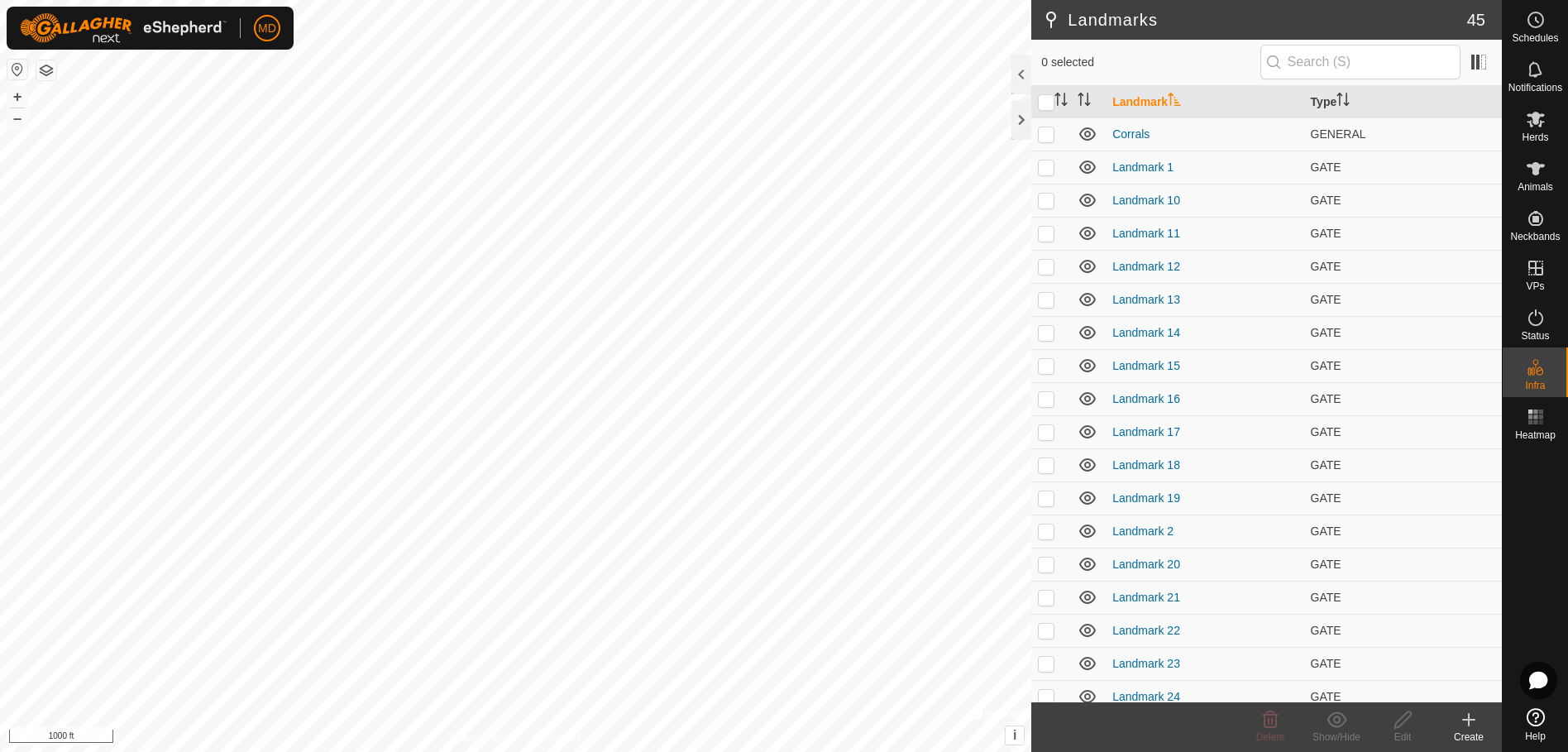
click at [1471, 722] on icon at bounding box center [1468, 719] width 20 height 20
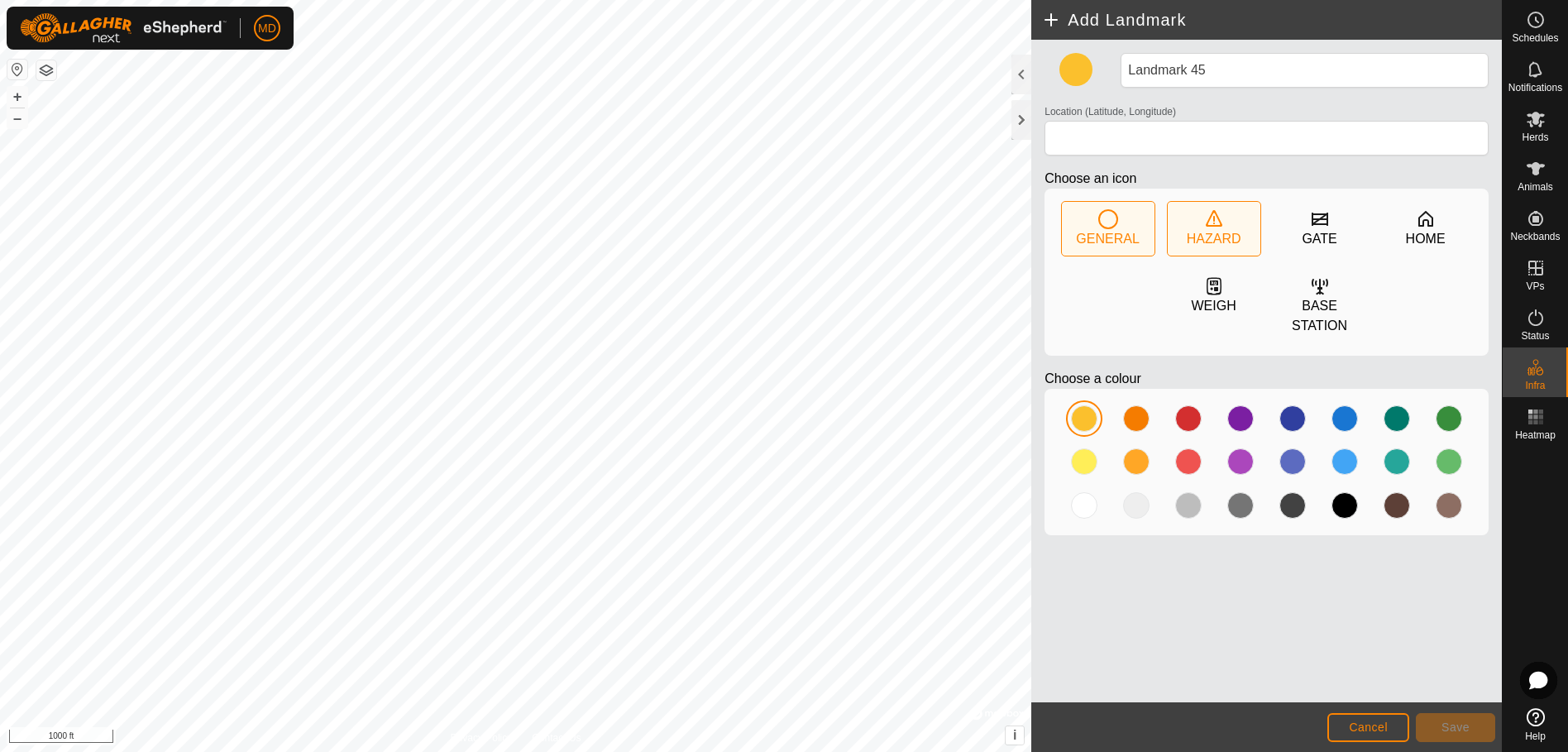
click at [1216, 223] on icon at bounding box center [1214, 219] width 20 height 20
click at [1190, 448] on div at bounding box center [1188, 461] width 26 height 26
type input "31.644292, -95.448745"
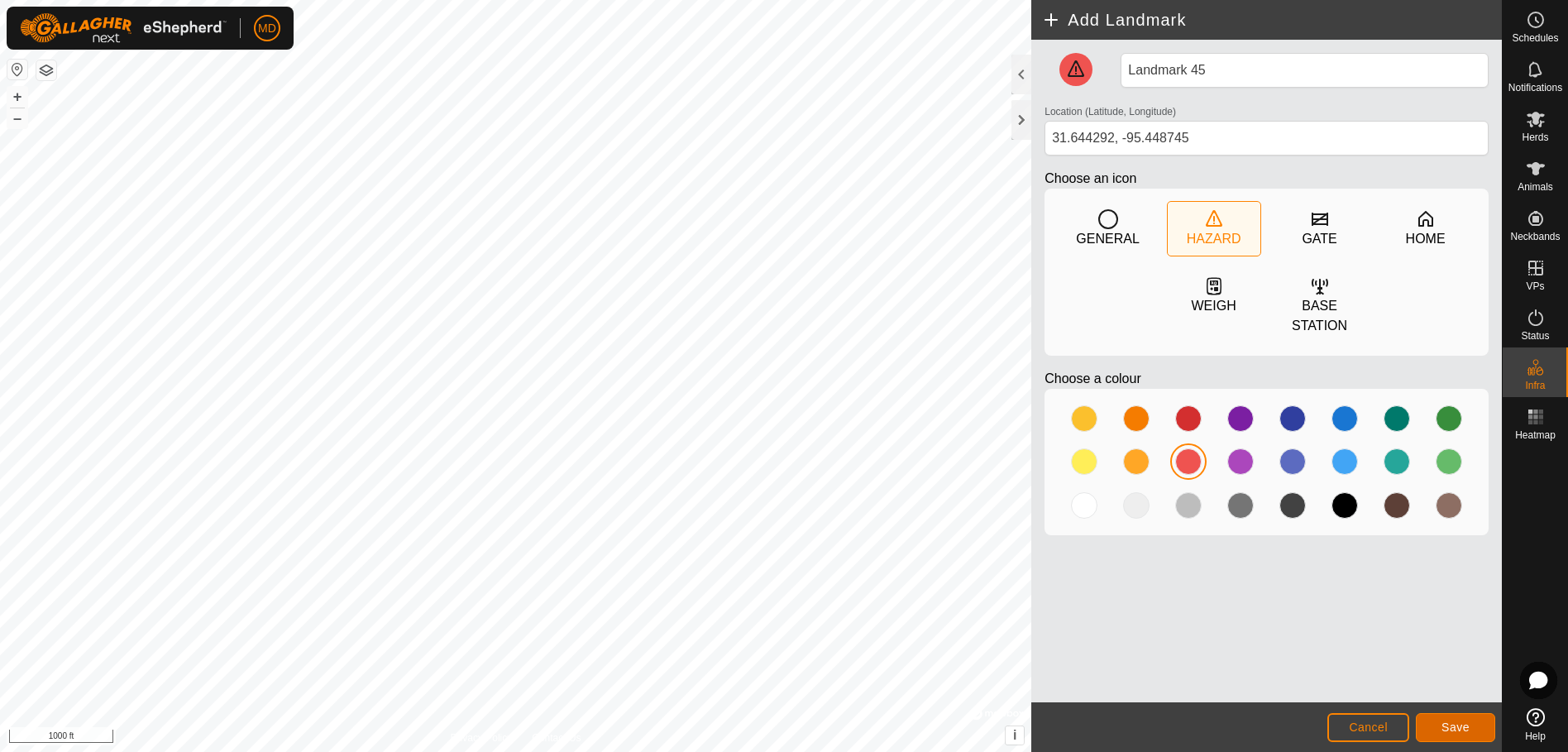
click at [1446, 727] on span "Save" at bounding box center [1455, 727] width 28 height 14
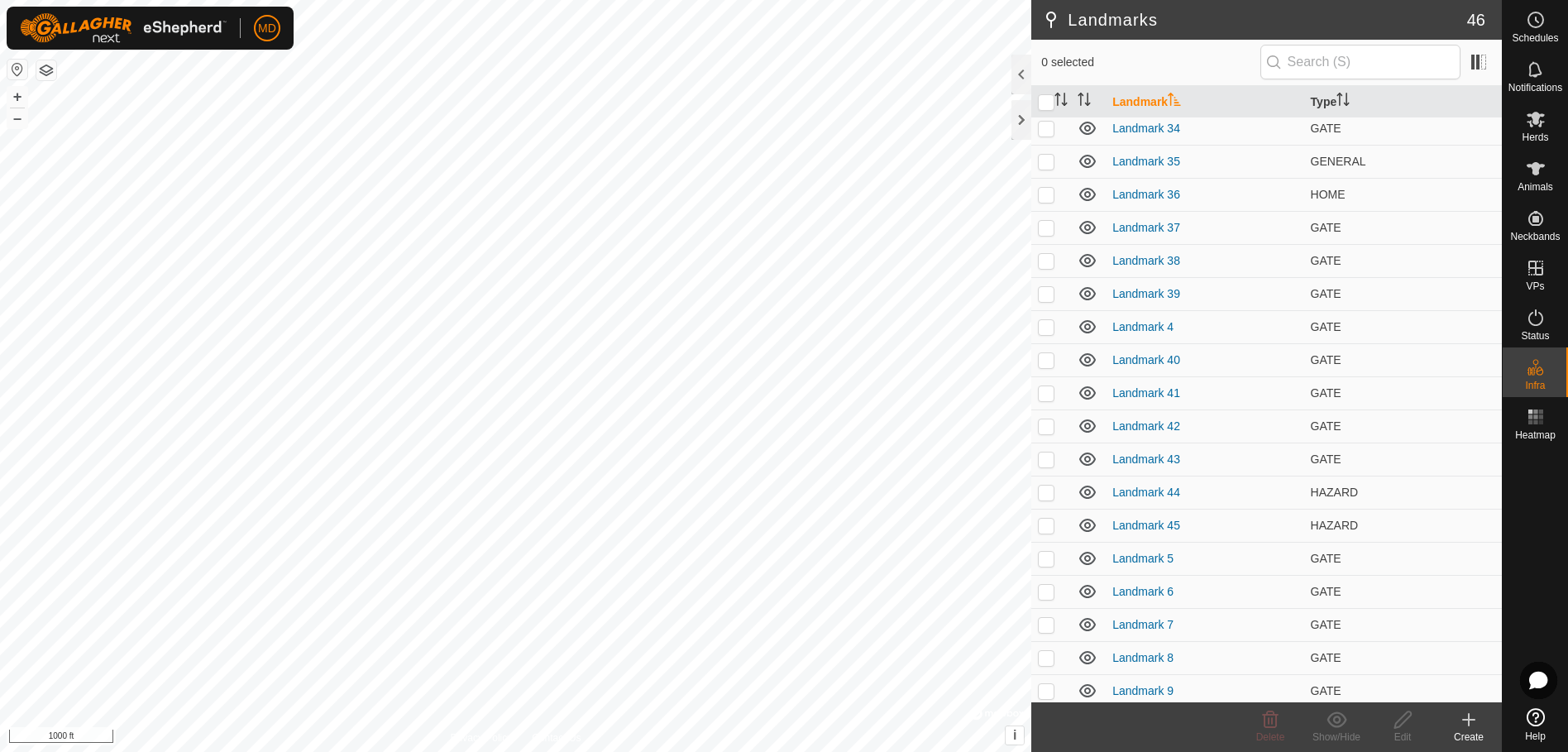
scroll to position [938, 0]
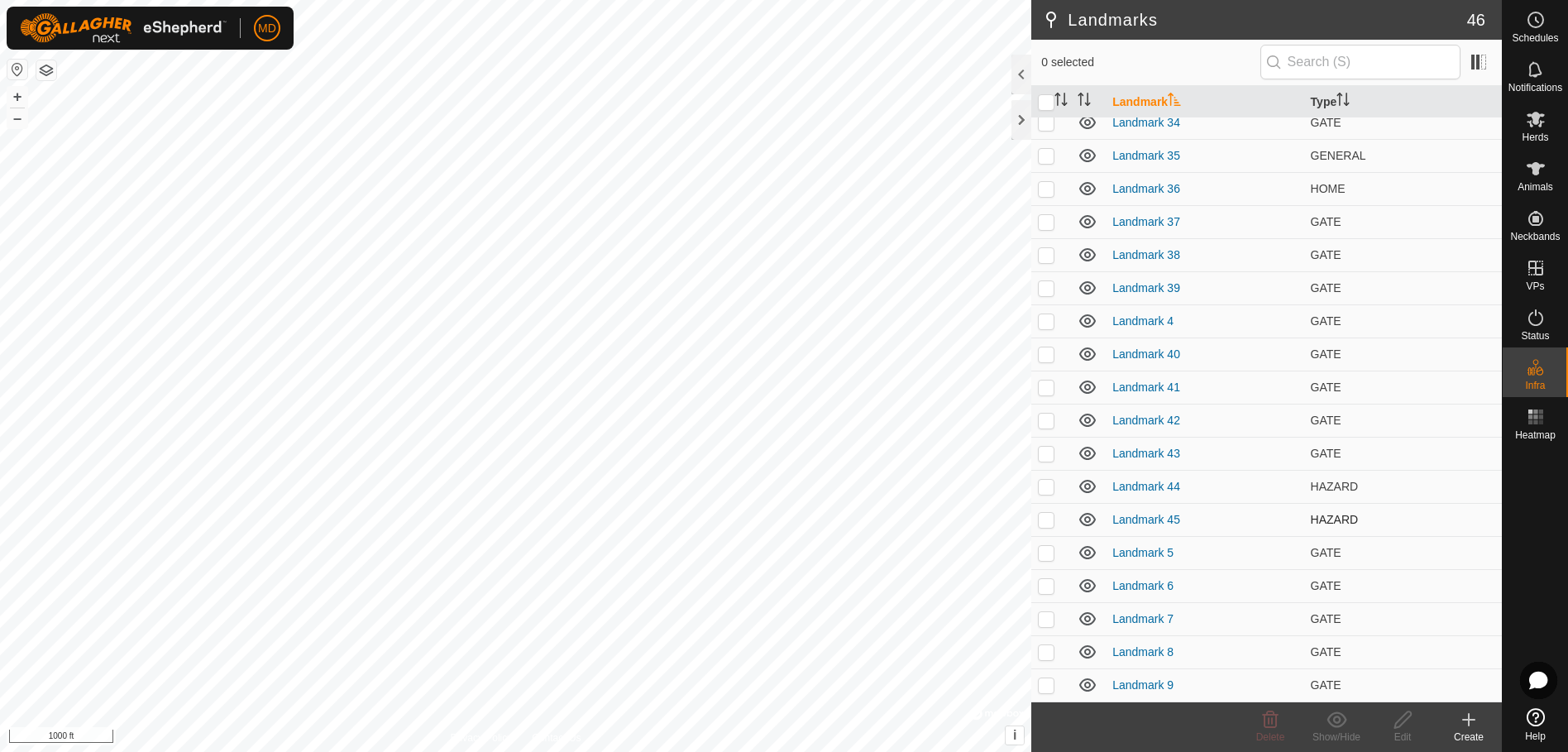
click at [1050, 519] on p-checkbox at bounding box center [1046, 519] width 16 height 14
checkbox input "true"
click at [1403, 728] on icon at bounding box center [1402, 719] width 21 height 20
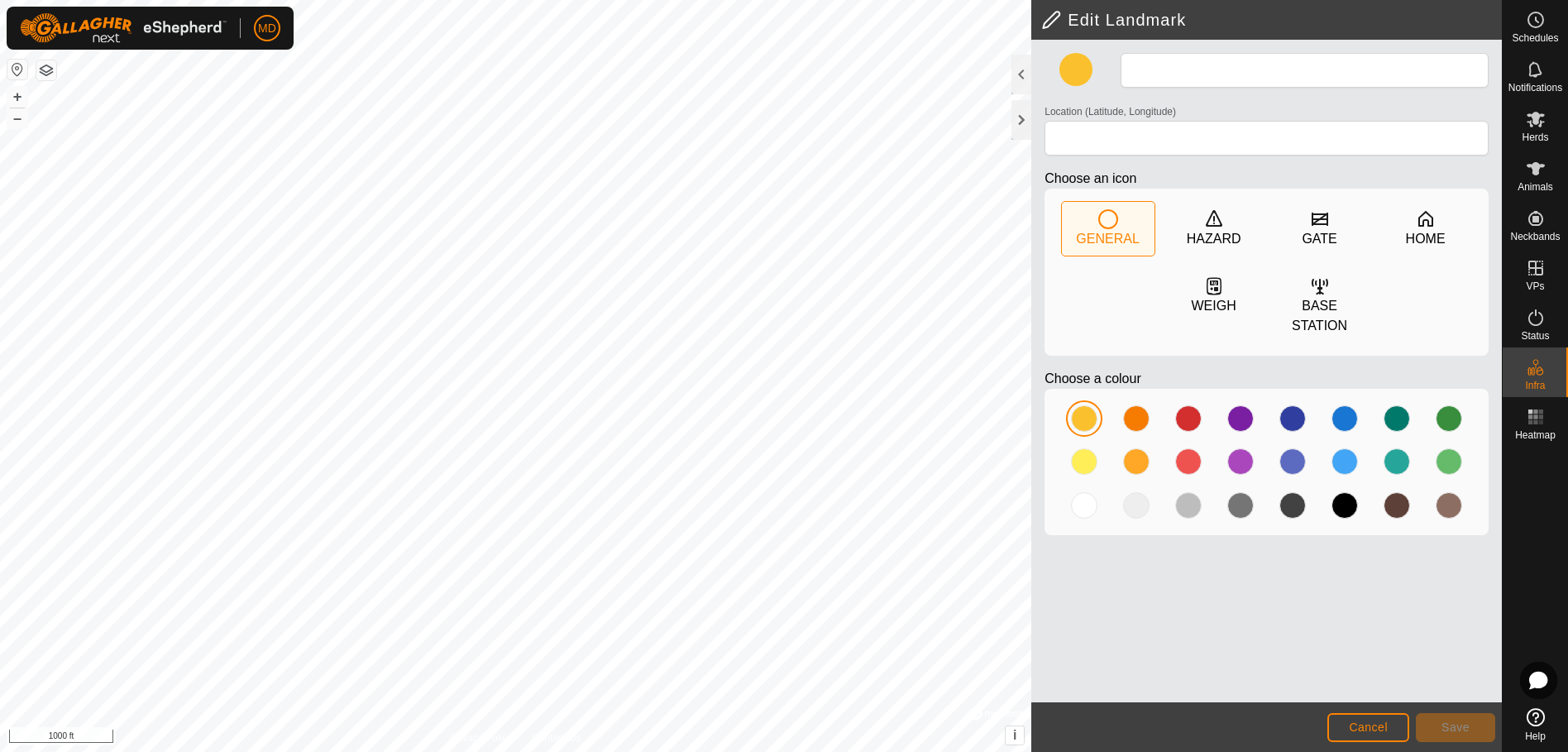
type input "Landmark 45"
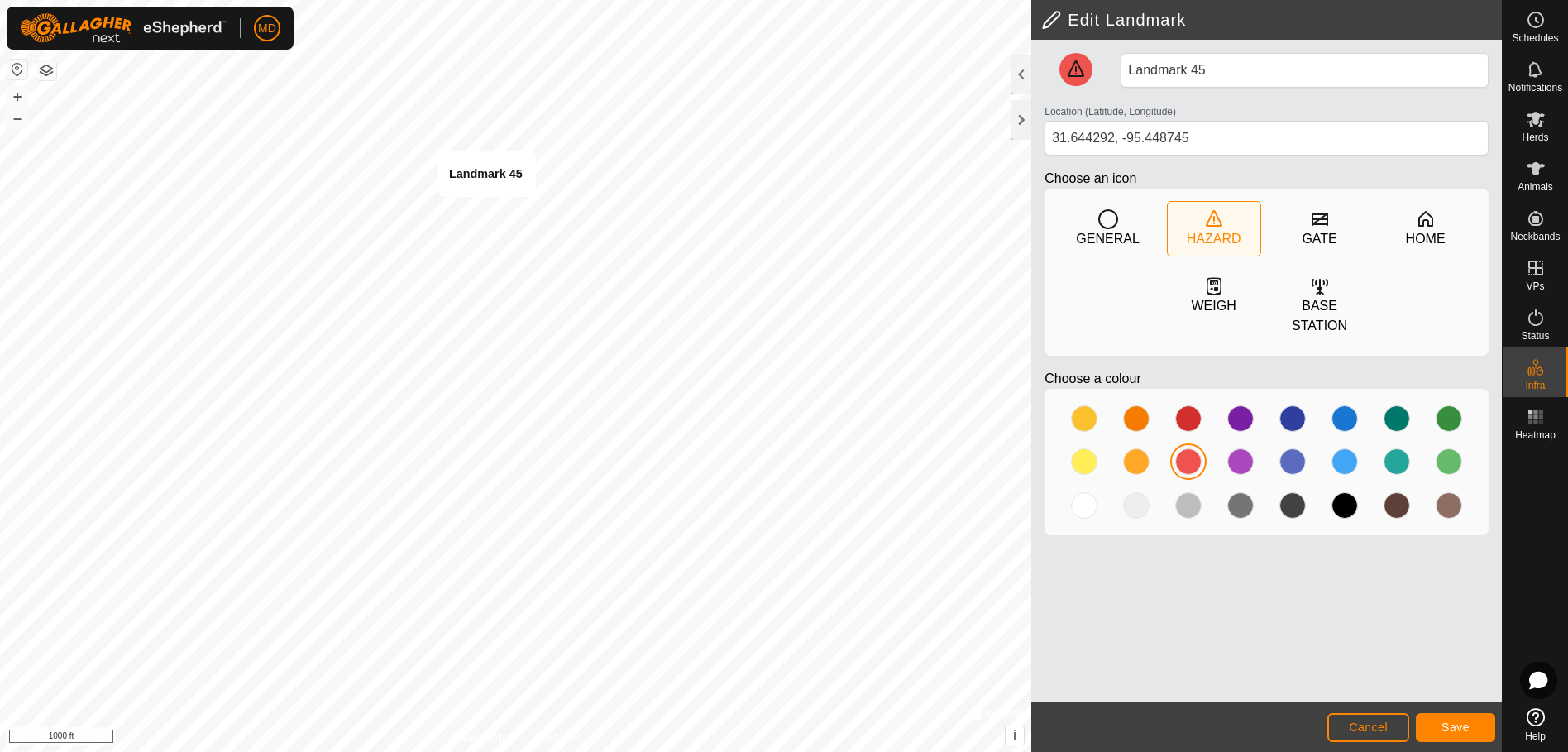
type input "31.647672, -95.449712"
click at [1219, 71] on input "Landmark 45" at bounding box center [1305, 71] width 368 height 34
type input "L"
type input "culvert washed out"
click at [1452, 725] on span "Save" at bounding box center [1455, 727] width 28 height 14
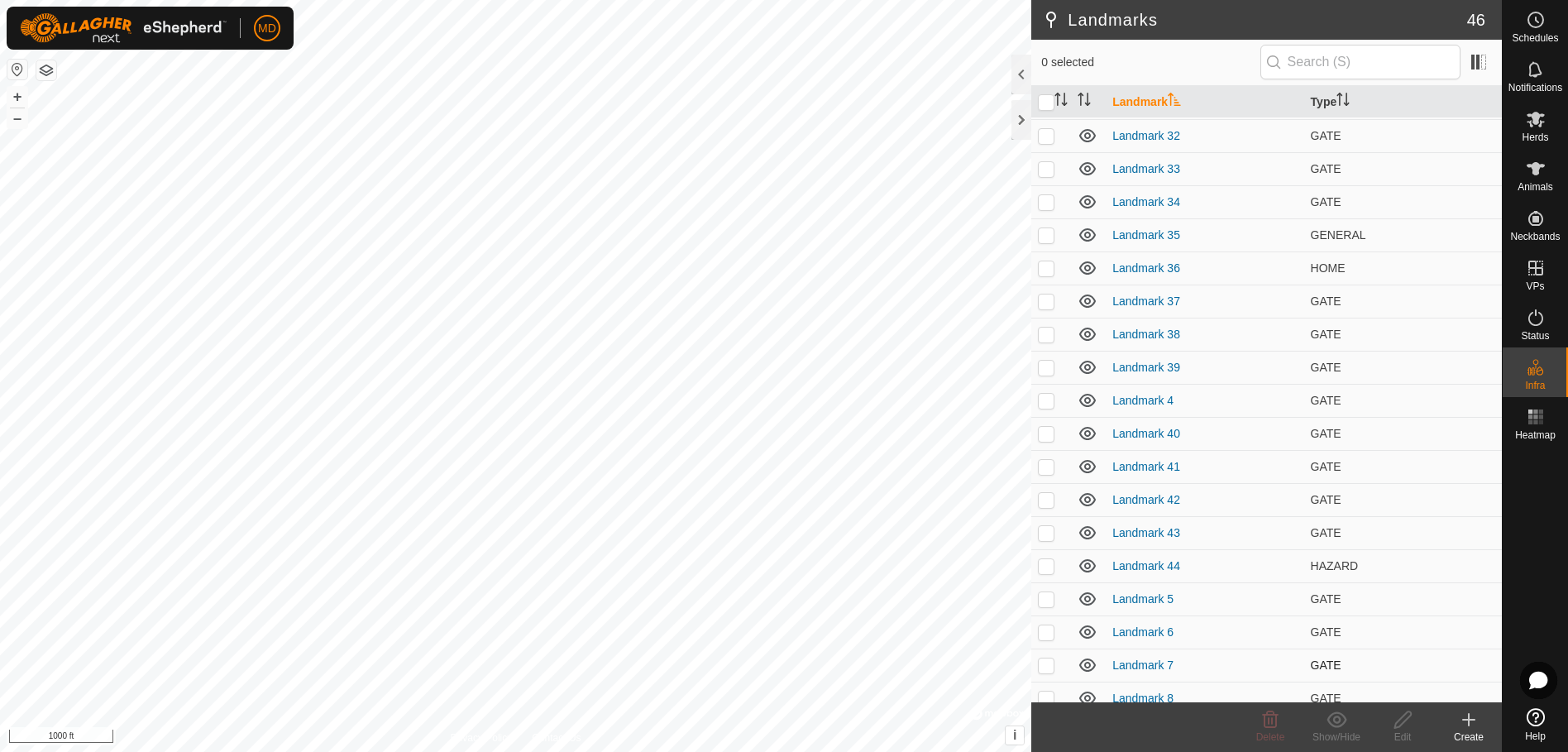
scroll to position [938, 0]
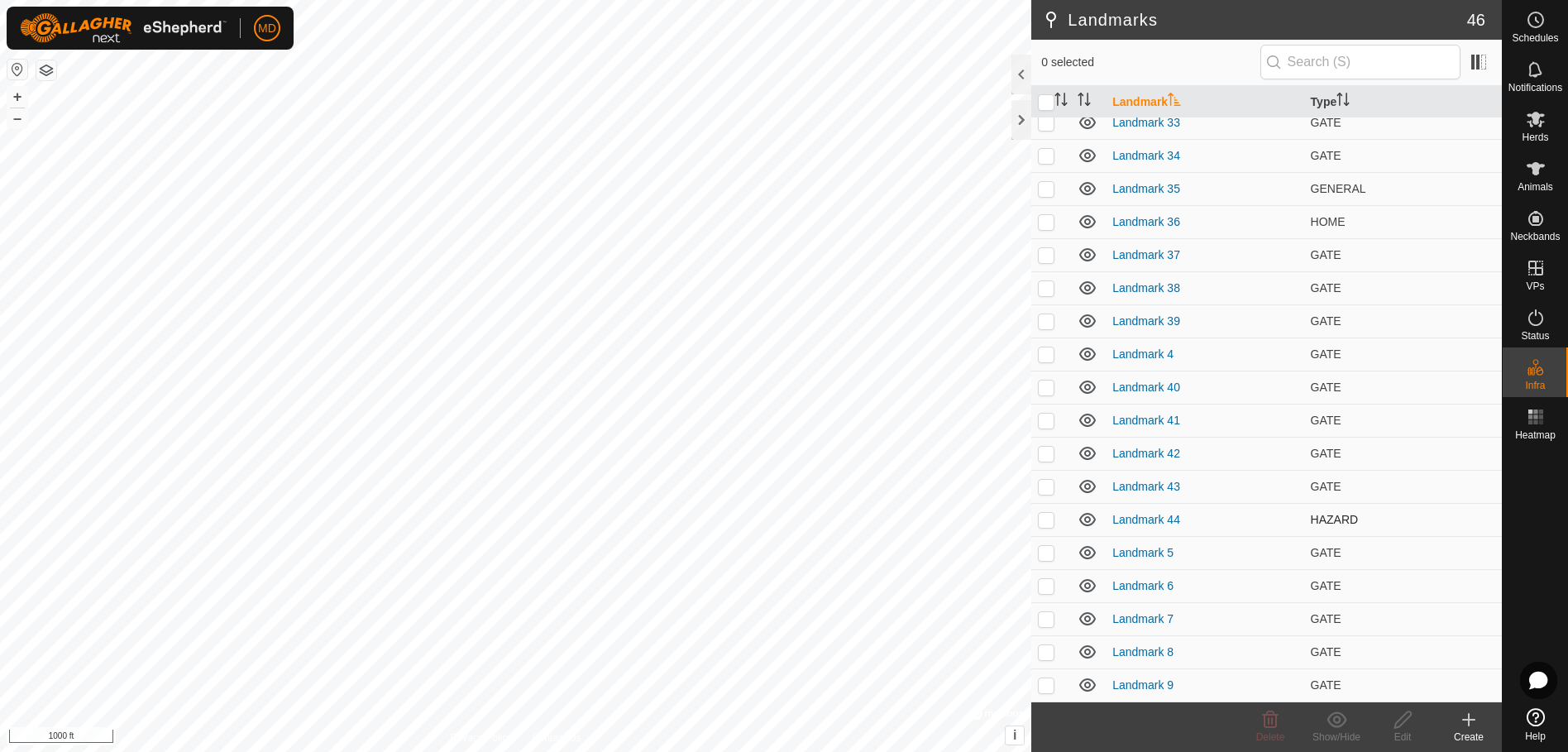
click at [1044, 519] on p-checkbox at bounding box center [1046, 519] width 16 height 14
checkbox input "true"
click at [1403, 727] on icon at bounding box center [1402, 719] width 21 height 20
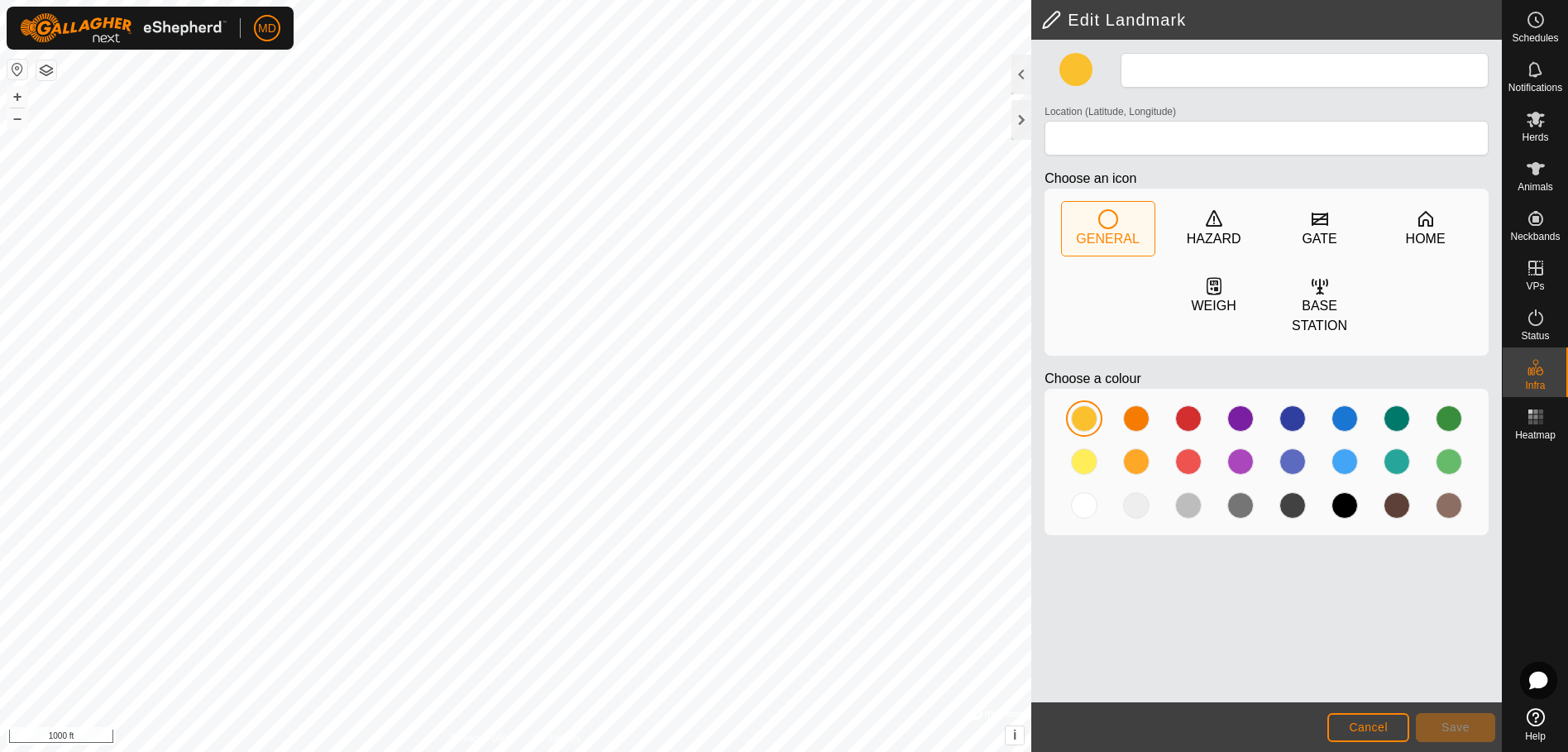
type input "Landmark 44"
type input "31.640197, -95.454725"
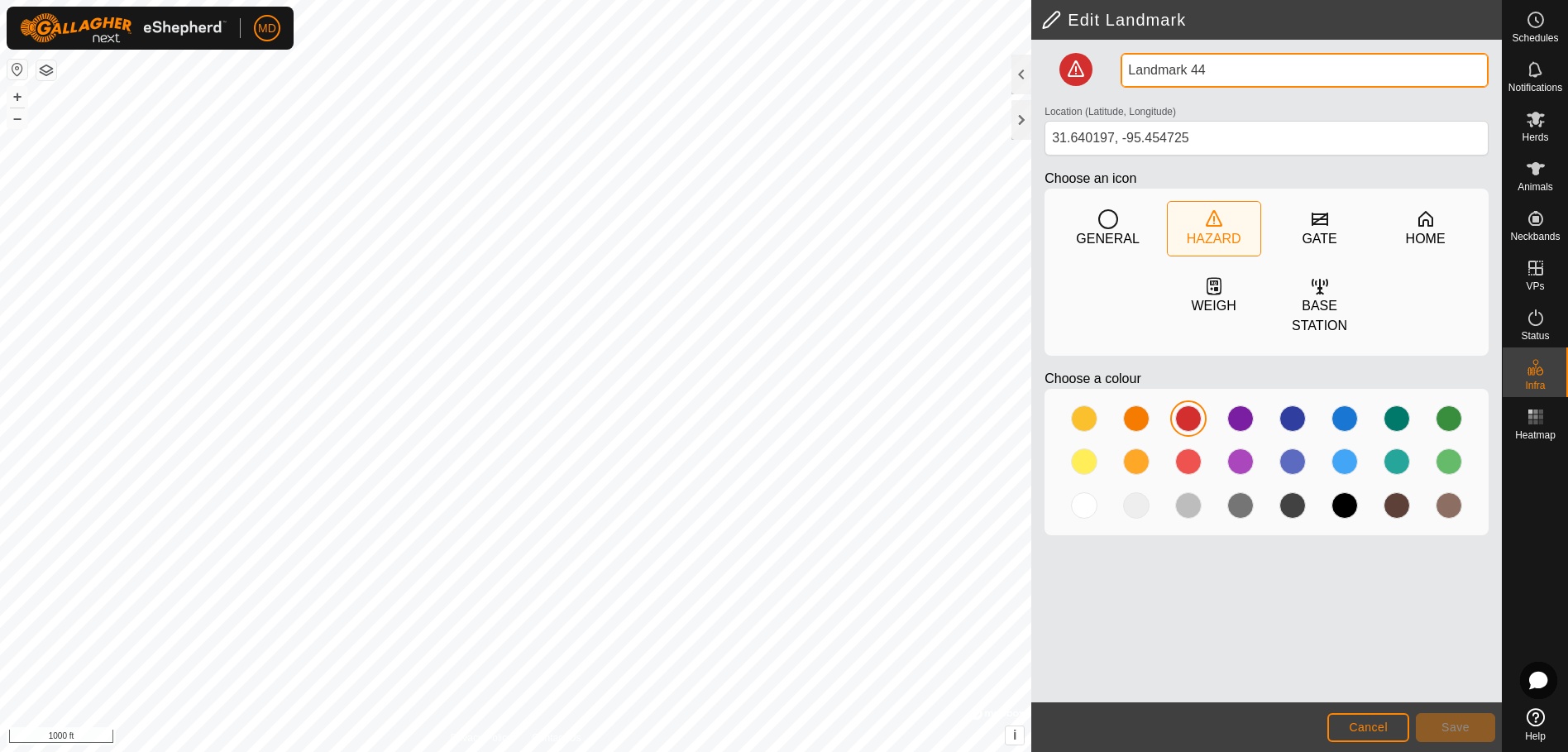
click at [1212, 65] on input "Landmark 44" at bounding box center [1305, 71] width 368 height 34
type input "L"
type input "broken wires"
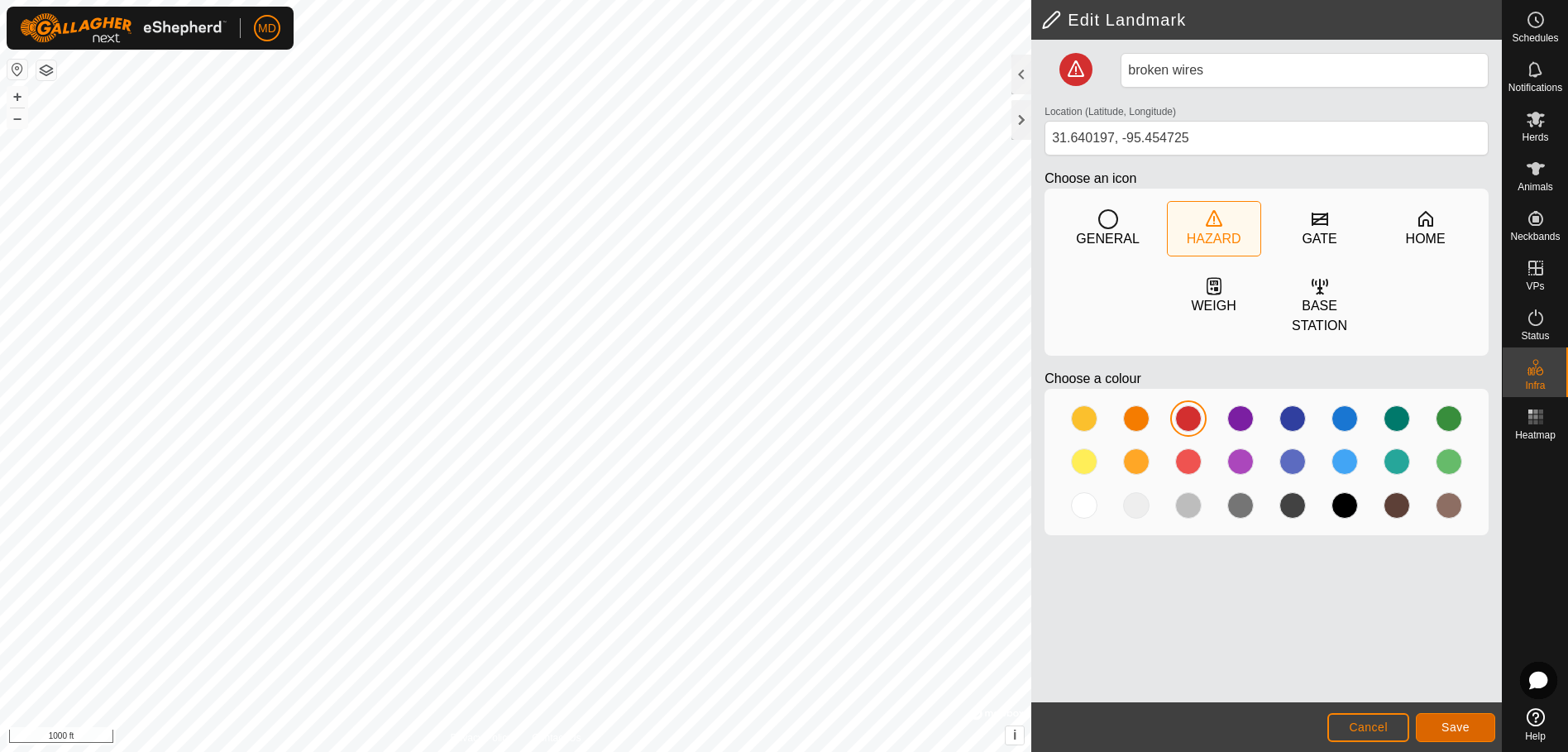
click at [1451, 725] on span "Save" at bounding box center [1455, 727] width 28 height 14
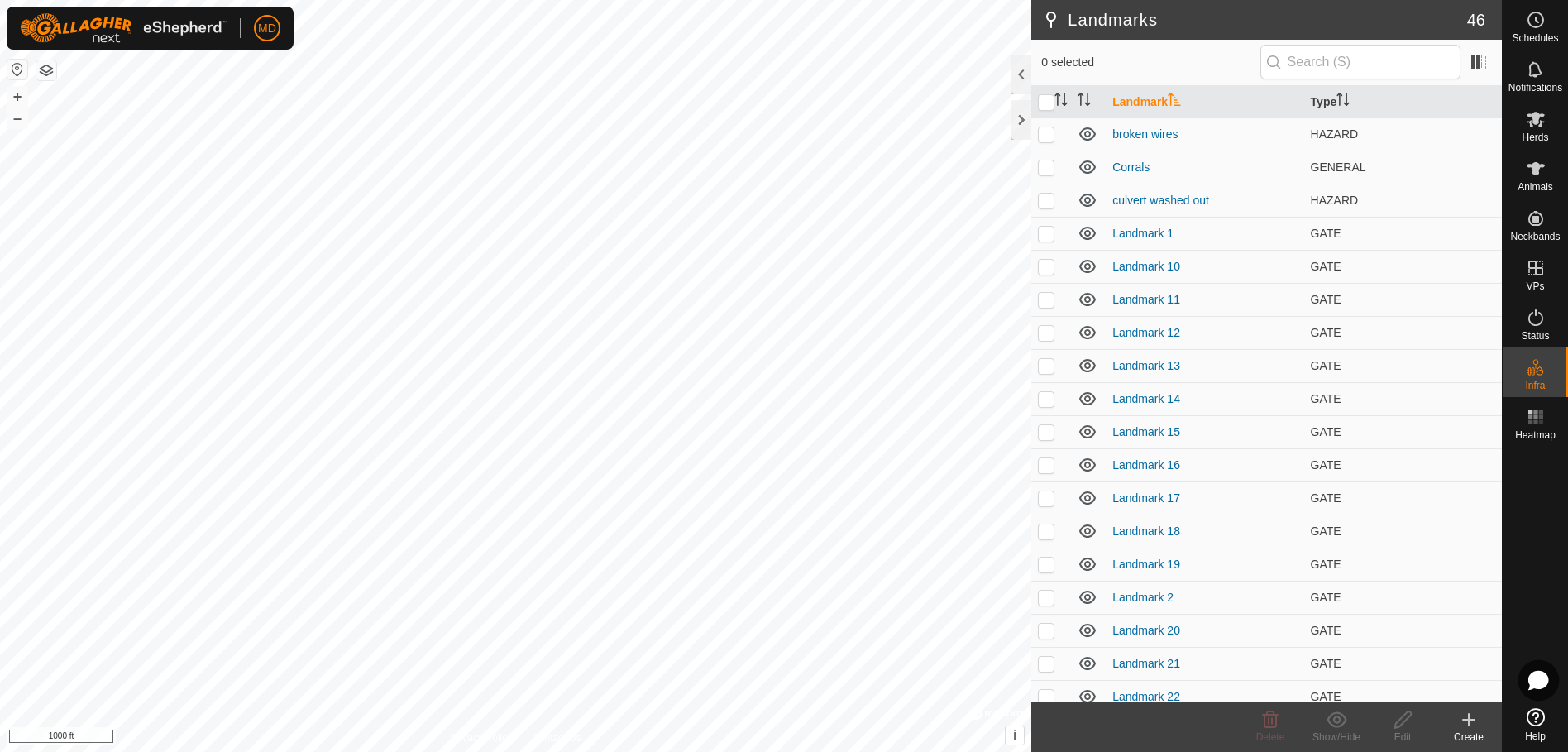
click at [1537, 673] on icon at bounding box center [1538, 680] width 18 height 17
click at [0, 0] on icon at bounding box center [0, 0] width 0 height 0
click at [1023, 120] on div at bounding box center [1022, 120] width 20 height 40
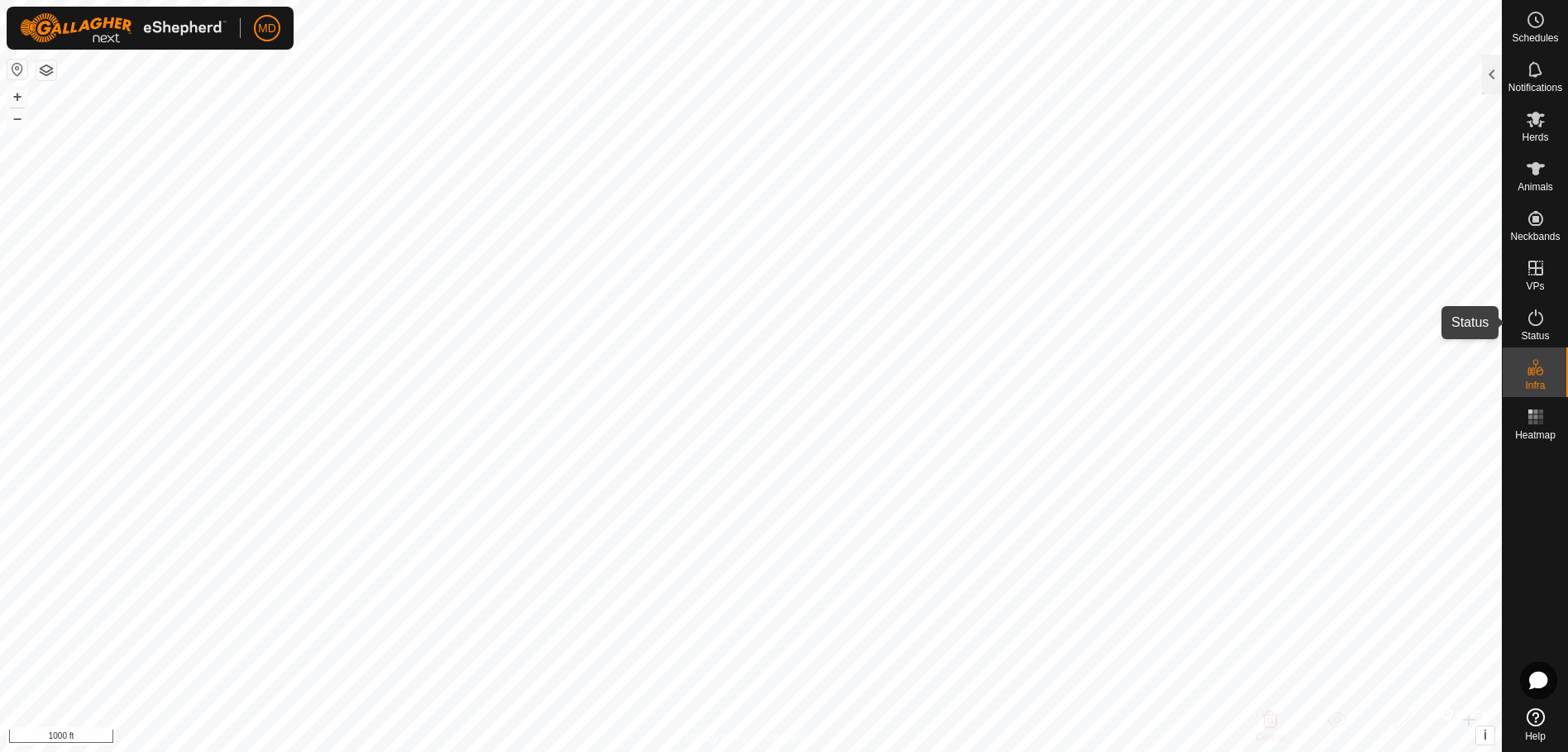
click at [1528, 324] on icon at bounding box center [1535, 318] width 20 height 20
click at [1528, 118] on icon at bounding box center [1535, 119] width 20 height 20
click at [1483, 64] on div at bounding box center [1492, 74] width 20 height 40
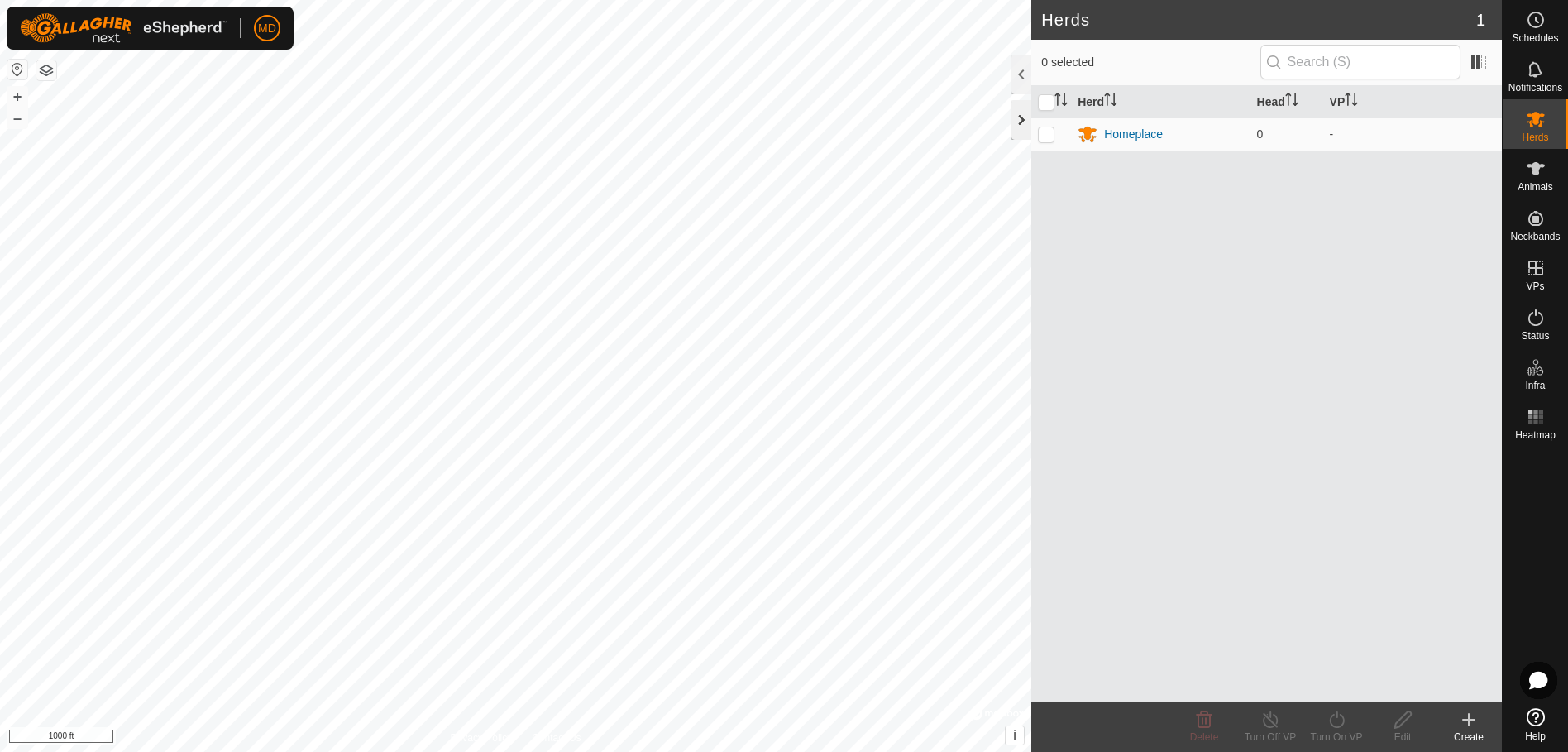
click at [1013, 116] on div at bounding box center [1022, 120] width 20 height 40
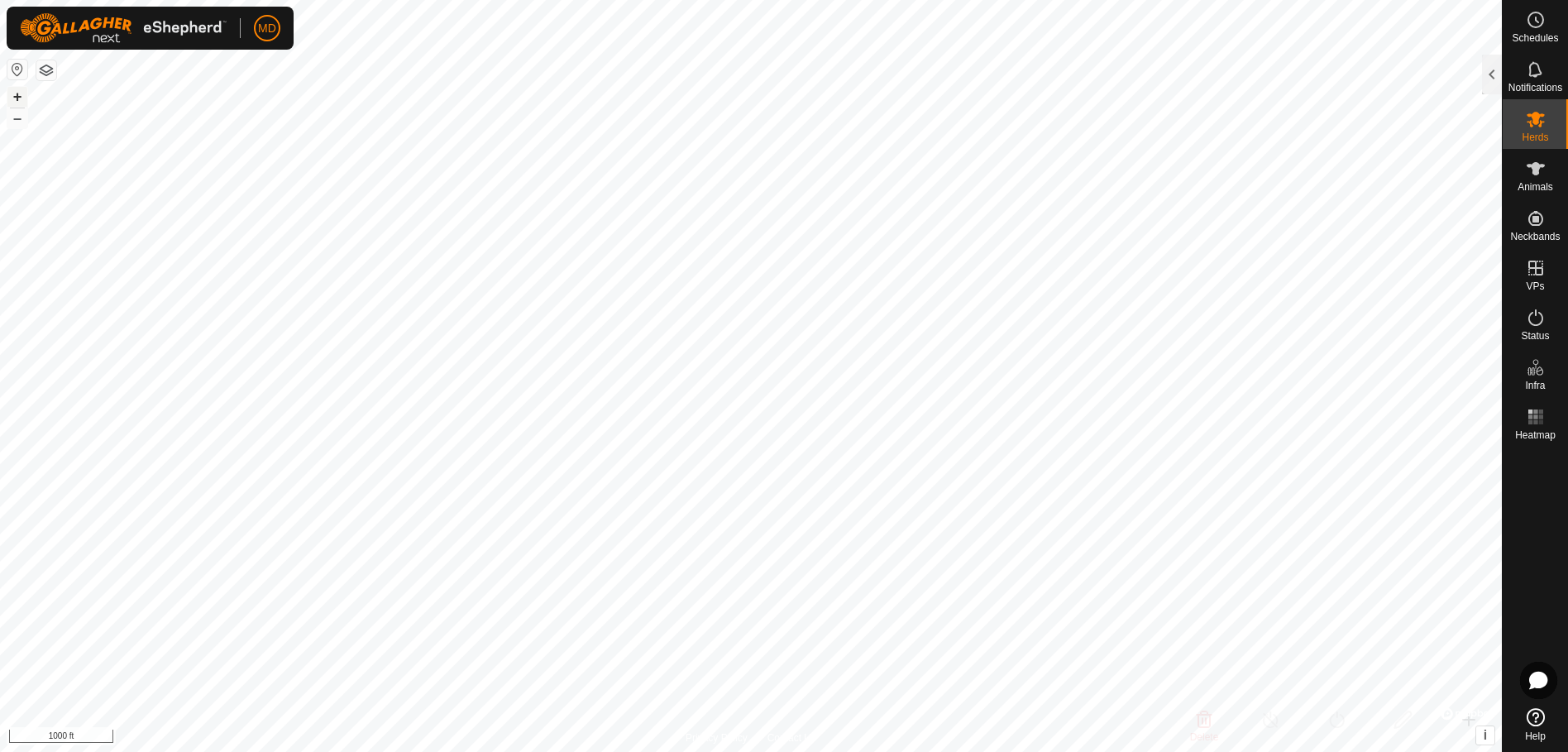
click at [14, 97] on button "+" at bounding box center [17, 97] width 20 height 20
click at [10, 98] on button "+" at bounding box center [17, 97] width 20 height 20
click at [12, 119] on button "–" at bounding box center [17, 119] width 20 height 20
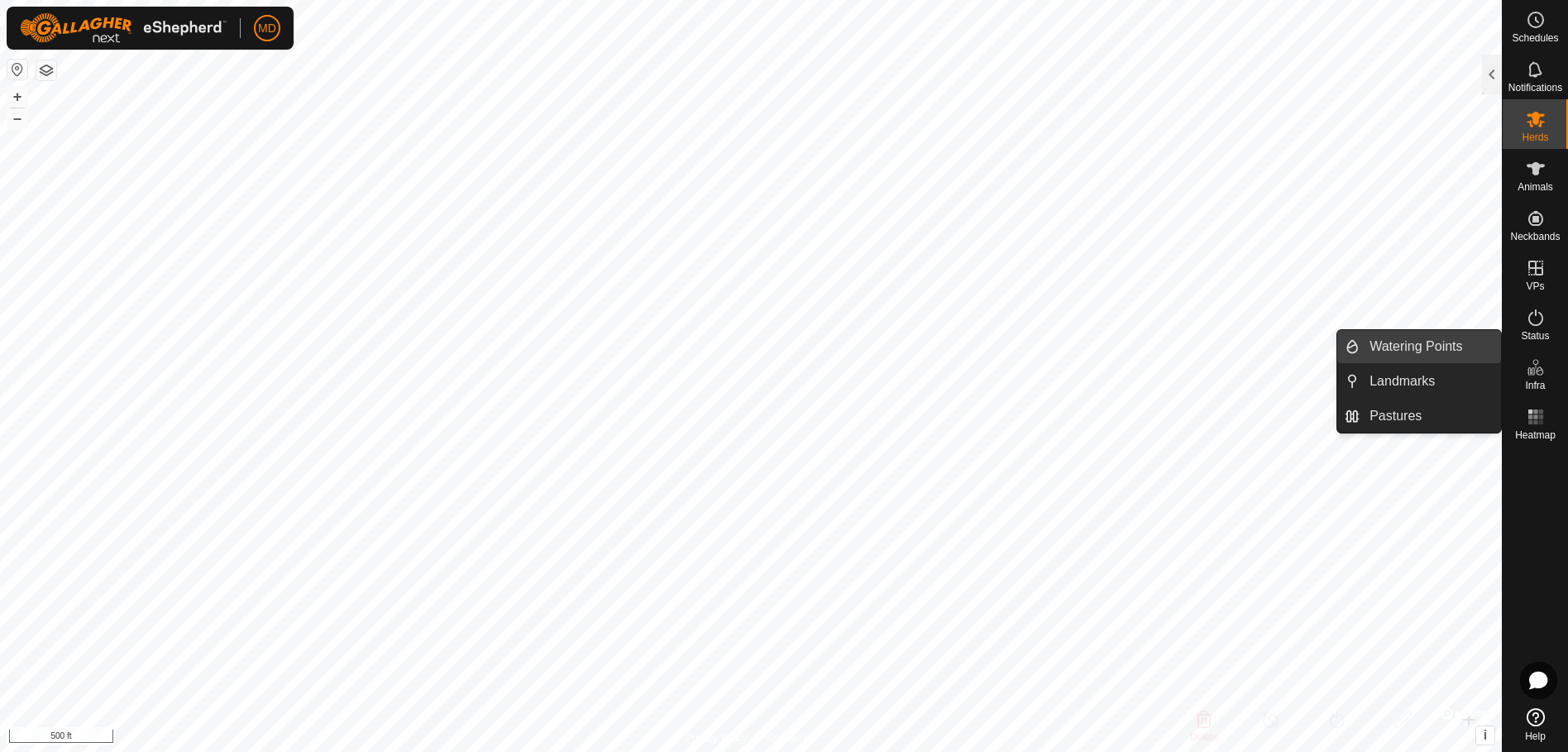
click at [1379, 340] on link "Watering Points" at bounding box center [1430, 347] width 141 height 33
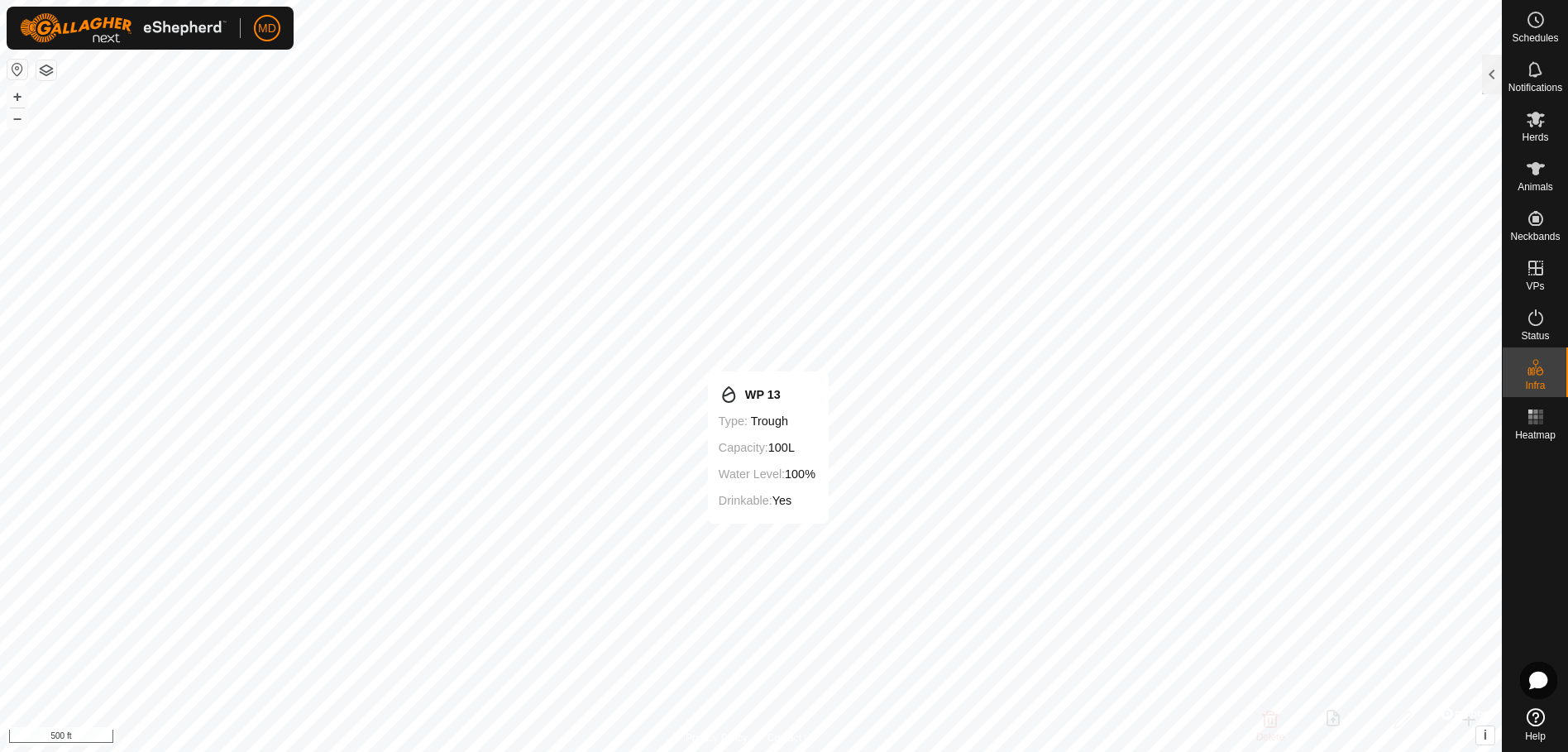
checkbox input "true"
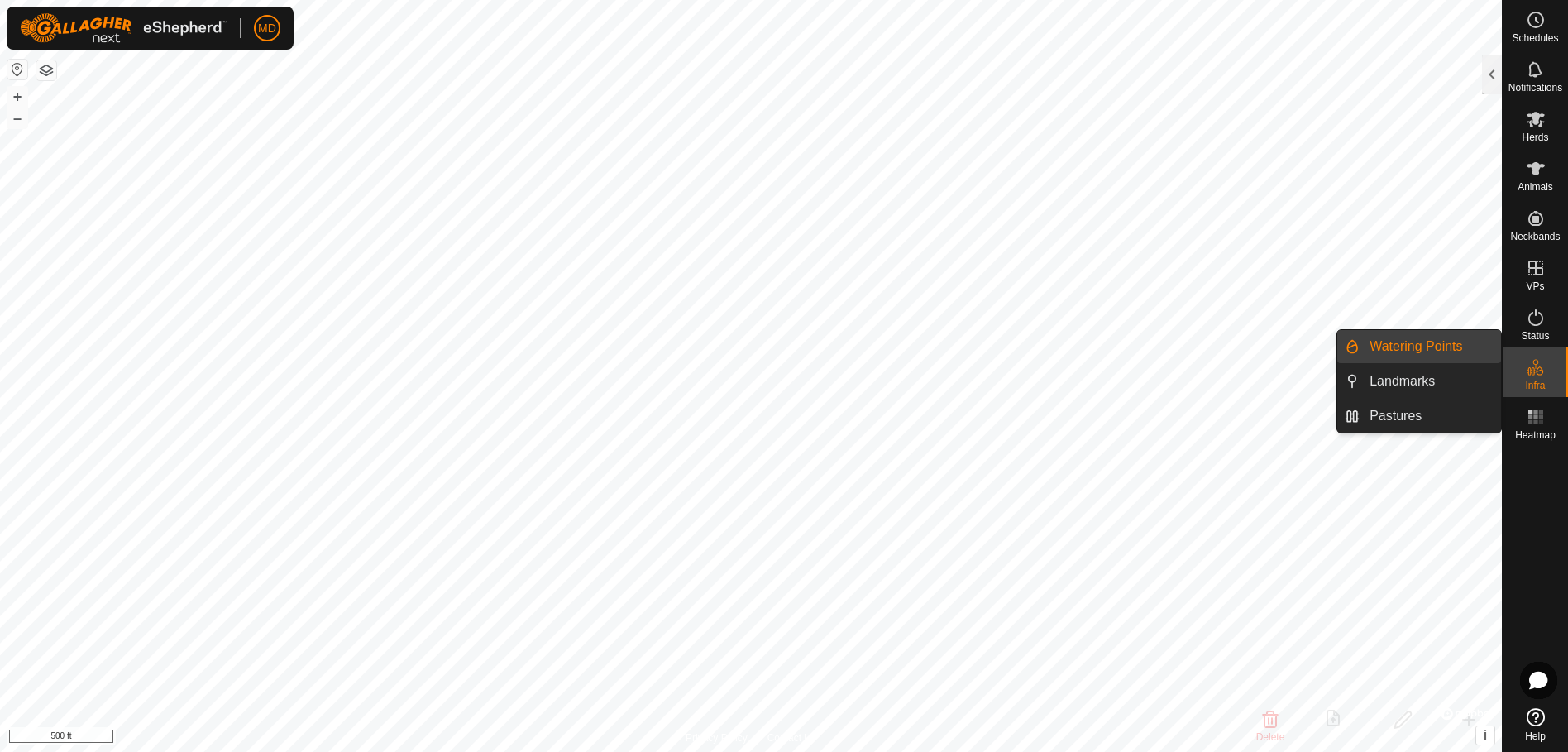
click at [1395, 343] on link "Watering Points" at bounding box center [1430, 347] width 141 height 33
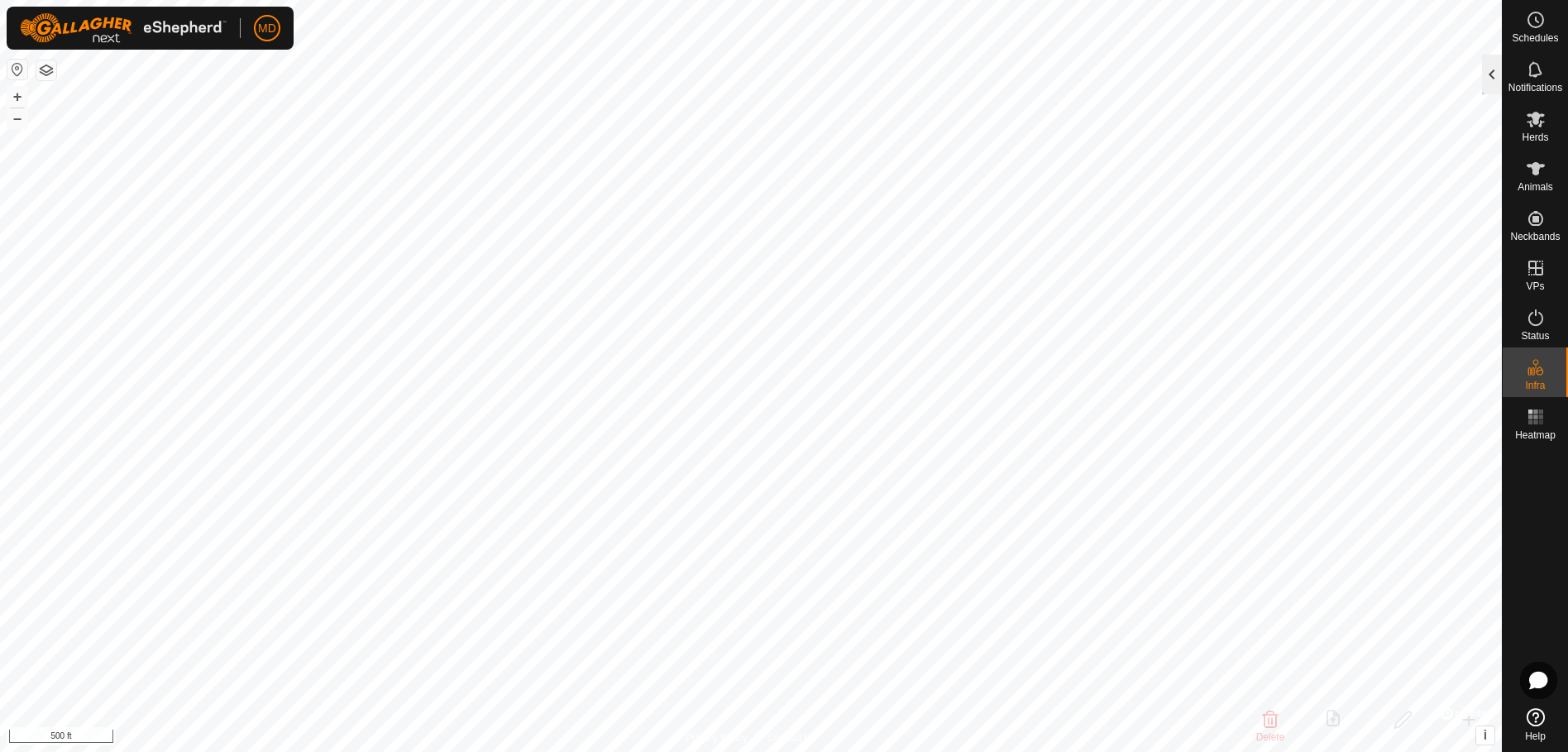
click at [1491, 64] on div at bounding box center [1492, 74] width 20 height 40
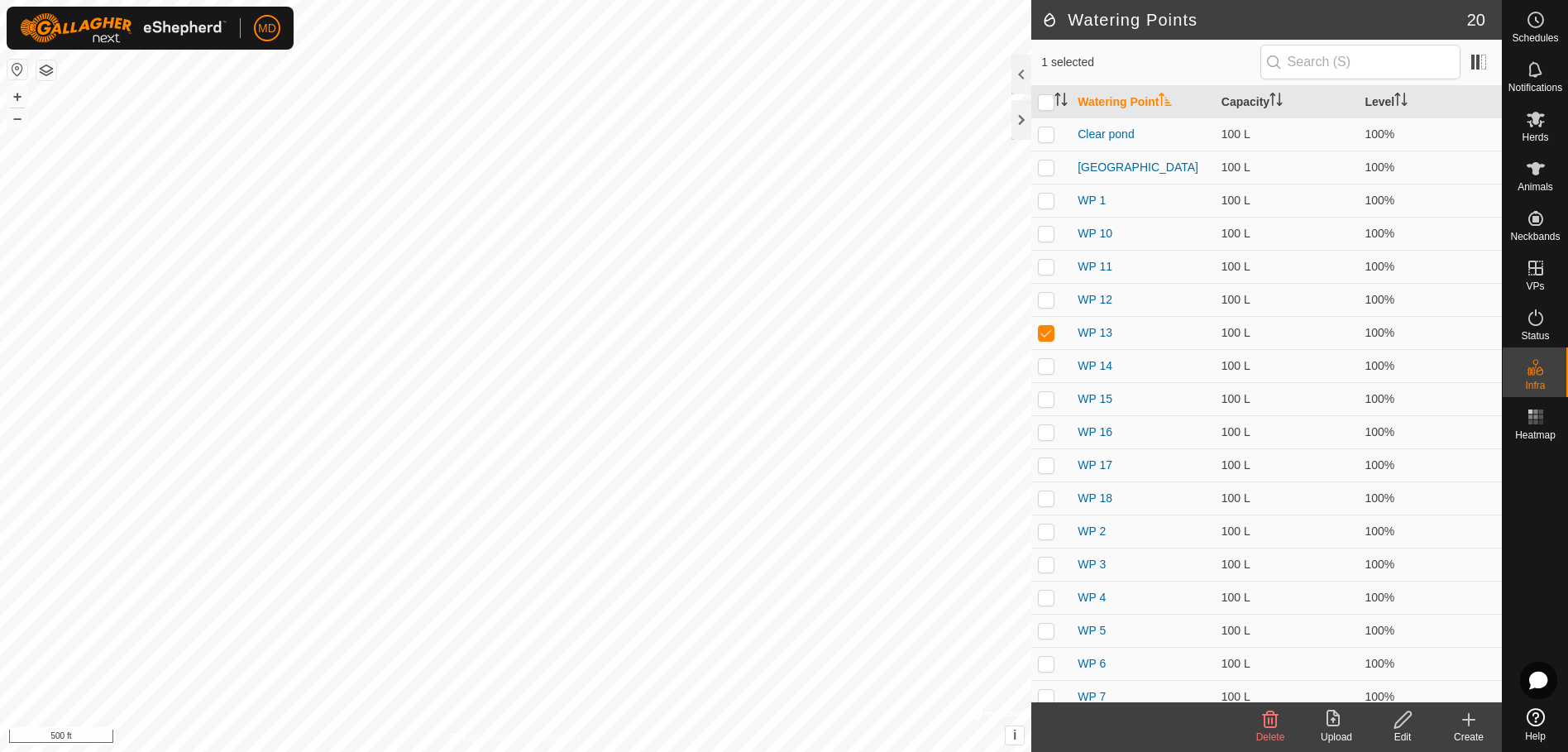
click at [1406, 728] on icon at bounding box center [1402, 719] width 21 height 20
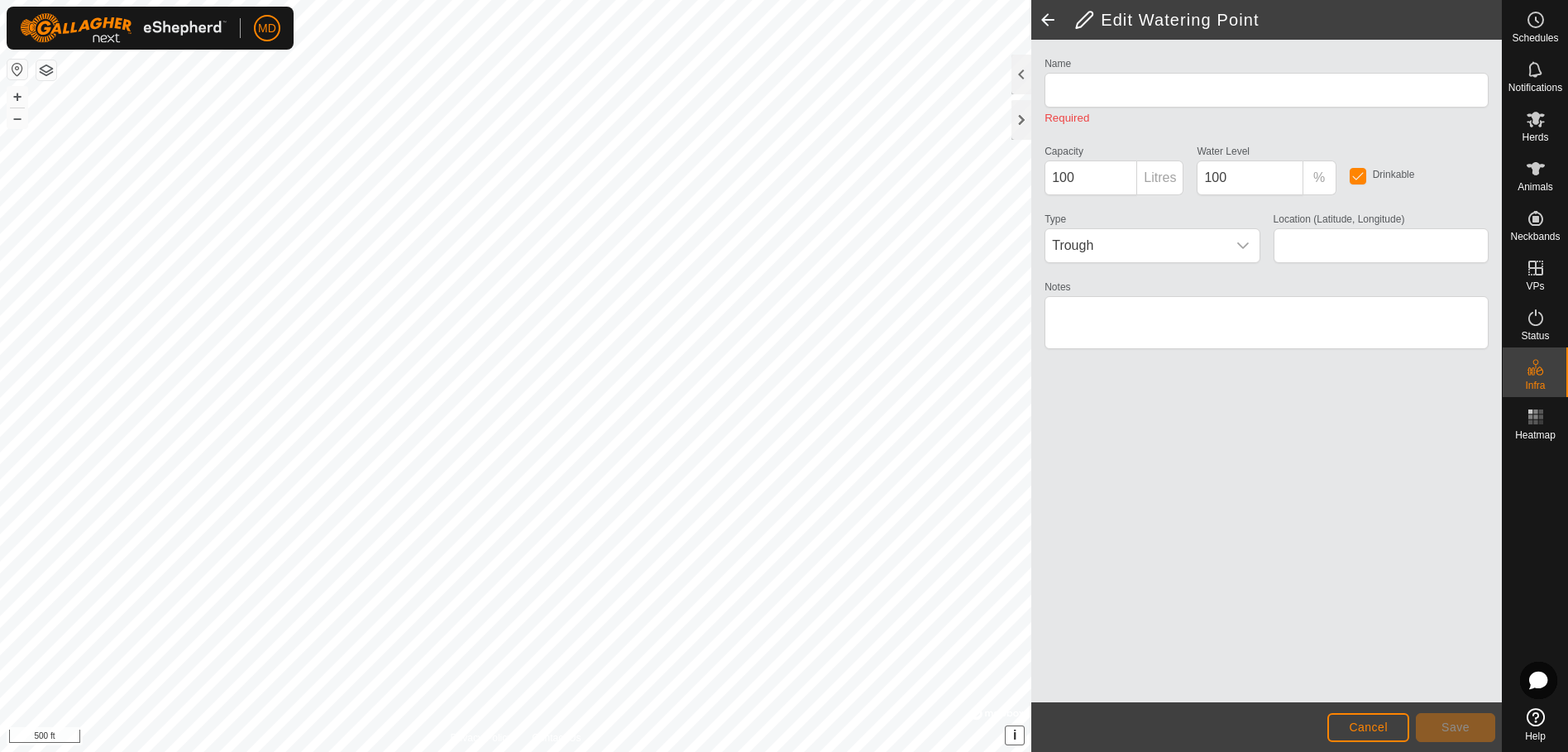
type input "WP 13"
type input "31.639463, -95.448997"
type textarea "City water"
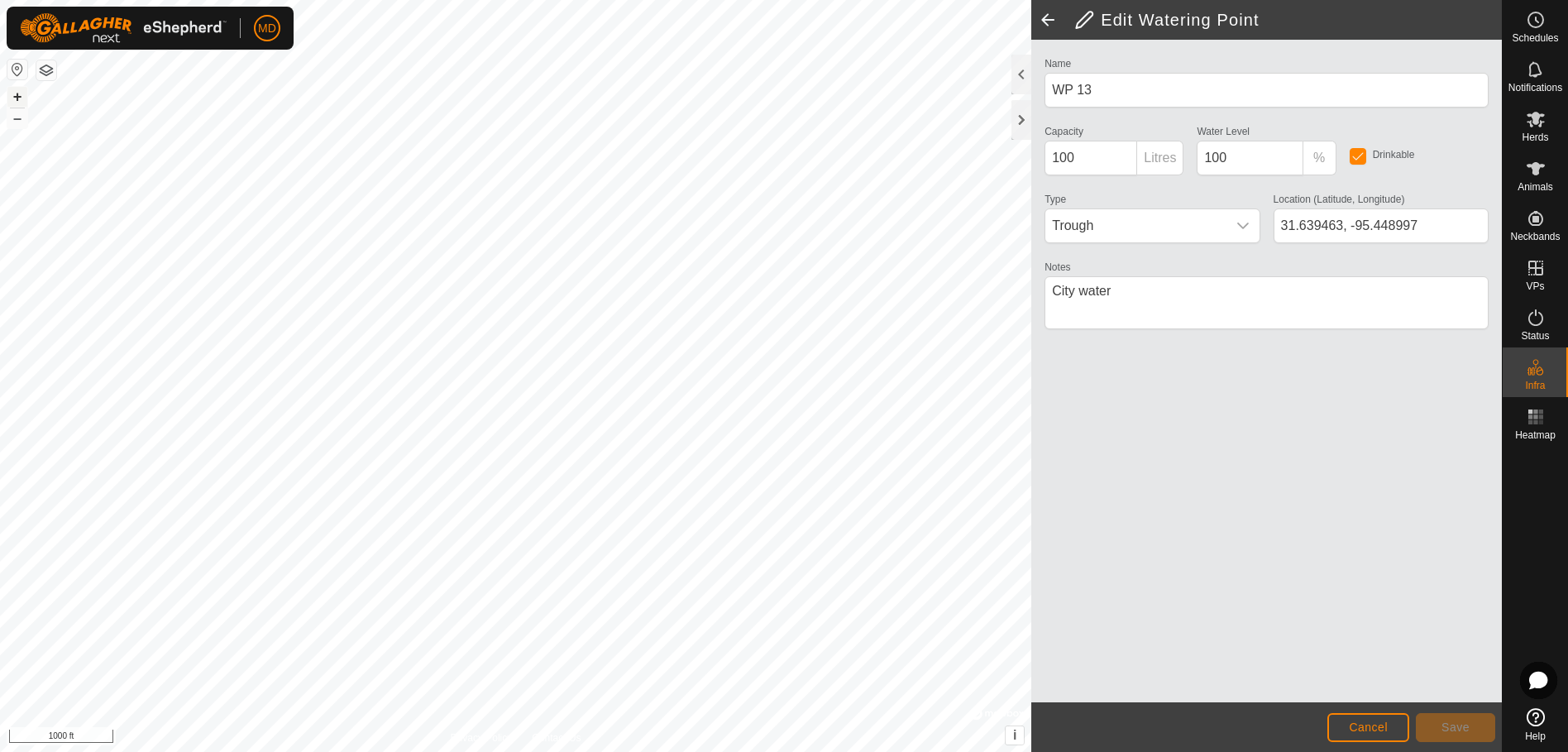
click at [14, 97] on button "+" at bounding box center [17, 97] width 20 height 20
click at [1372, 728] on span "Cancel" at bounding box center [1368, 727] width 39 height 14
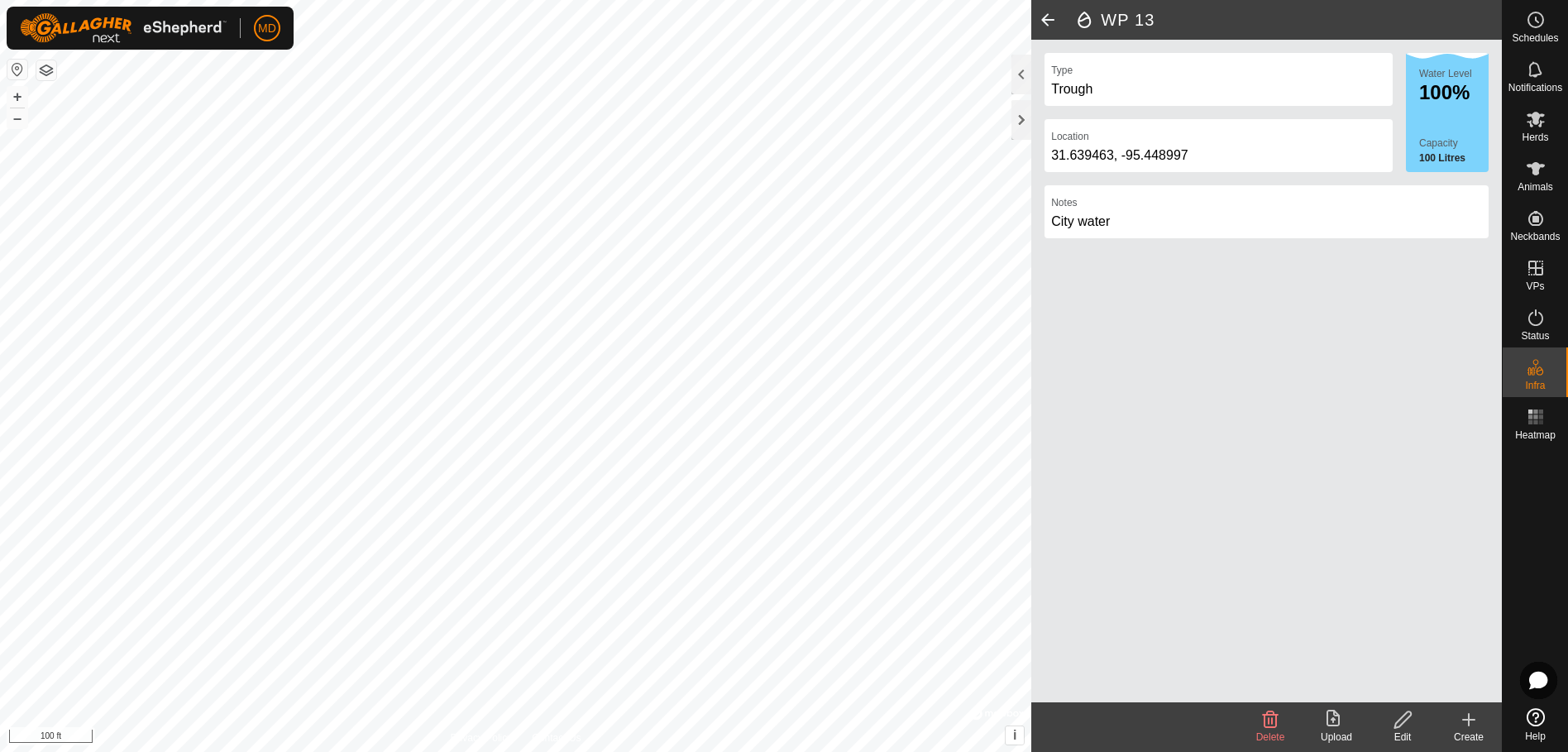
click at [1273, 720] on icon at bounding box center [1270, 719] width 15 height 16
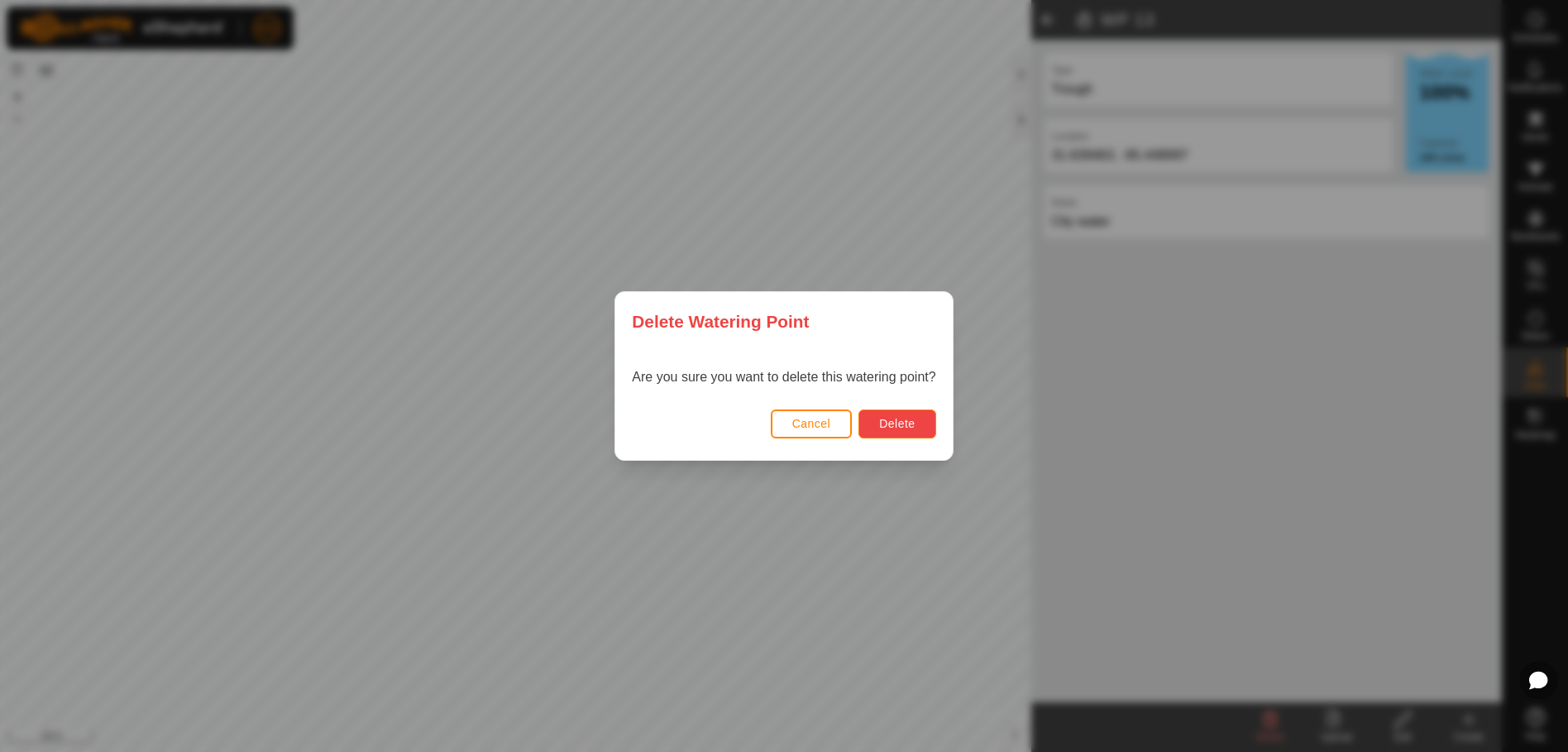
click at [897, 417] on span "Delete" at bounding box center [897, 424] width 35 height 14
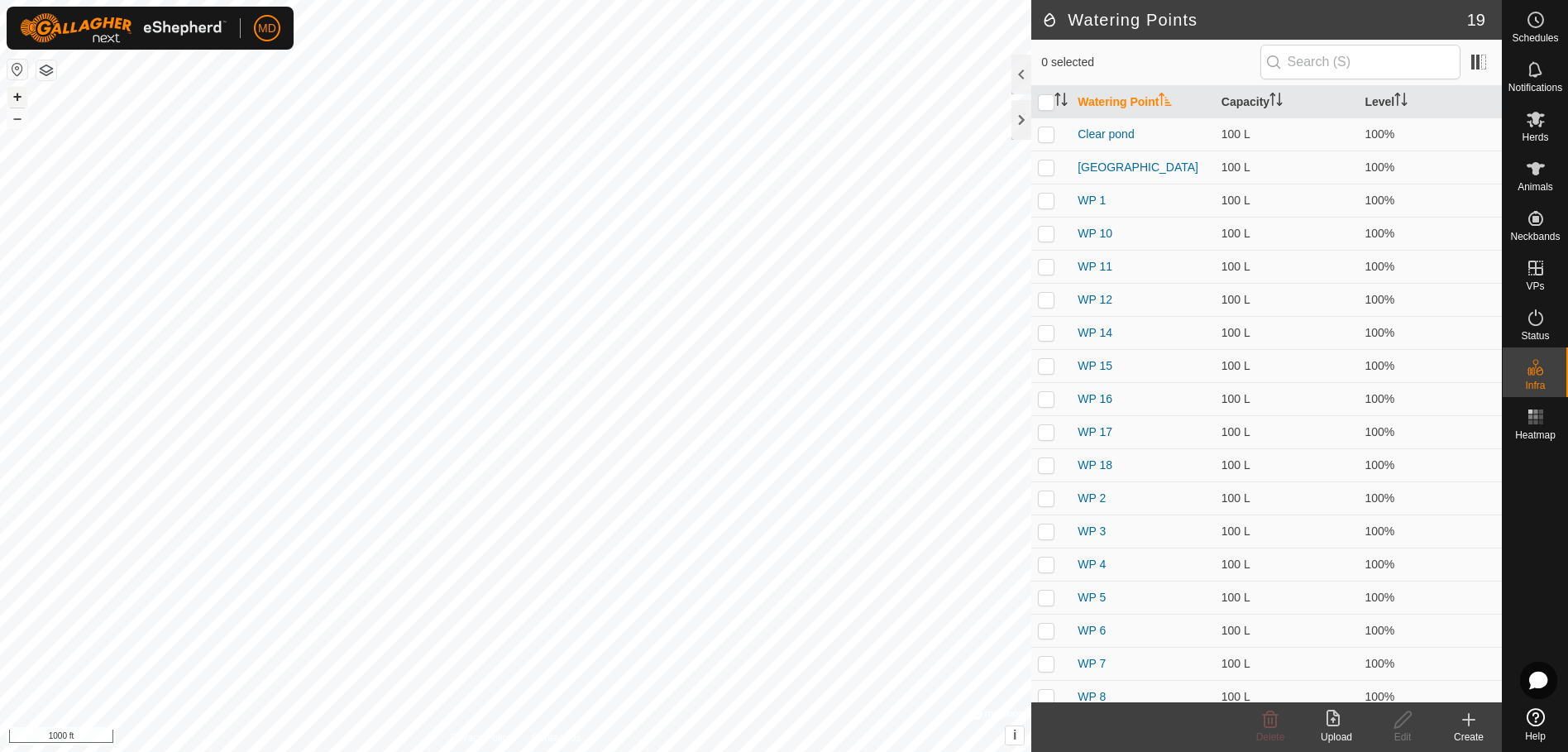
click at [14, 97] on button "+" at bounding box center [17, 97] width 20 height 20
click at [1050, 364] on p-checkbox at bounding box center [1046, 366] width 16 height 14
click at [1047, 365] on p-checkbox at bounding box center [1046, 366] width 16 height 14
checkbox input "false"
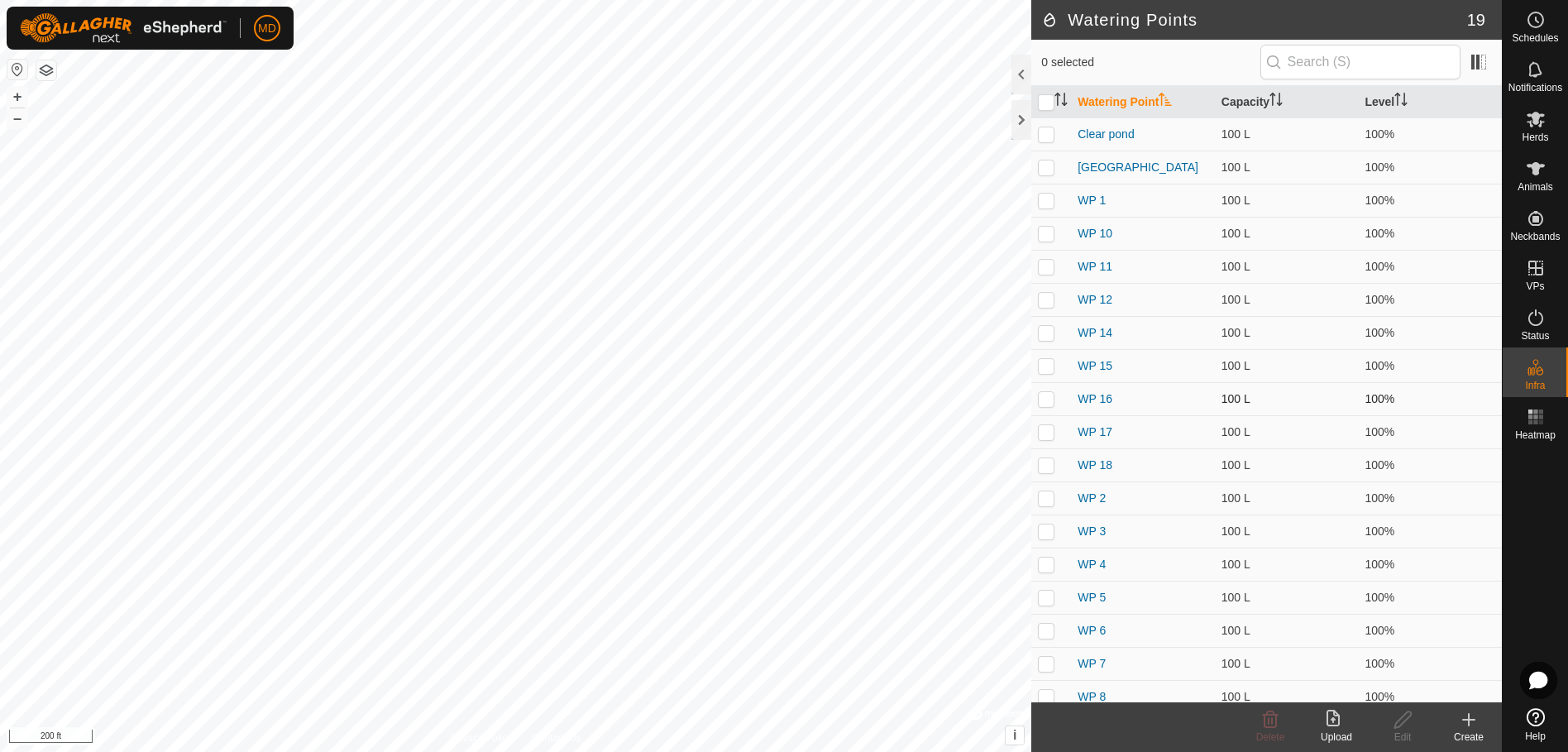
click at [1053, 397] on p-checkbox at bounding box center [1046, 398] width 16 height 14
checkbox input "false"
click at [1468, 722] on icon at bounding box center [1468, 719] width 0 height 12
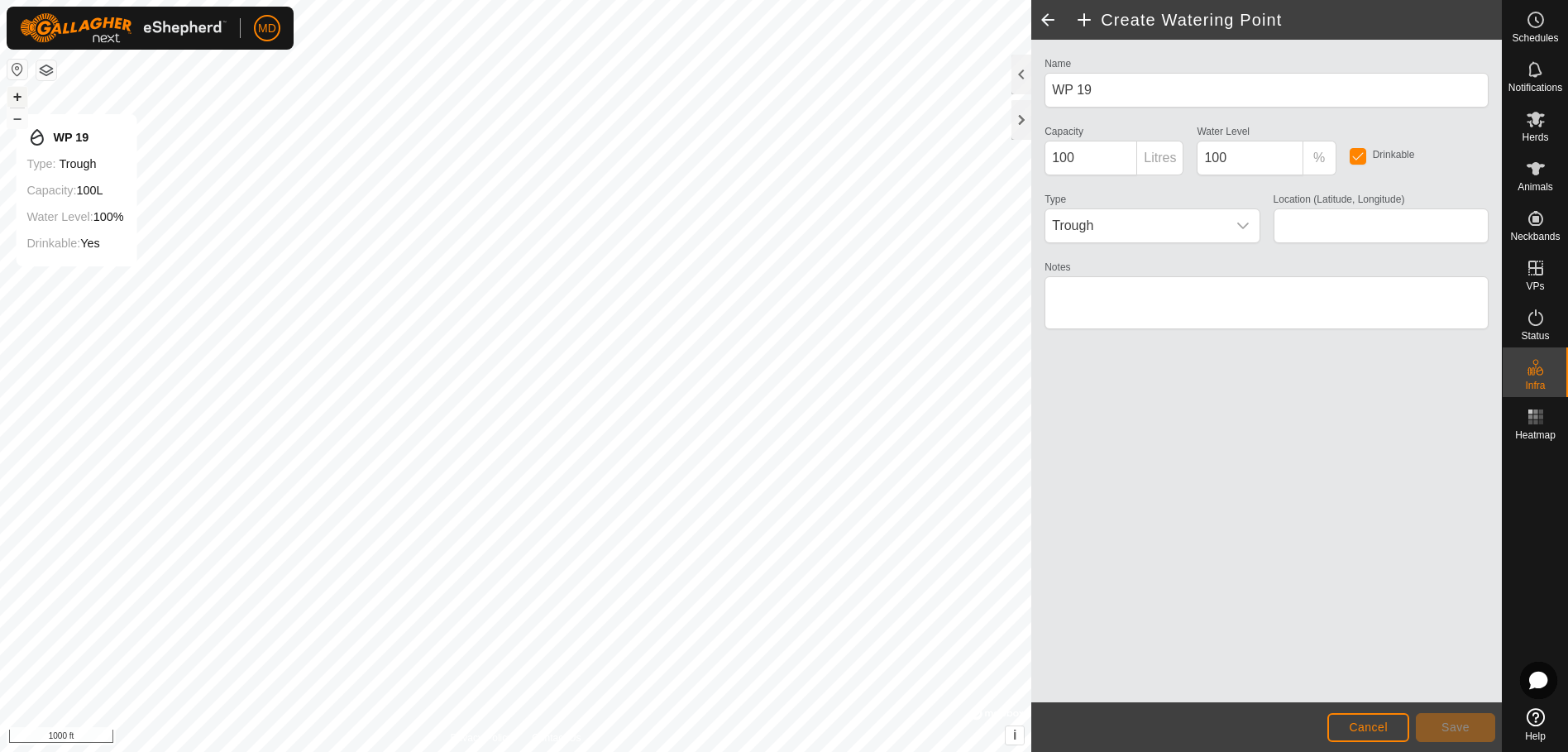
click at [23, 98] on button "+" at bounding box center [17, 97] width 20 height 20
type input "31.639705, -95.448069"
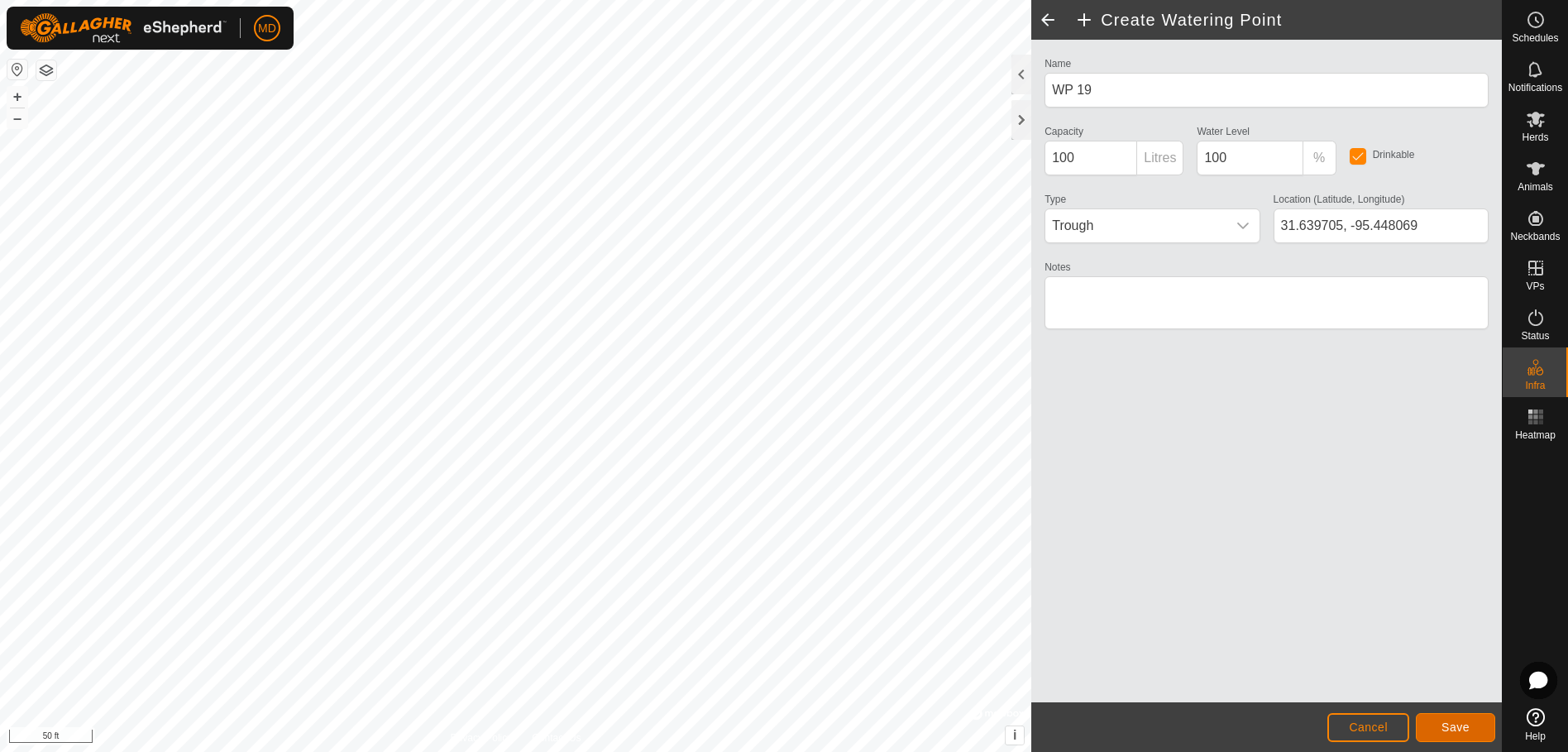
click at [1459, 727] on span "Save" at bounding box center [1455, 727] width 28 height 14
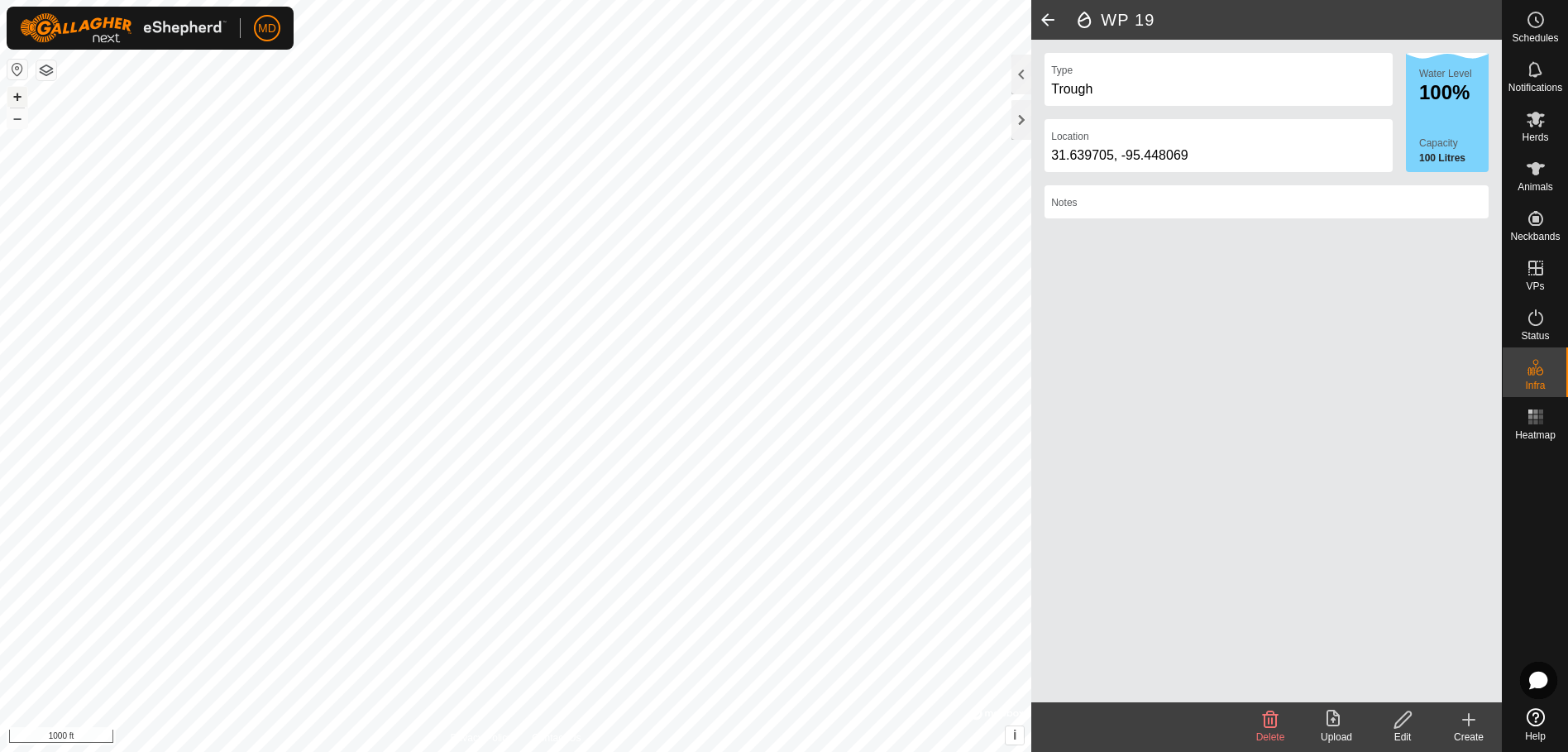
click at [14, 96] on button "+" at bounding box center [17, 97] width 20 height 20
click at [1057, 17] on span at bounding box center [1048, 20] width 33 height 40
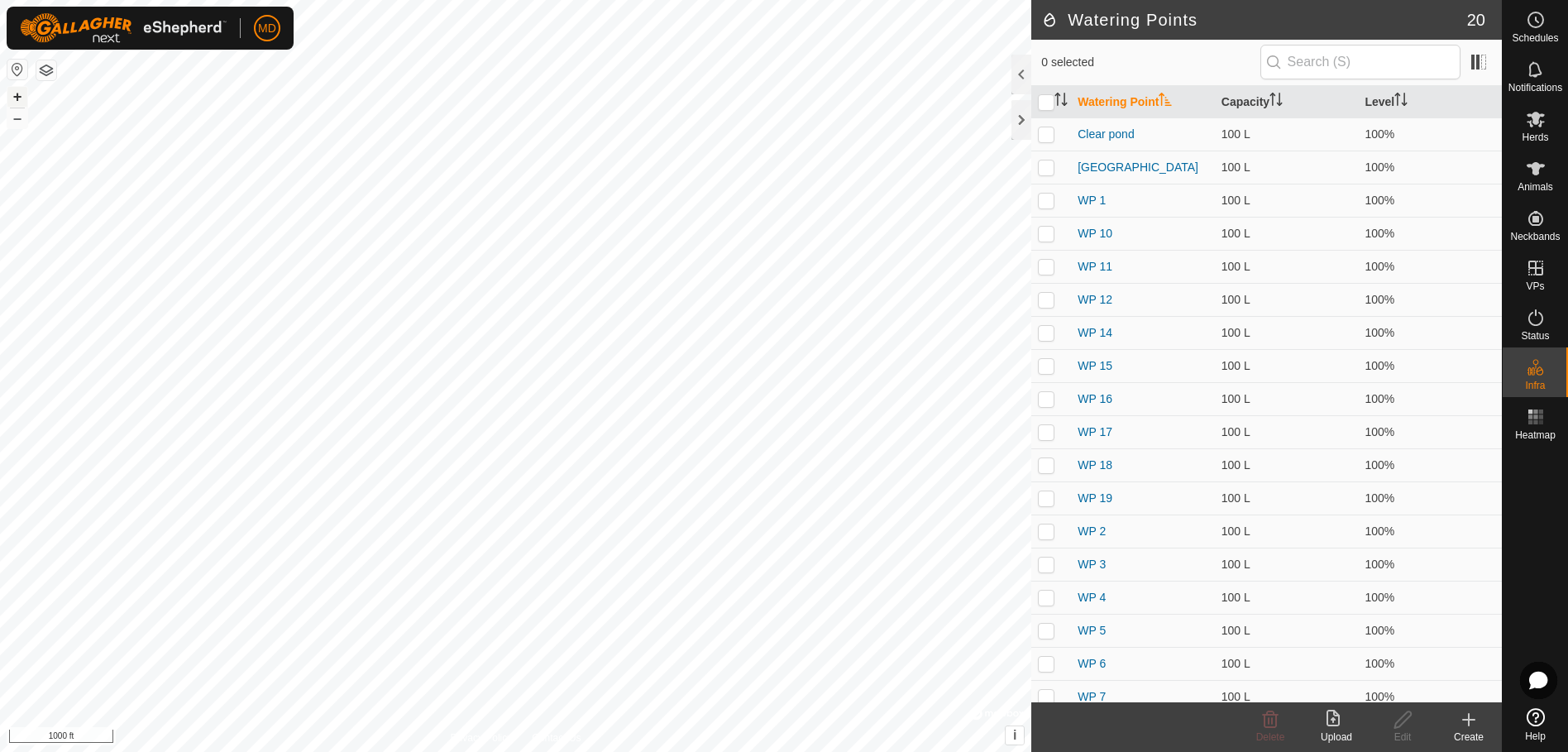
click at [12, 95] on button "+" at bounding box center [17, 97] width 20 height 20
click at [12, 96] on button "+" at bounding box center [17, 97] width 20 height 20
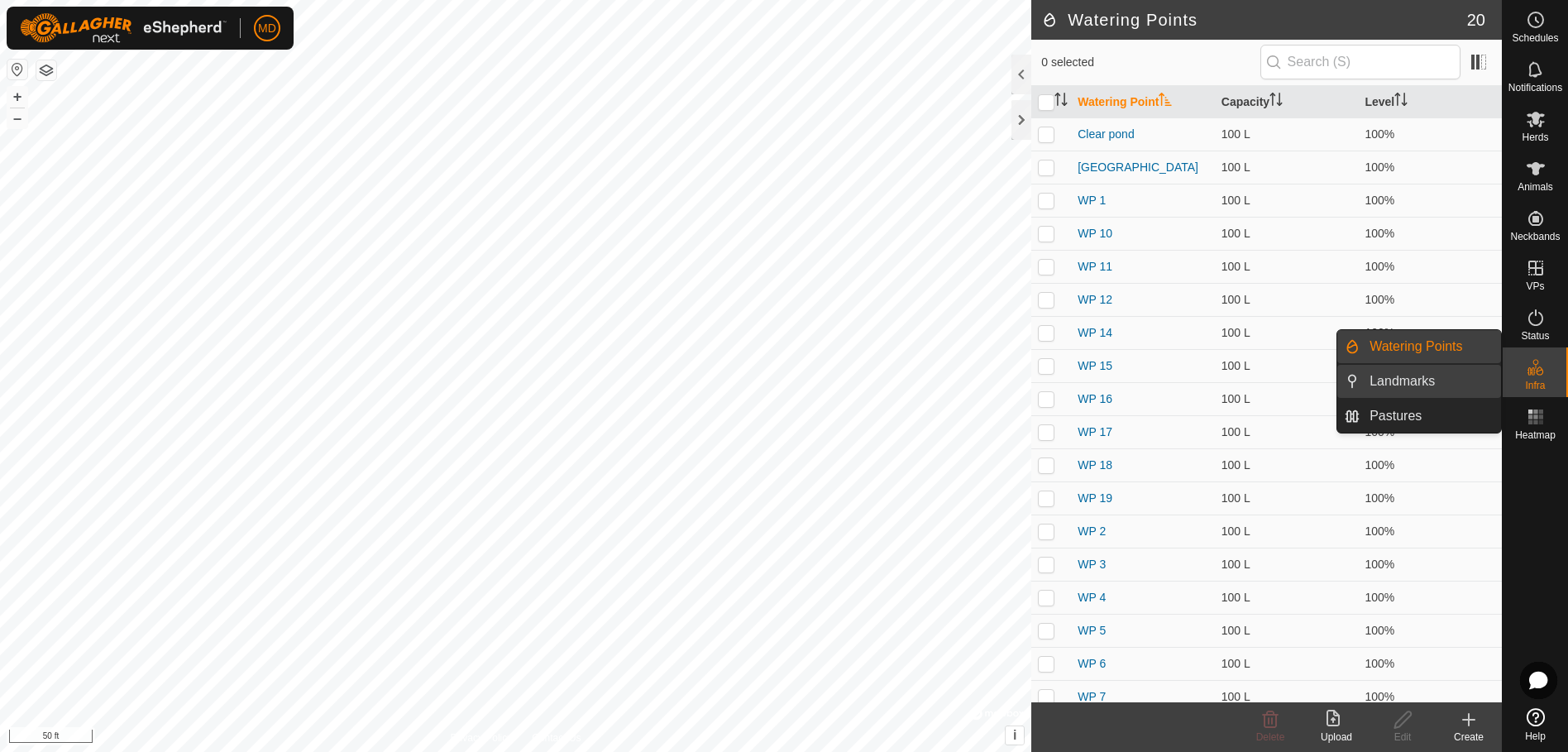
click at [1420, 372] on link "Landmarks" at bounding box center [1430, 381] width 141 height 33
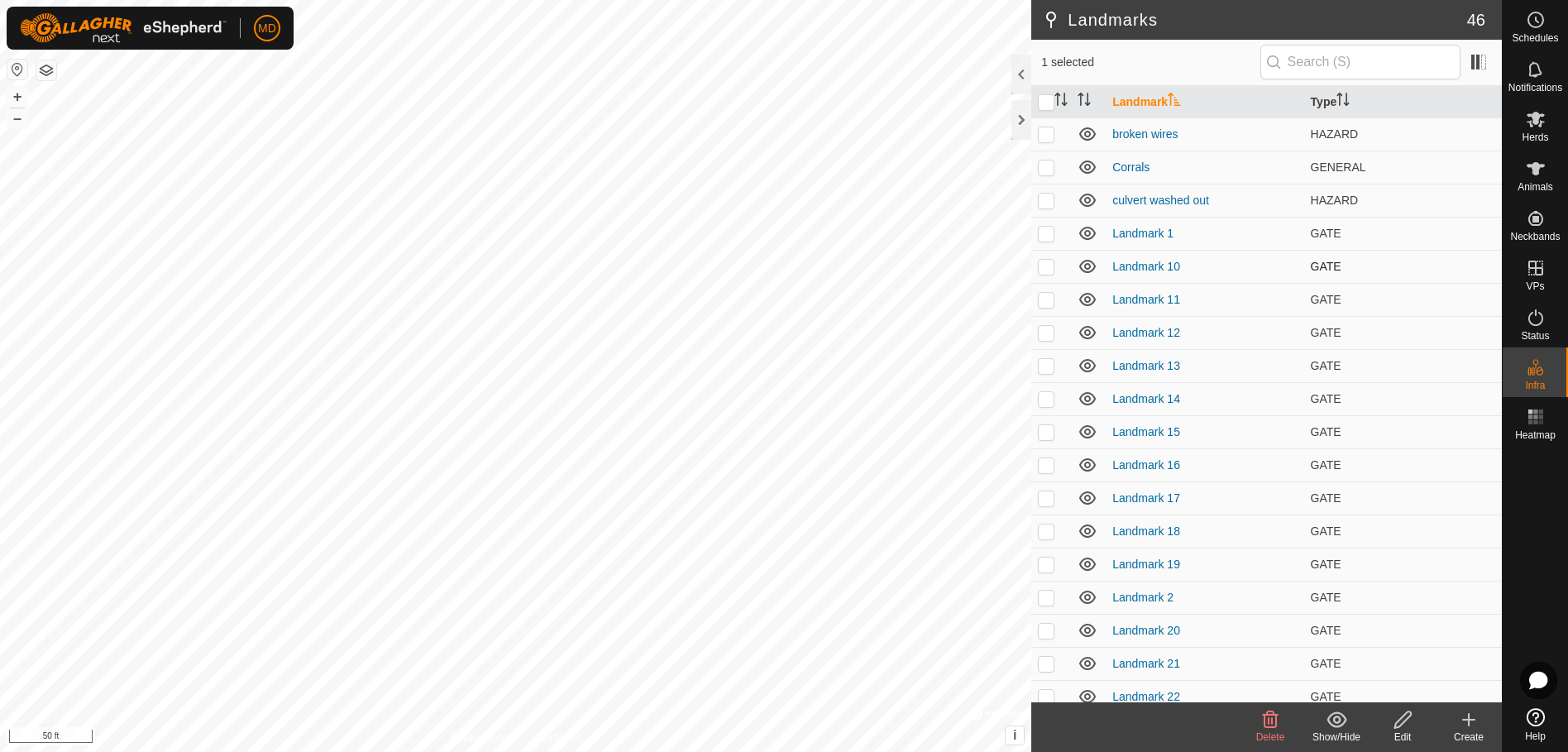
drag, startPoint x: 1210, startPoint y: 632, endPoint x: 1197, endPoint y: 255, distance: 377.2
checkbox input "false"
click at [1041, 366] on p-checkbox at bounding box center [1046, 366] width 16 height 14
click at [1045, 366] on p-checkbox at bounding box center [1046, 366] width 16 height 14
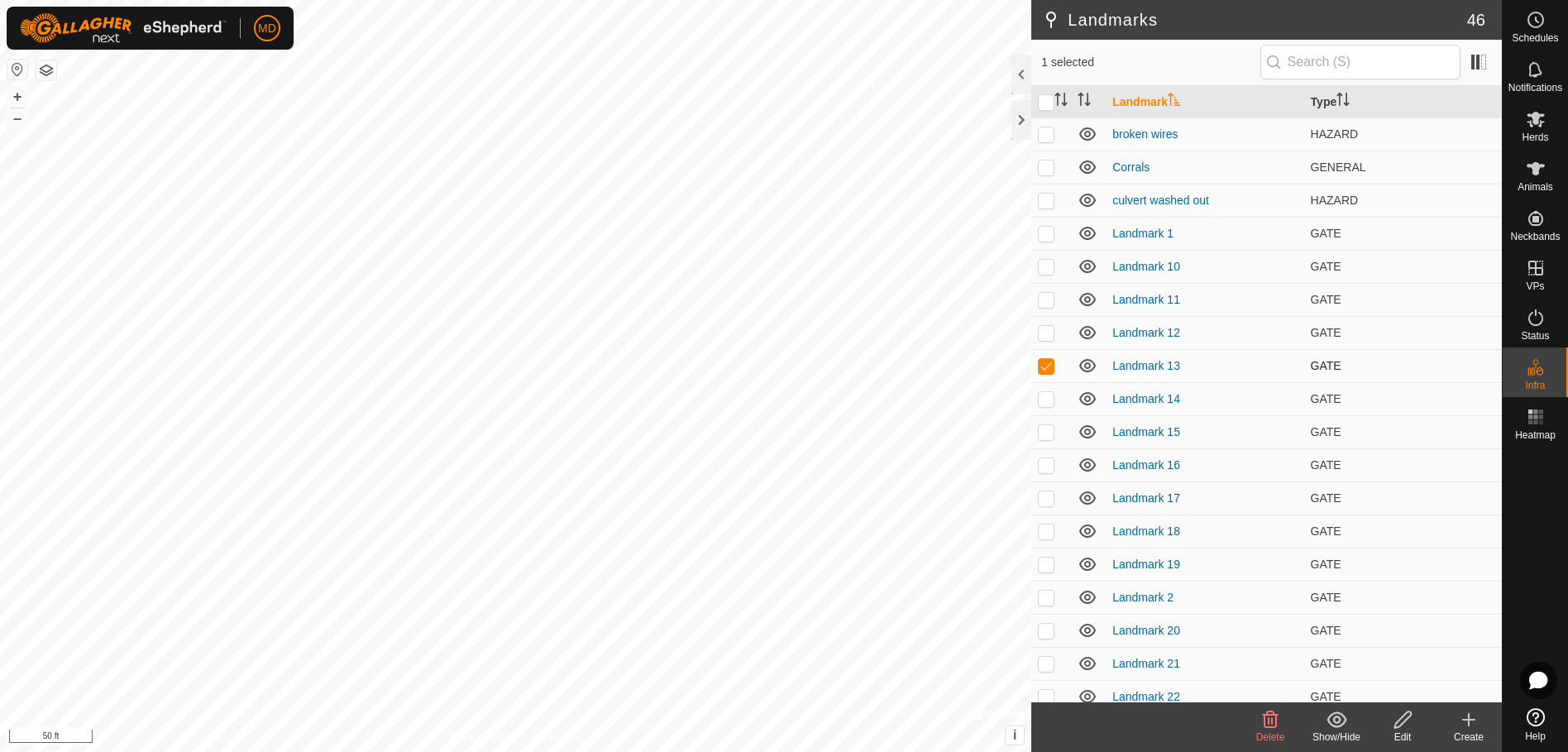
checkbox input "false"
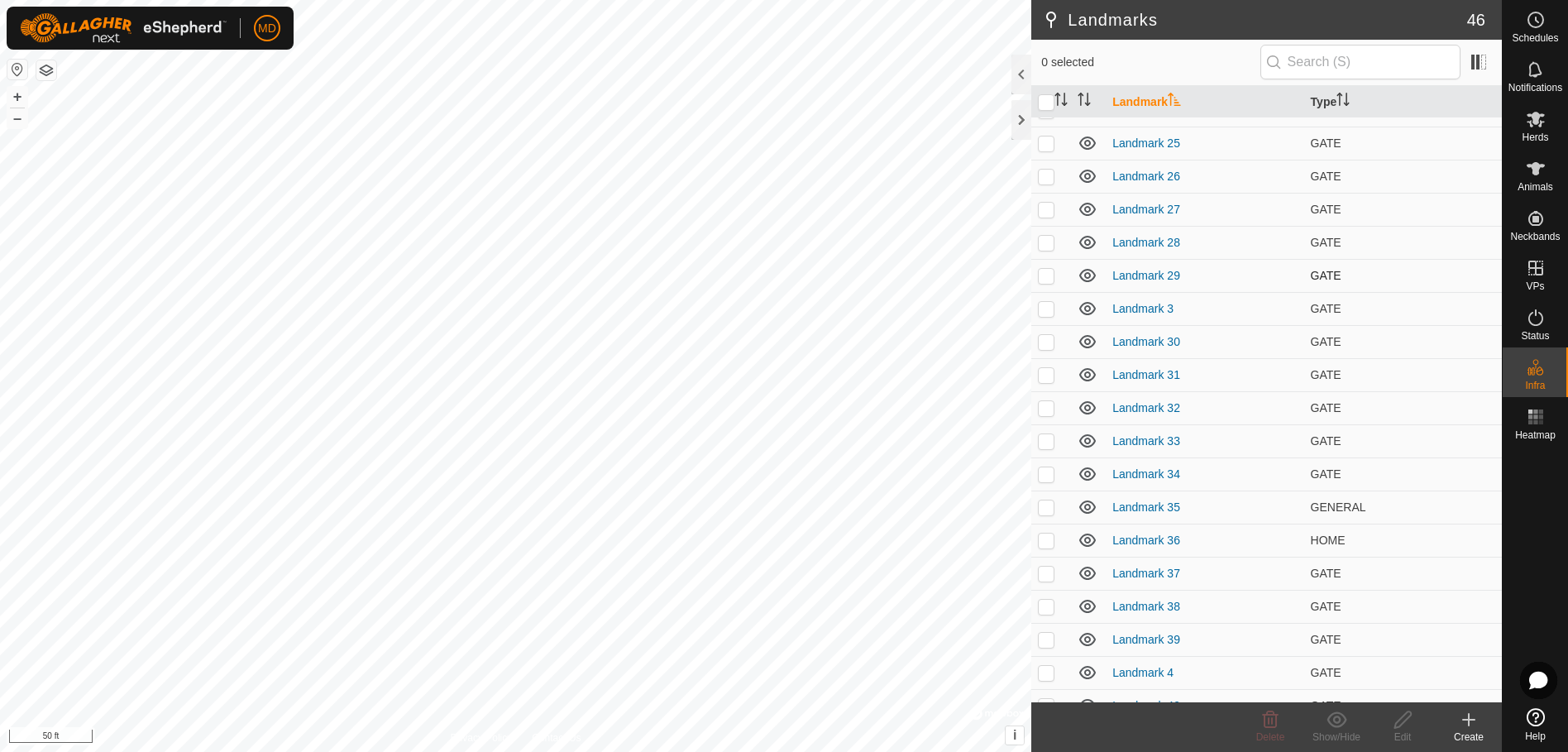
scroll to position [662, 0]
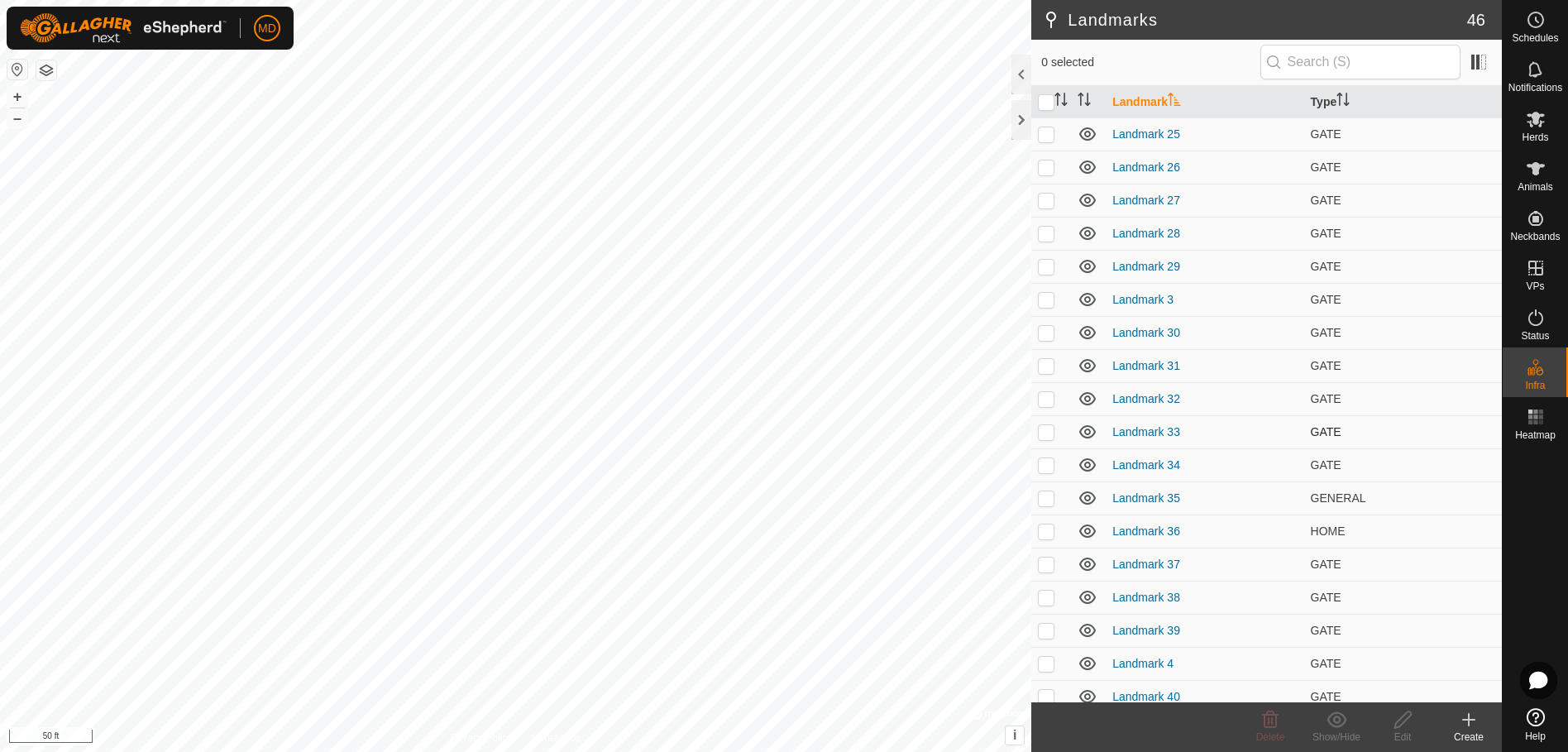
click at [1044, 430] on p-checkbox at bounding box center [1046, 432] width 16 height 14
checkbox input "true"
click at [1404, 727] on icon at bounding box center [1402, 719] width 21 height 20
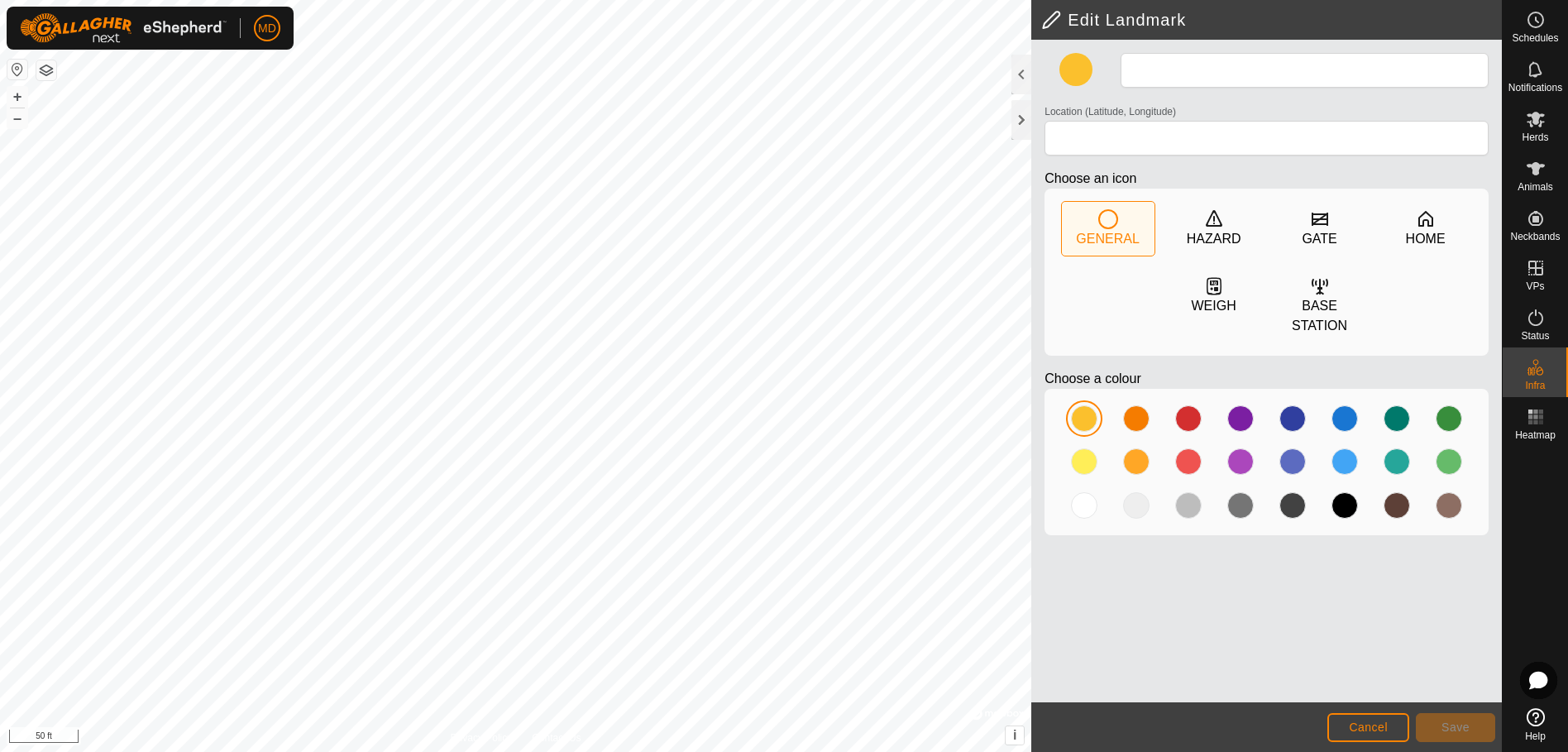
type input "Landmark 33"
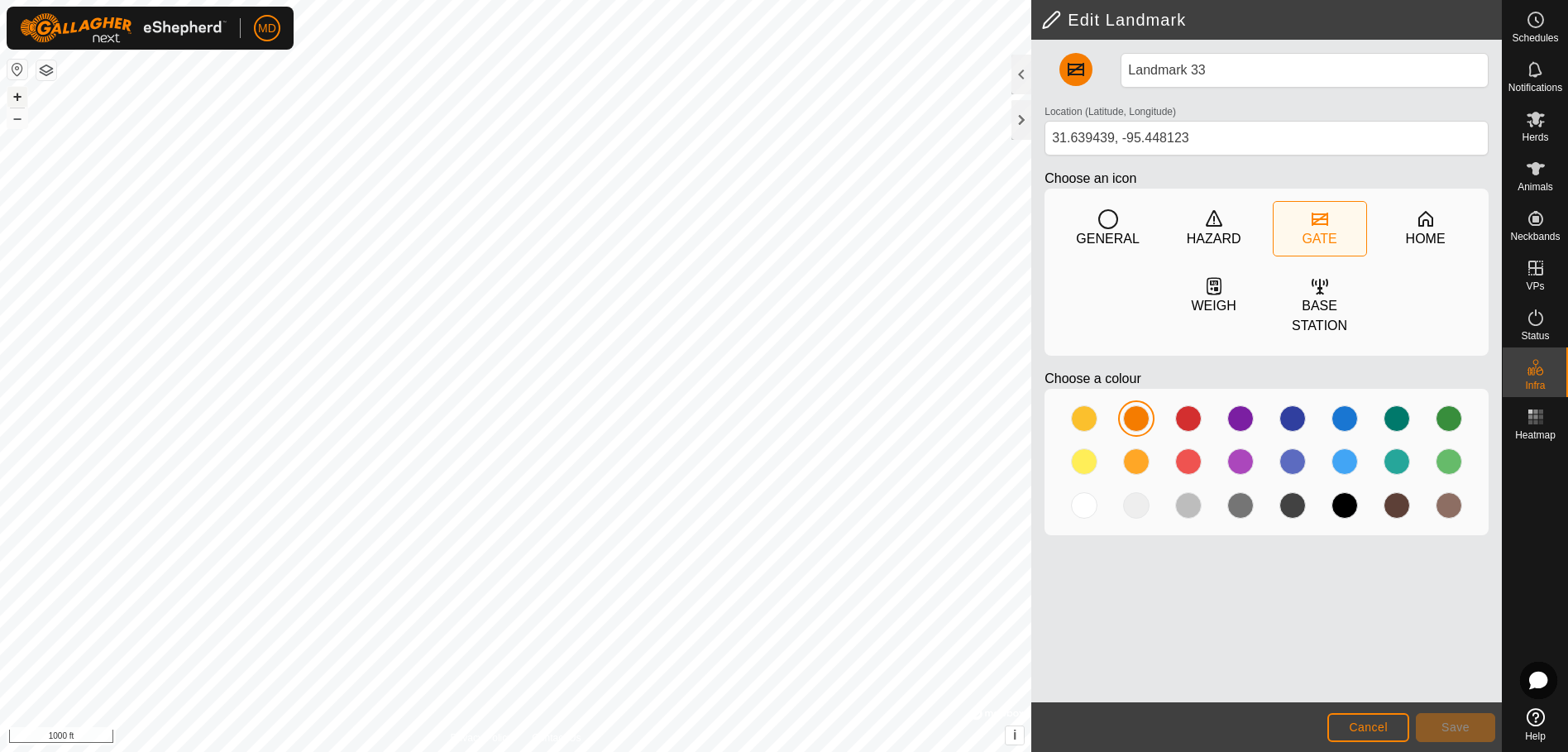
click at [14, 94] on button "+" at bounding box center [17, 97] width 20 height 20
click at [14, 95] on button "+" at bounding box center [17, 97] width 20 height 20
click at [13, 97] on button "+" at bounding box center [17, 97] width 20 height 20
type input "31.639612, -95.448187"
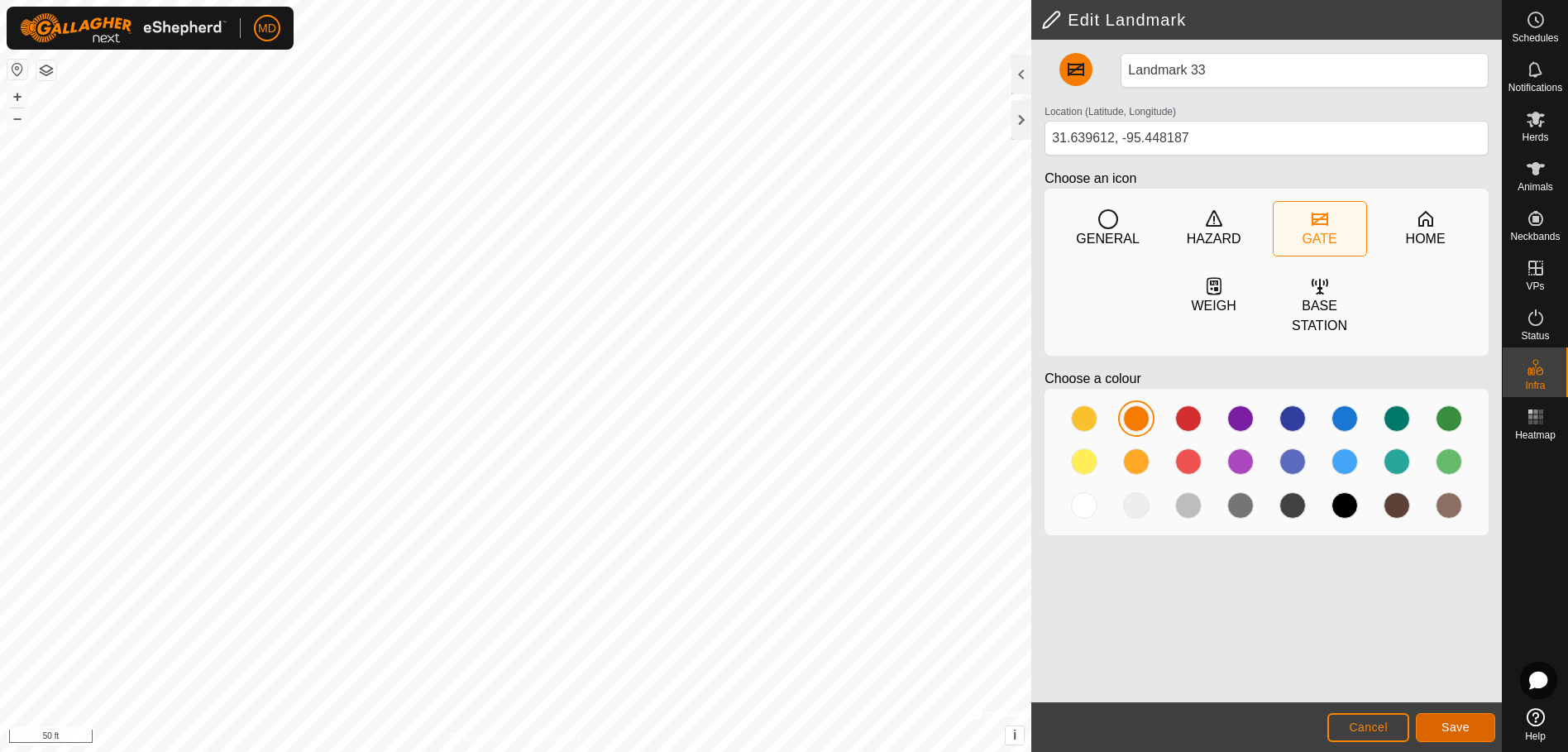
click at [1455, 724] on span "Save" at bounding box center [1455, 727] width 28 height 14
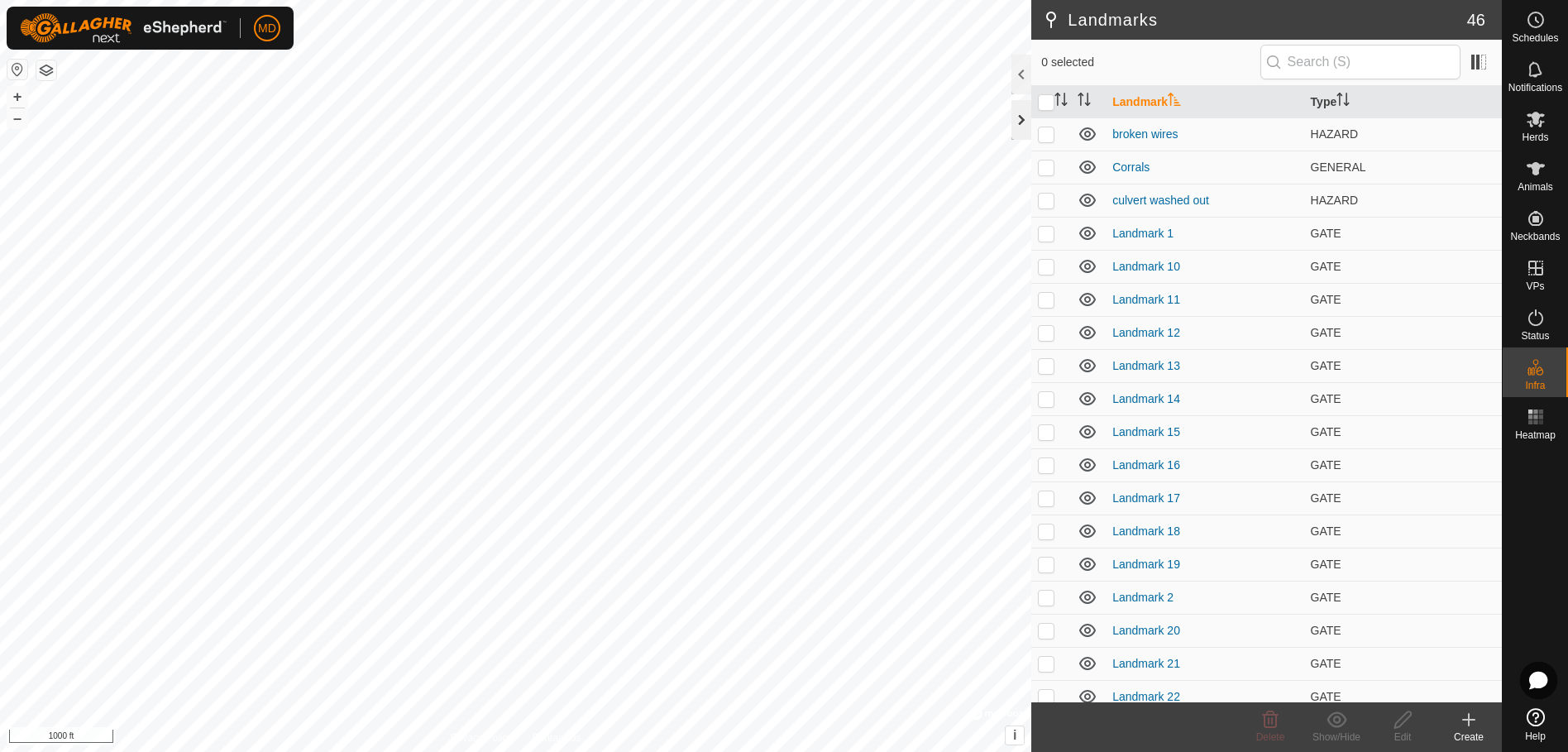
click at [1016, 121] on div at bounding box center [1022, 120] width 20 height 40
